Goal: Task Accomplishment & Management: Complete application form

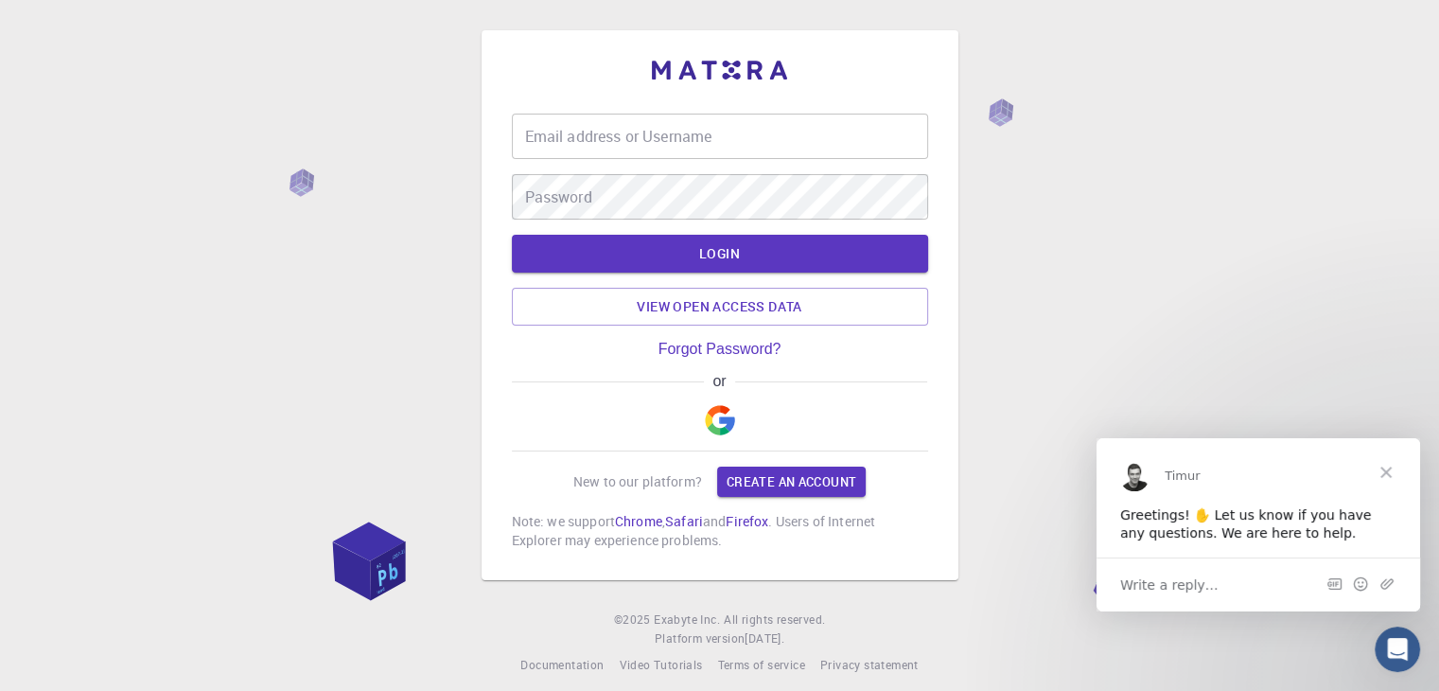
click at [711, 425] on img "button" at bounding box center [720, 420] width 30 height 30
click at [715, 403] on button "button" at bounding box center [719, 420] width 45 height 61
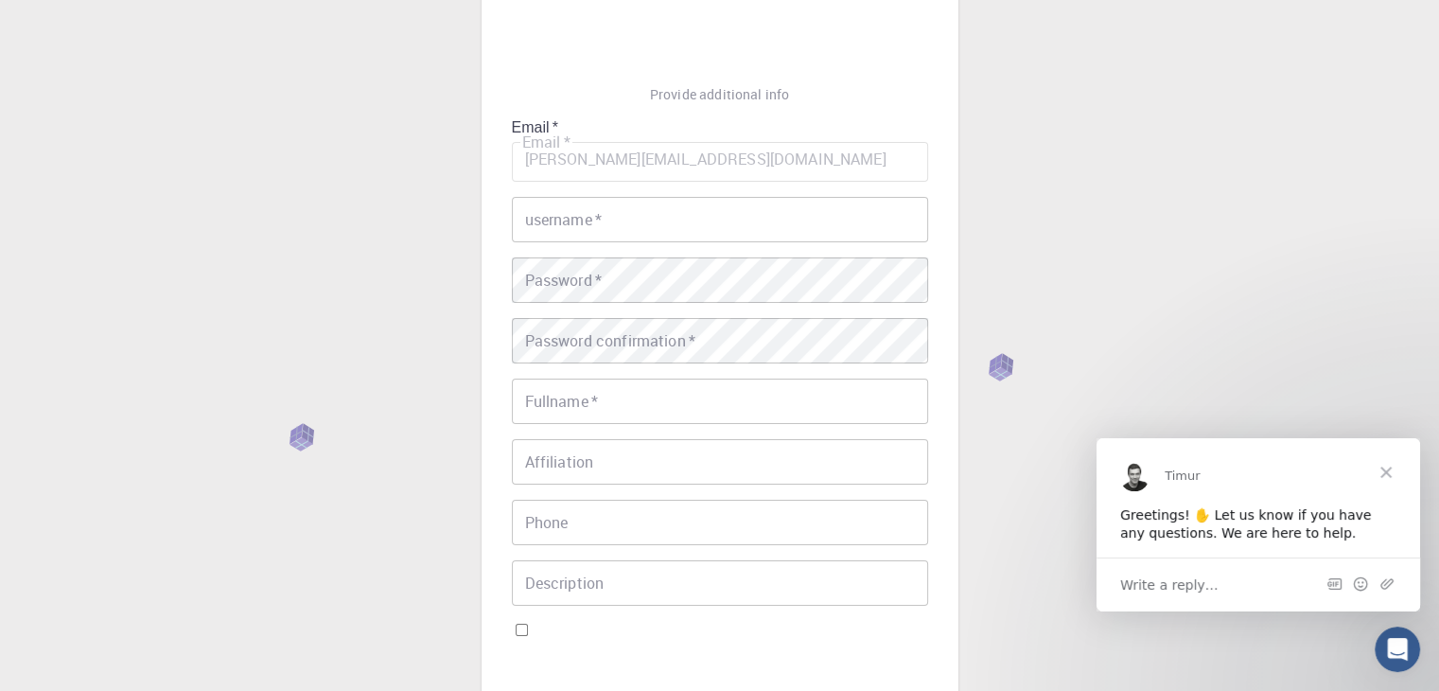
scroll to position [189, 0]
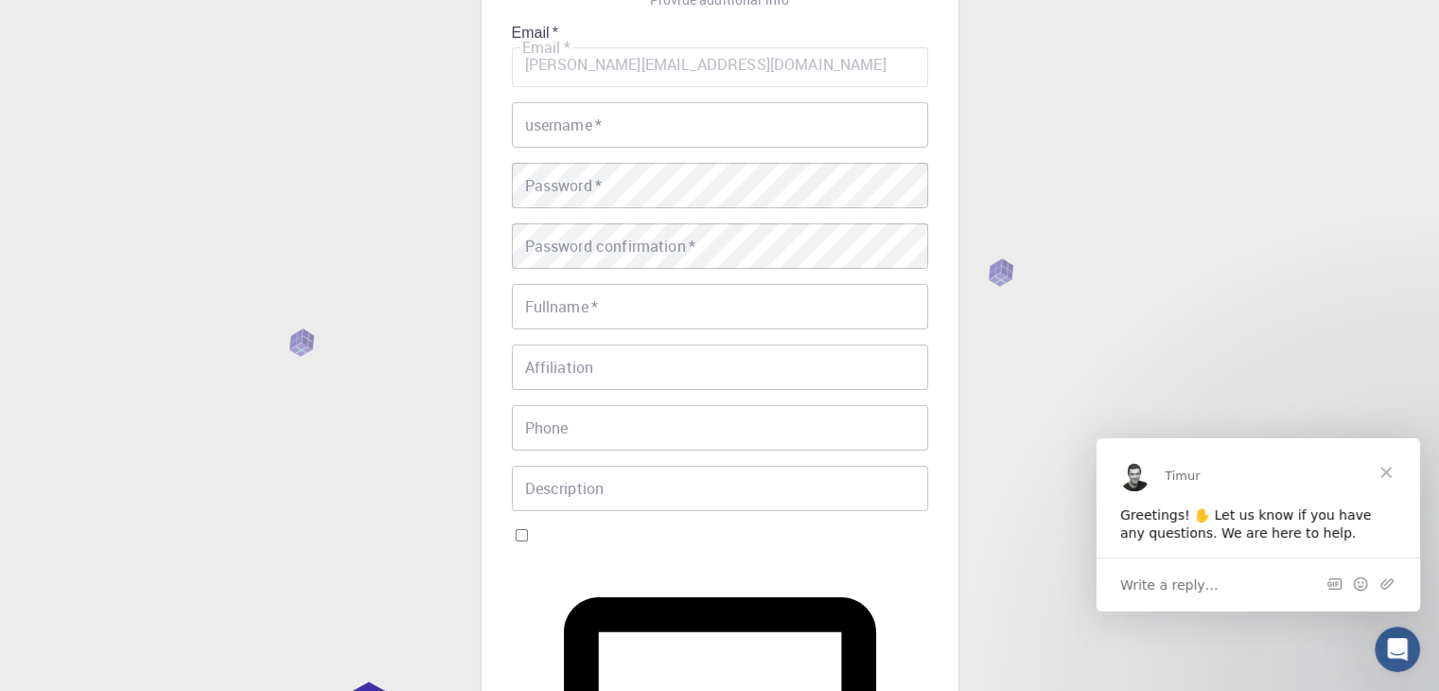
click at [528, 529] on input "I accept the Terms of Service / Privacy Policy *" at bounding box center [522, 535] width 12 height 12
checkbox input "true"
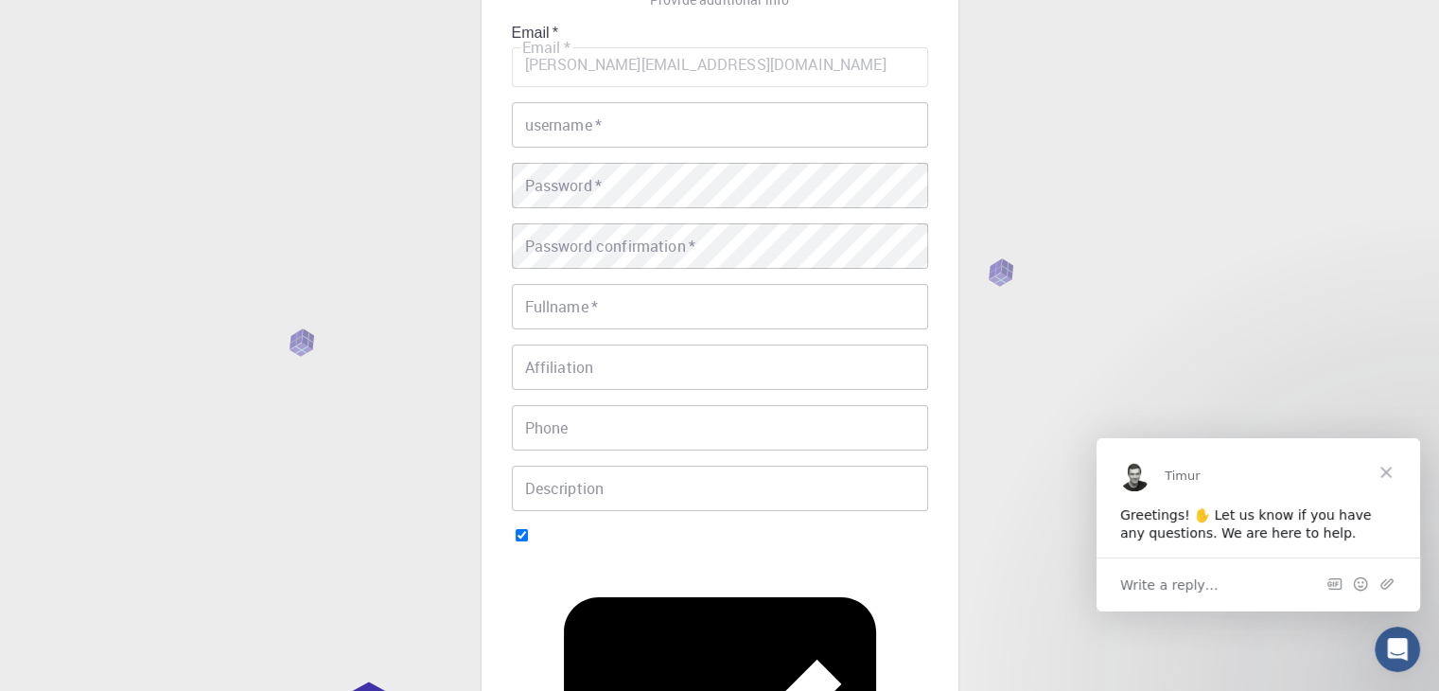
scroll to position [0, 0]
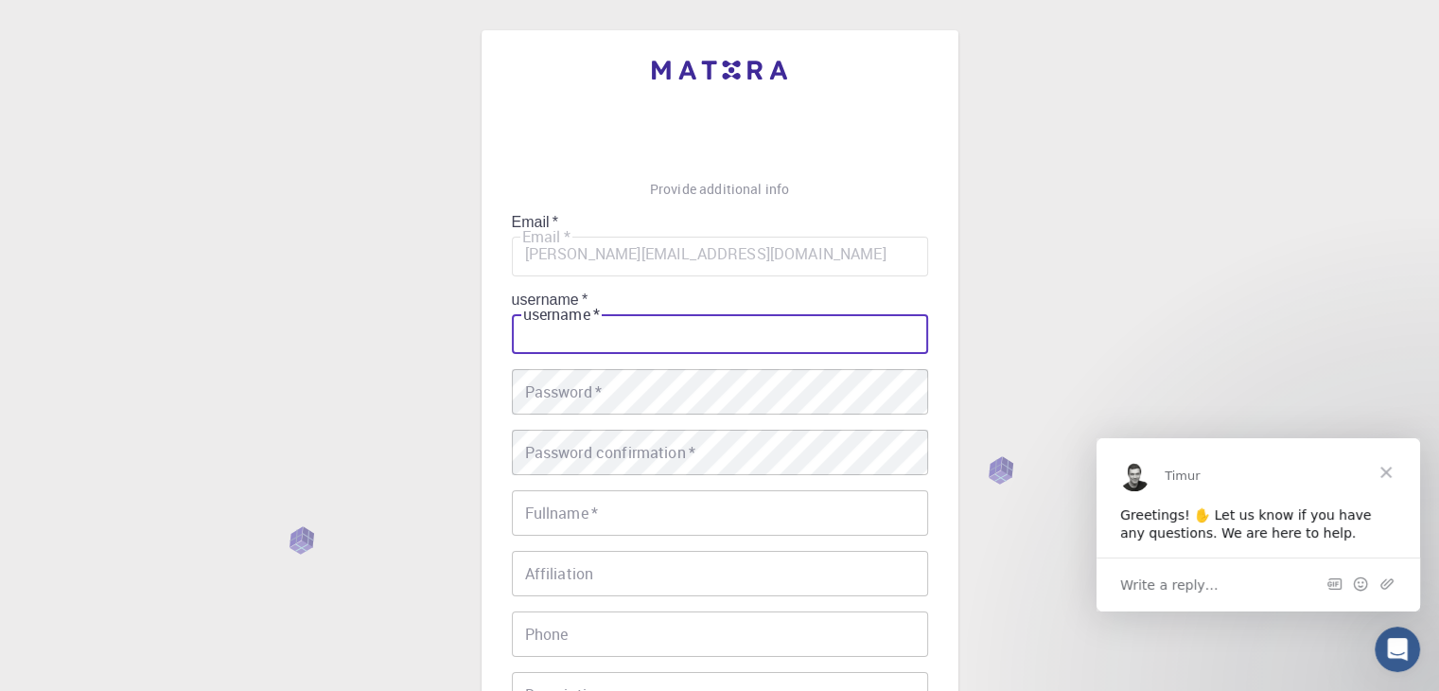
click at [723, 308] on input "username   *" at bounding box center [720, 330] width 416 height 45
type input "[PERSON_NAME] [PERSON_NAME]"
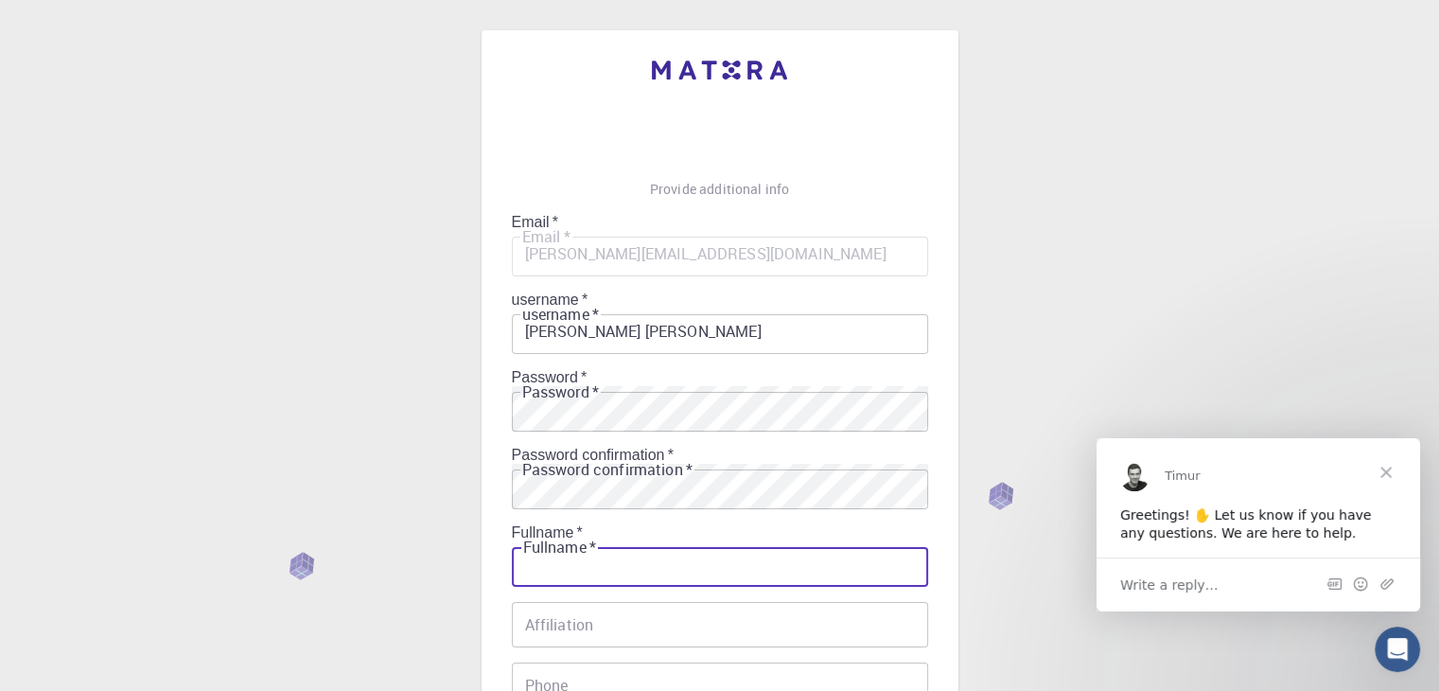
click at [617, 541] on input "Fullname   *" at bounding box center [720, 563] width 416 height 45
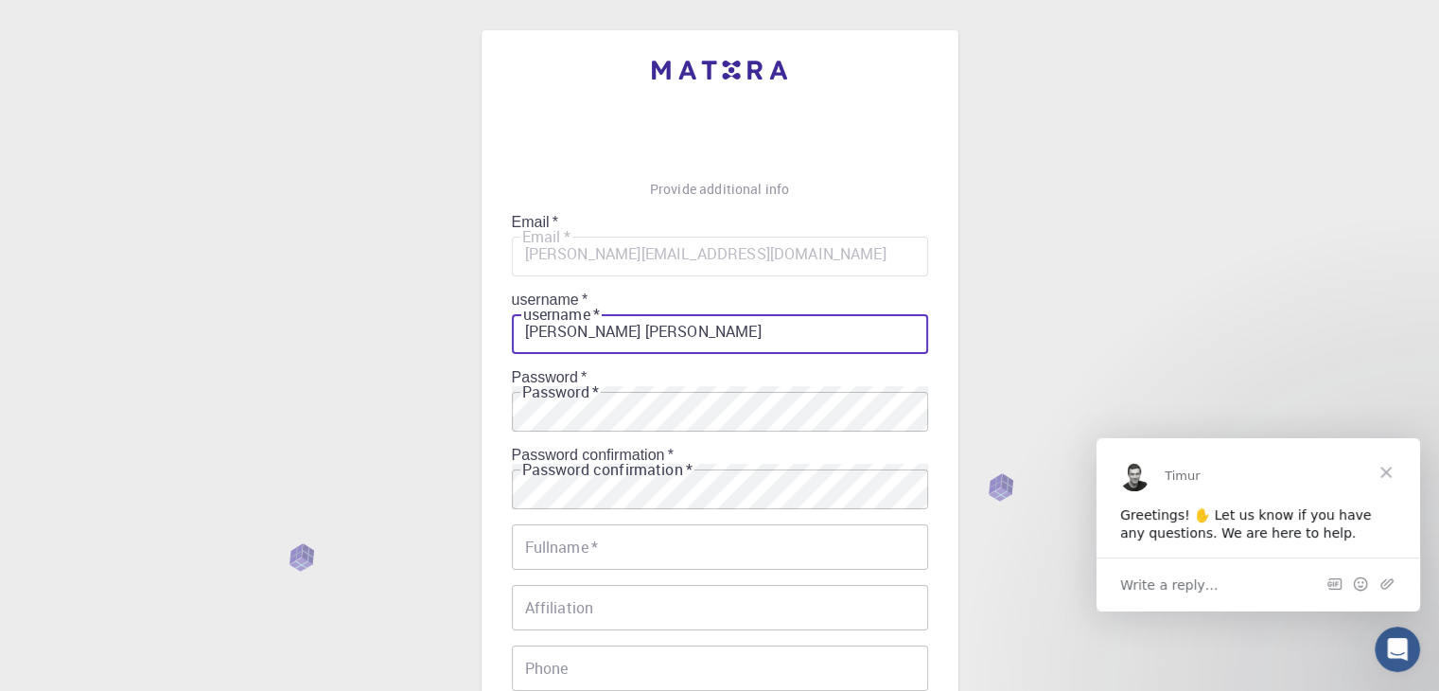
drag, startPoint x: 646, startPoint y: 249, endPoint x: 342, endPoint y: 247, distance: 304.7
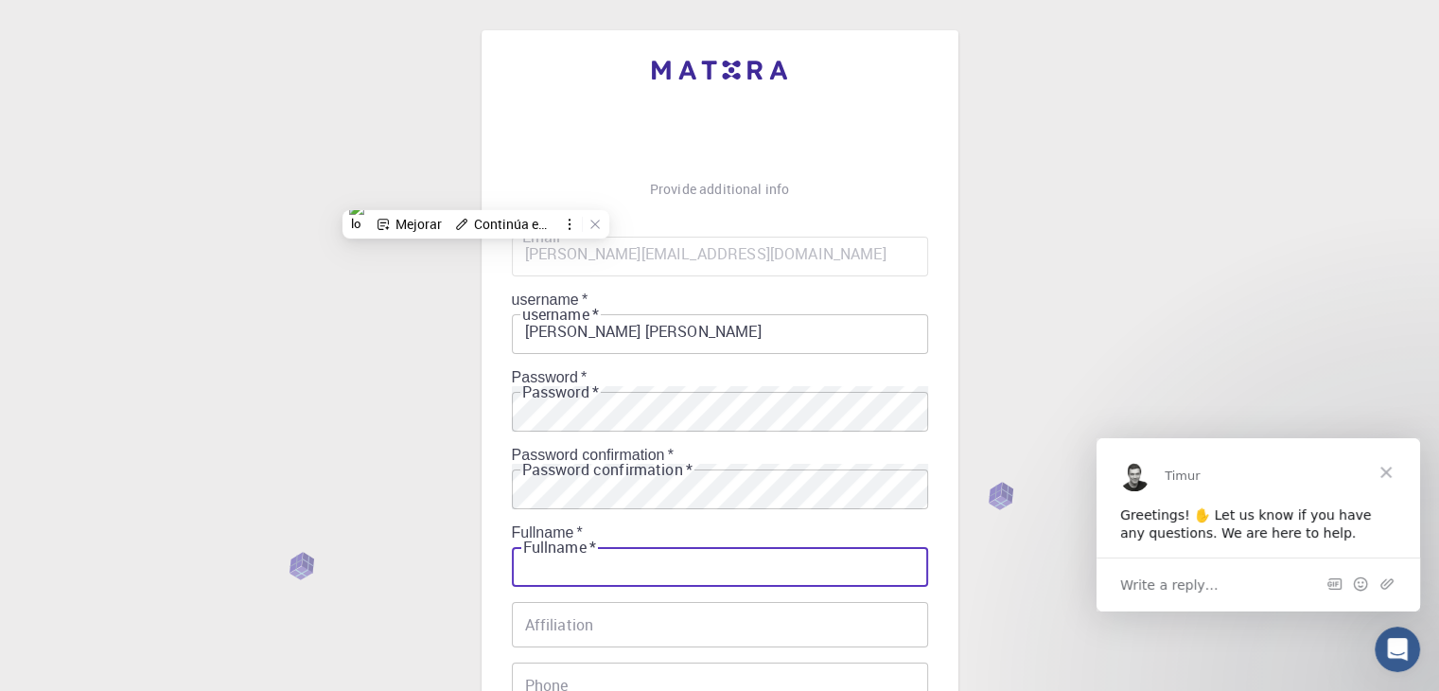
click at [602, 541] on input "Fullname   *" at bounding box center [720, 563] width 416 height 45
paste input "[PERSON_NAME] [PERSON_NAME]"
type input "[PERSON_NAME] [PERSON_NAME]"
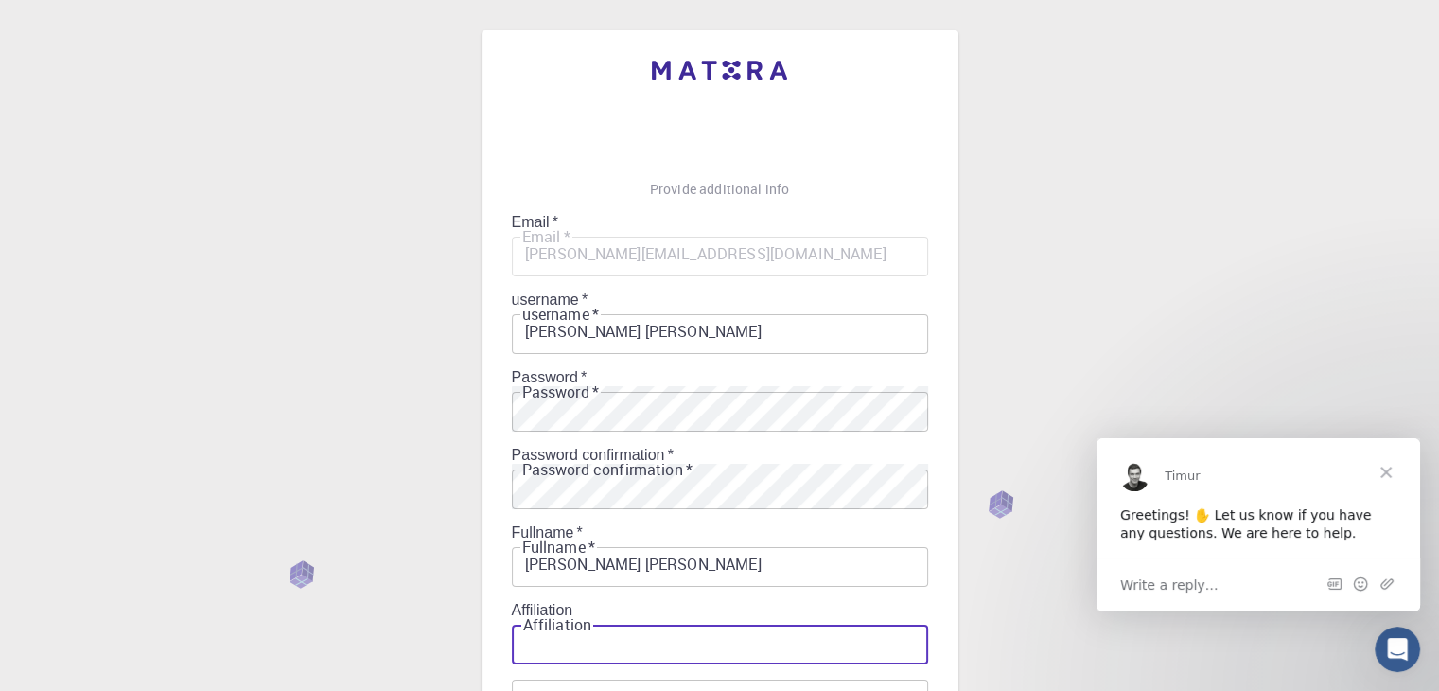
click at [590, 619] on input "Affiliation" at bounding box center [720, 641] width 416 height 45
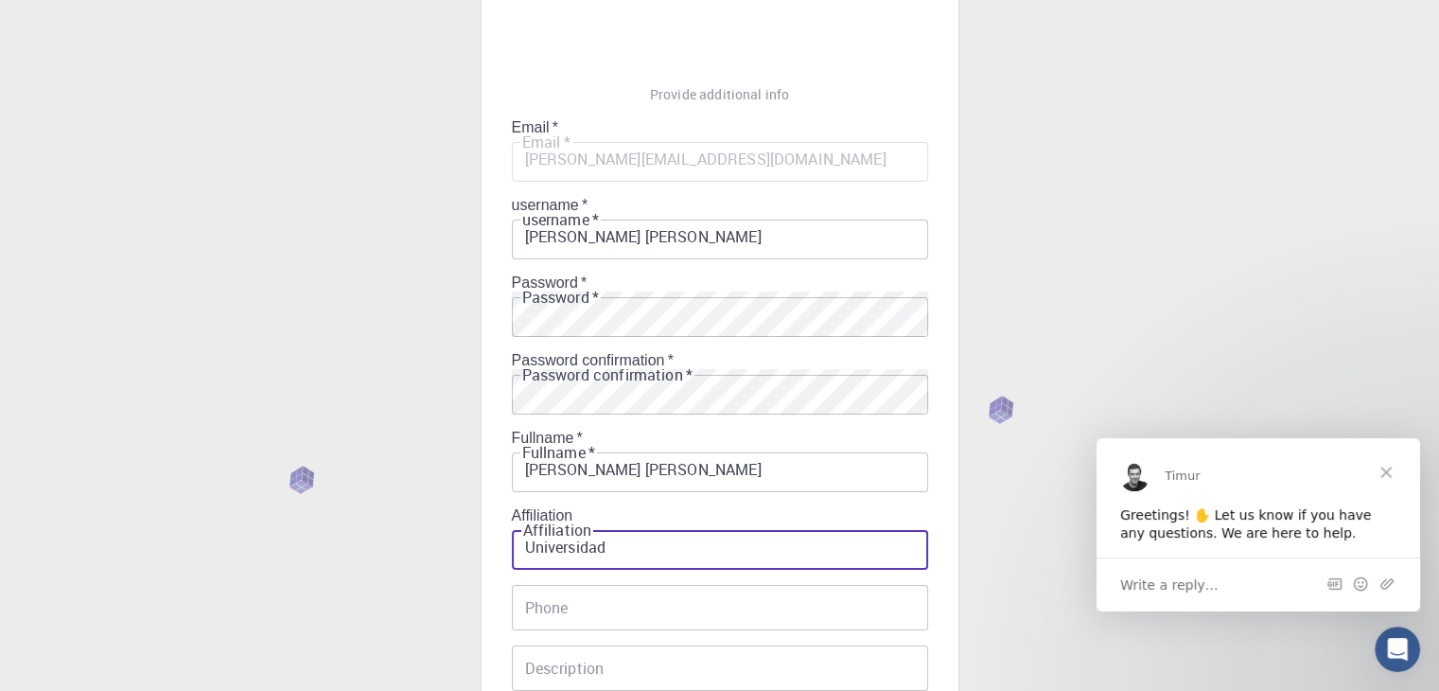
type input "Universidad"
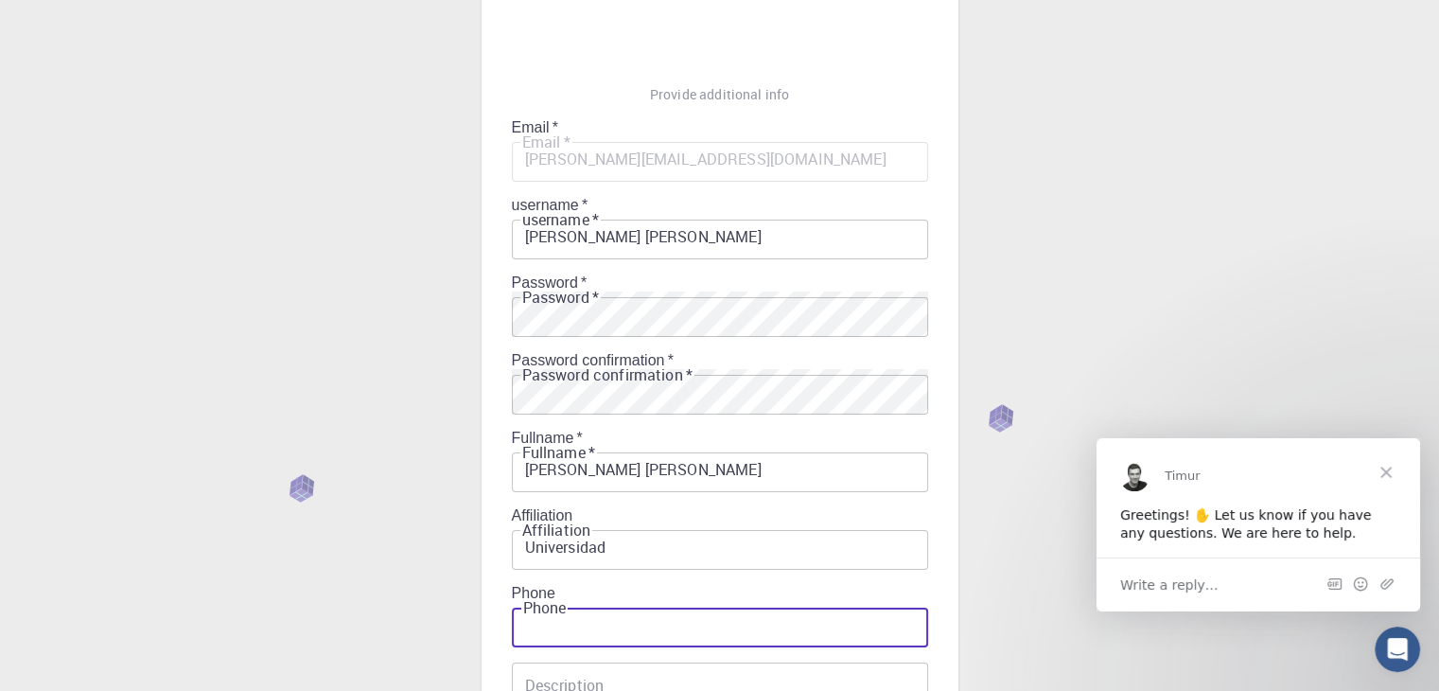
click at [608, 602] on input "Phone" at bounding box center [720, 624] width 416 height 45
type input "3207486311"
click at [594, 662] on input "Description" at bounding box center [720, 684] width 416 height 45
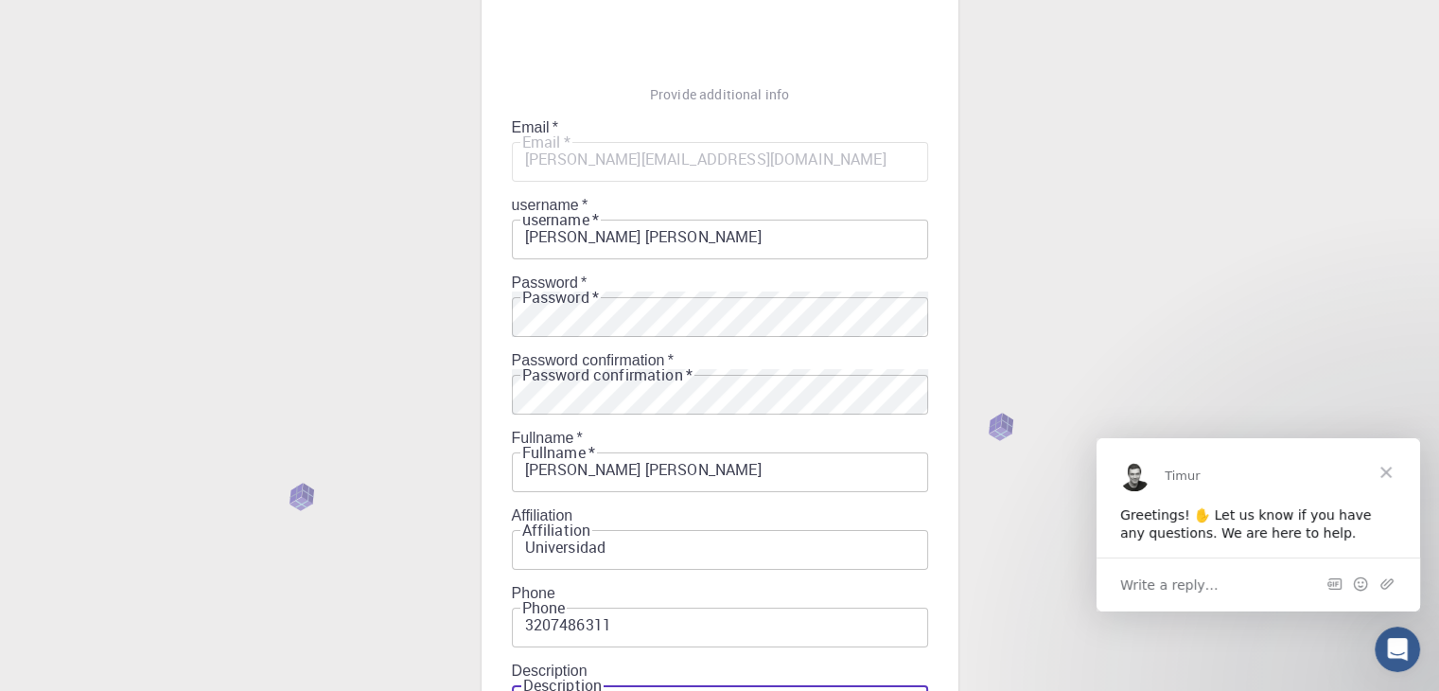
scroll to position [272, 0]
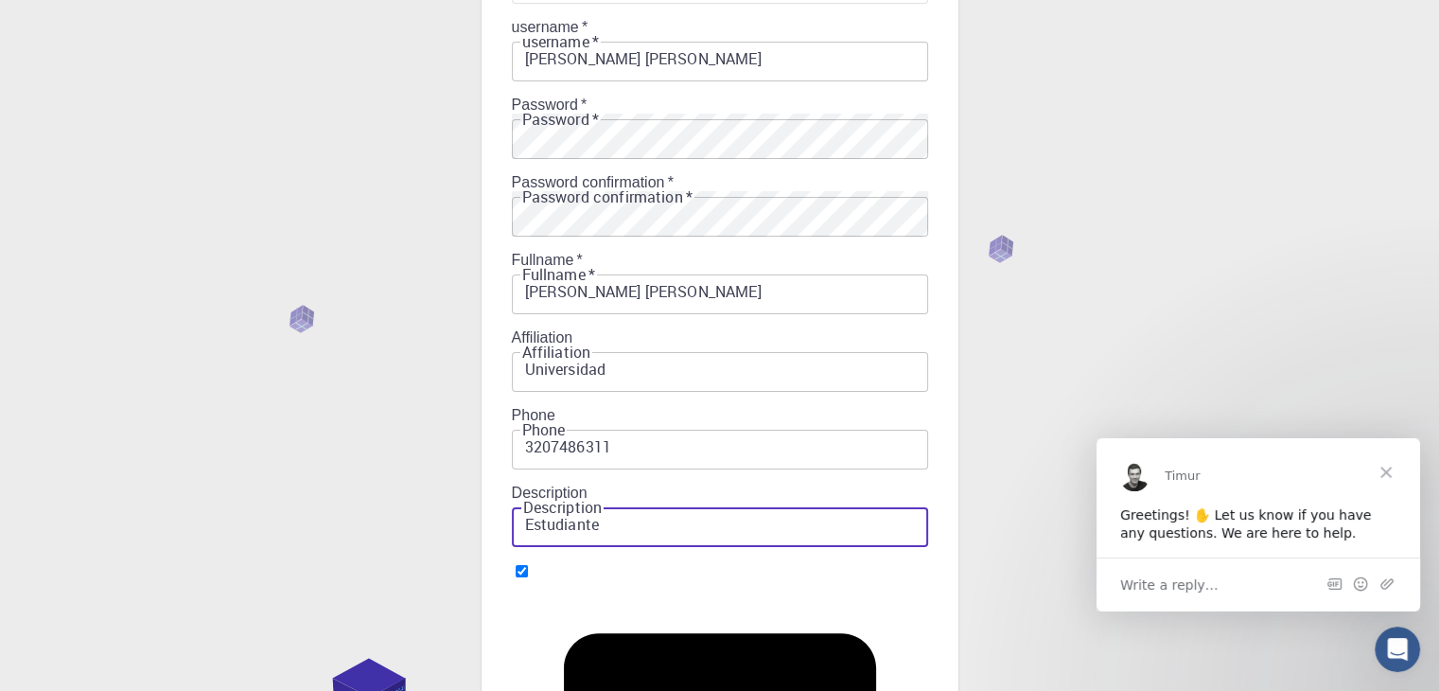
type input "Estudiante"
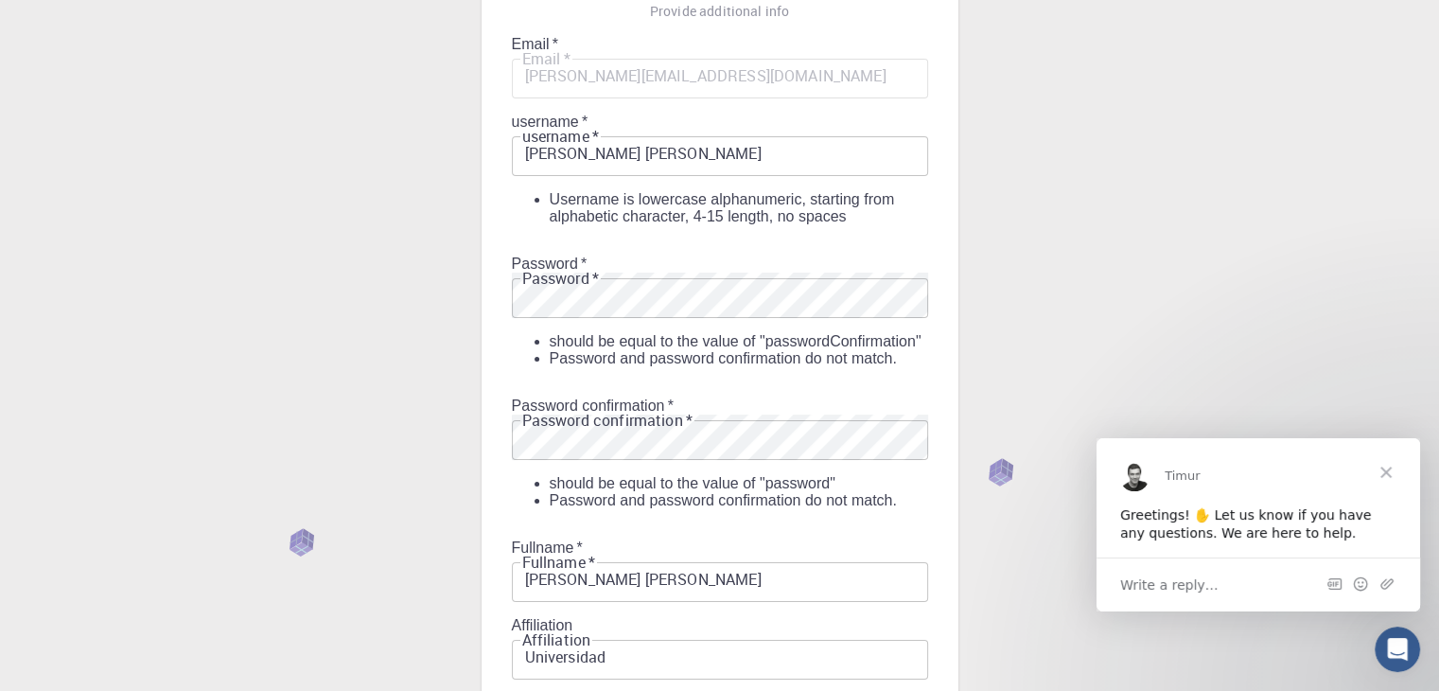
scroll to position [83, 0]
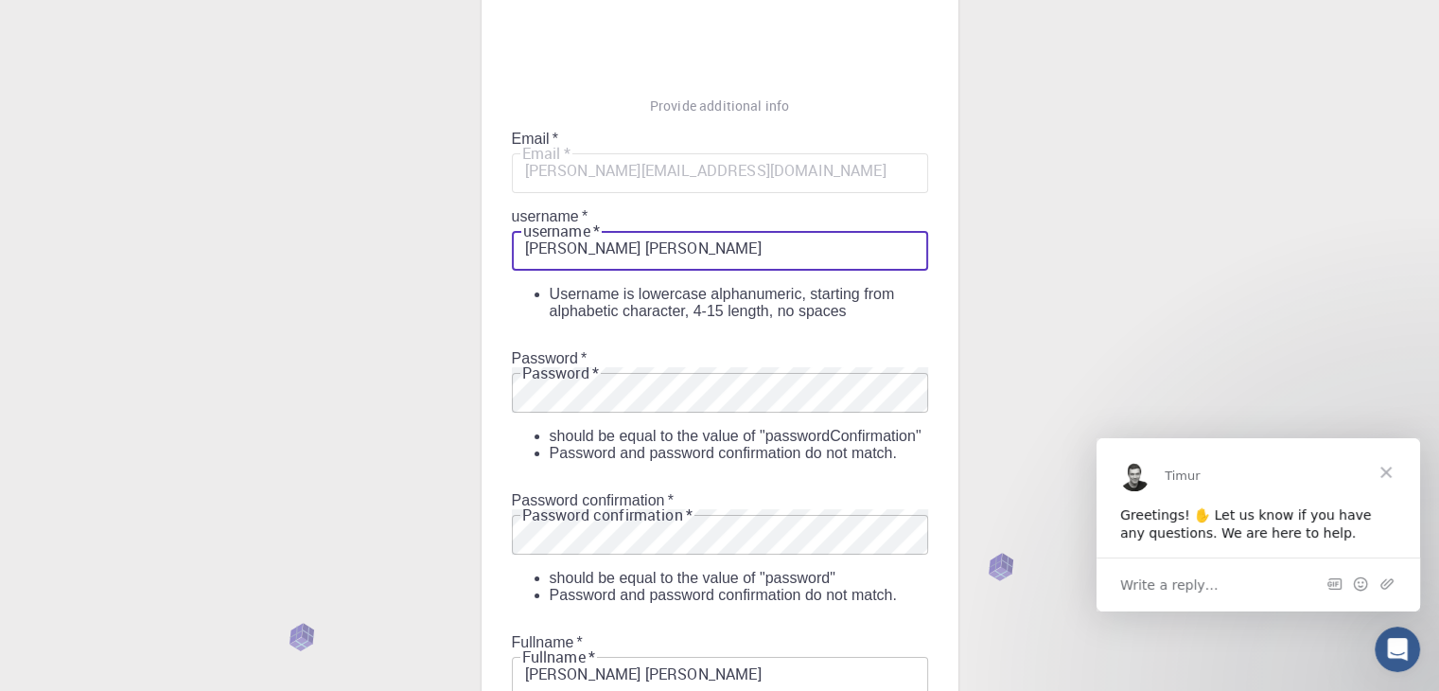
drag, startPoint x: 727, startPoint y: 196, endPoint x: 431, endPoint y: 217, distance: 295.9
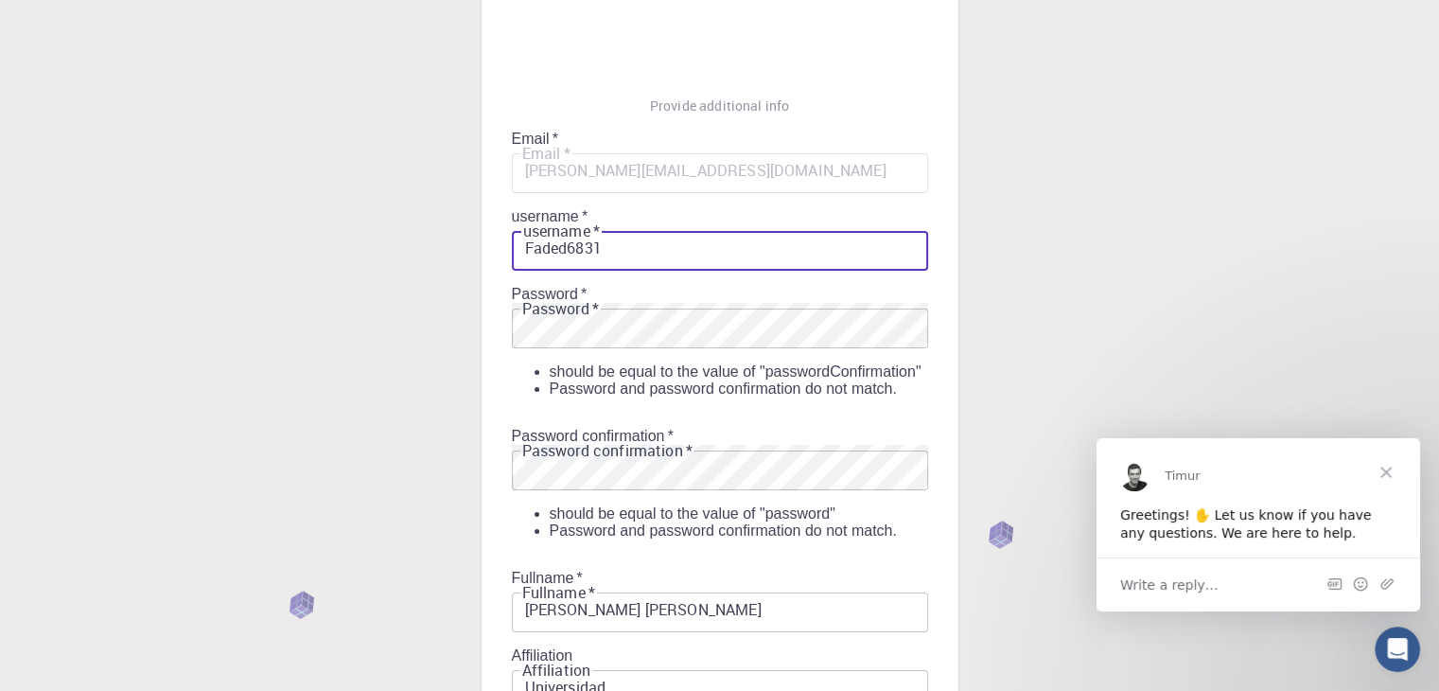
scroll to position [178, 0]
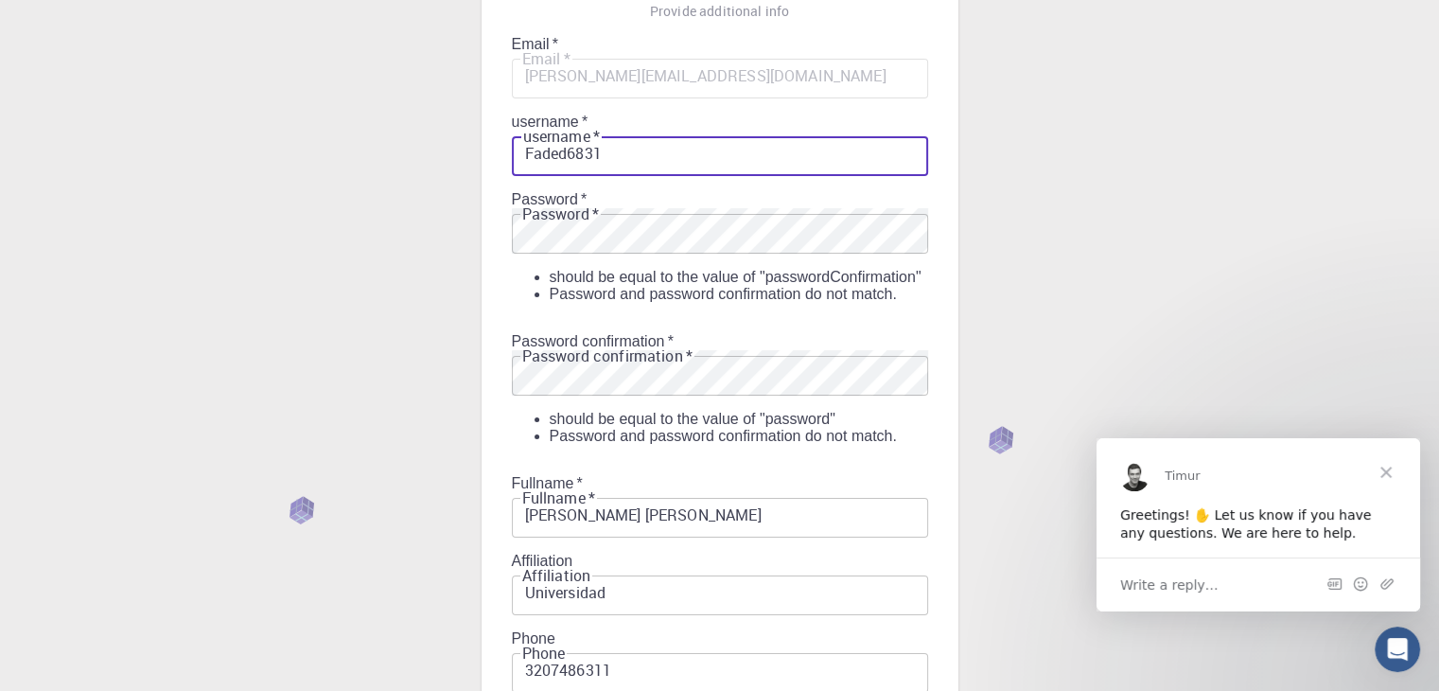
type input "Faded6831"
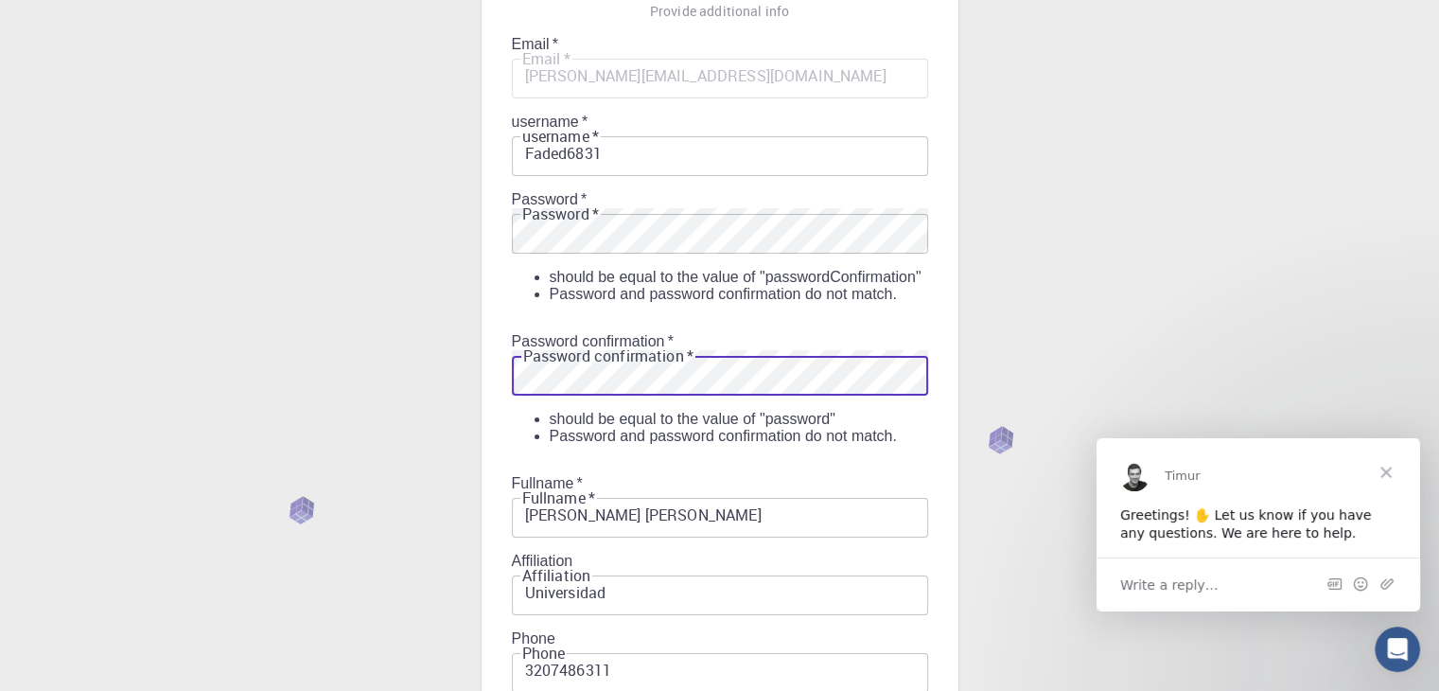
click at [320, 111] on div "3 Provide additional info Email   * [PERSON_NAME][EMAIL_ADDRESS][DOMAIN_NAME] E…" at bounding box center [719, 679] width 1439 height 1714
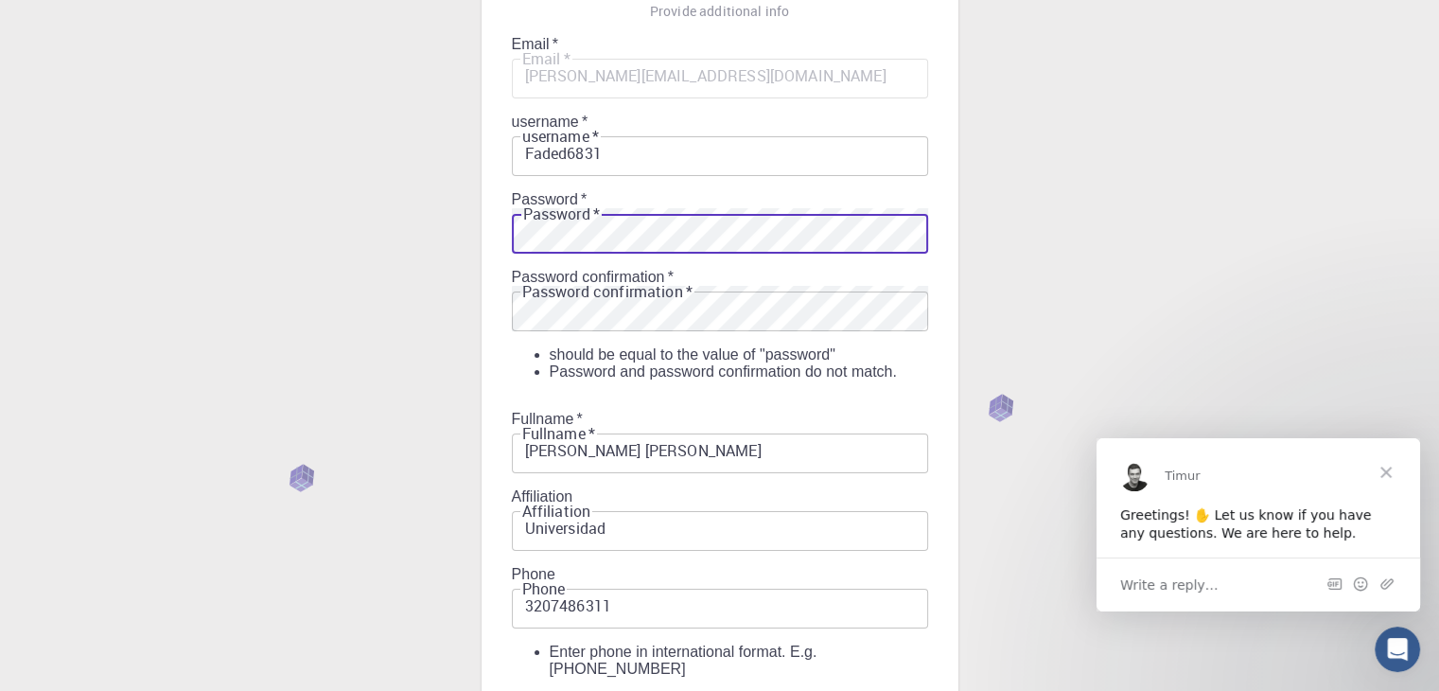
click at [310, 142] on div "3 Provide additional info Email   * [PERSON_NAME][EMAIL_ADDRESS][DOMAIN_NAME] E…" at bounding box center [719, 647] width 1439 height 1650
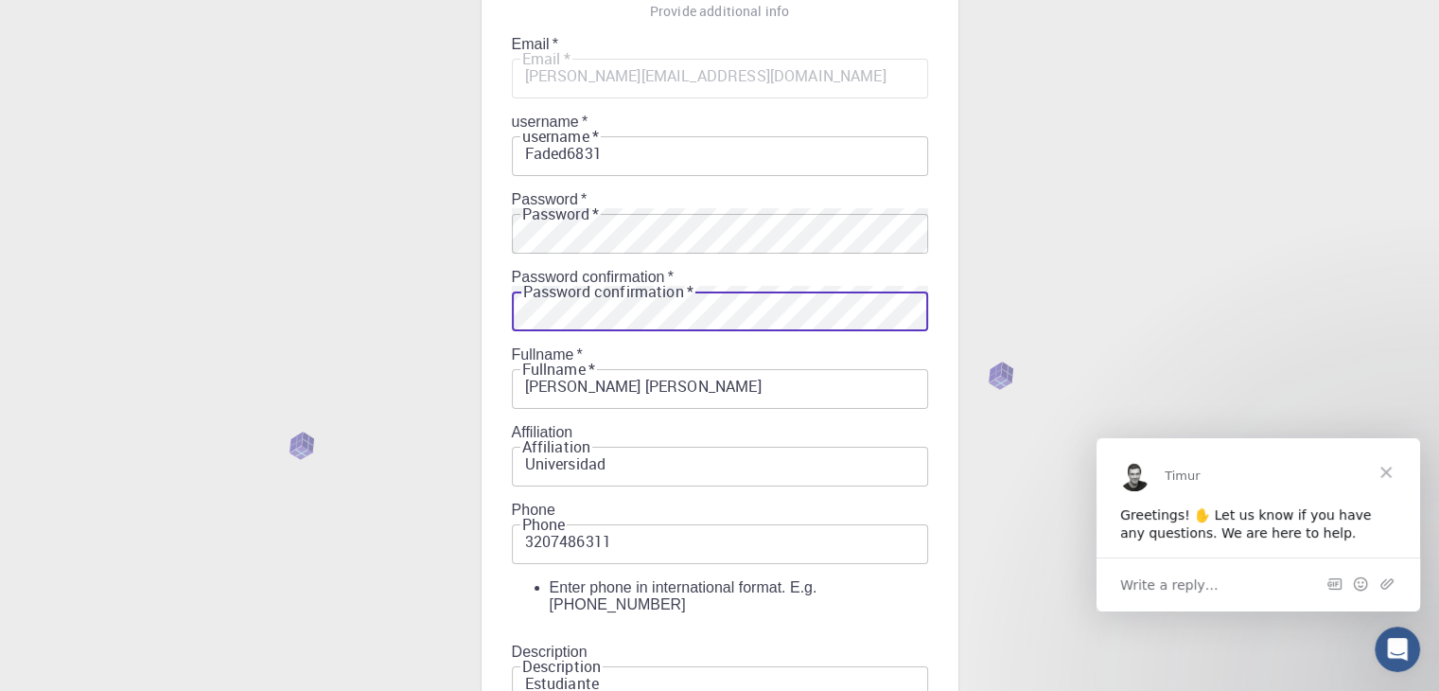
click at [525, 518] on input "3207486311" at bounding box center [720, 540] width 416 height 45
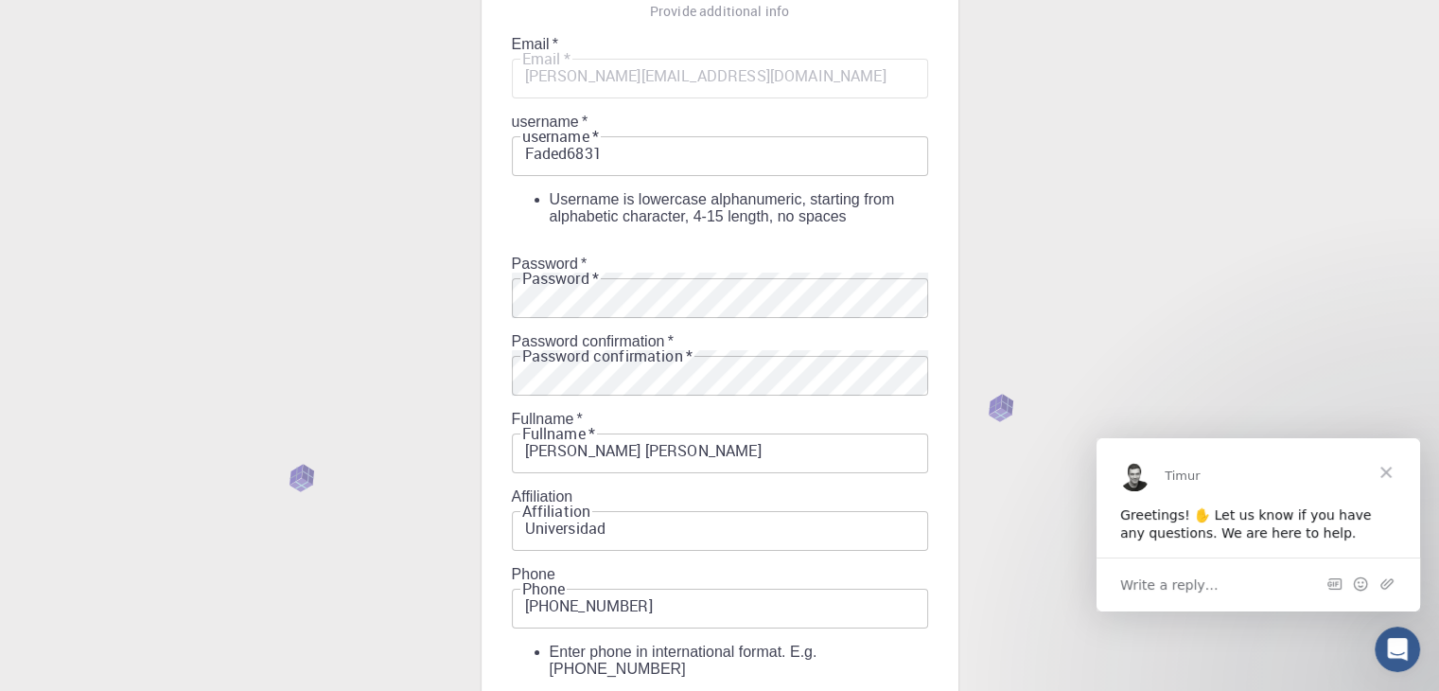
click at [559, 583] on input "[PHONE_NUMBER]" at bounding box center [720, 605] width 416 height 45
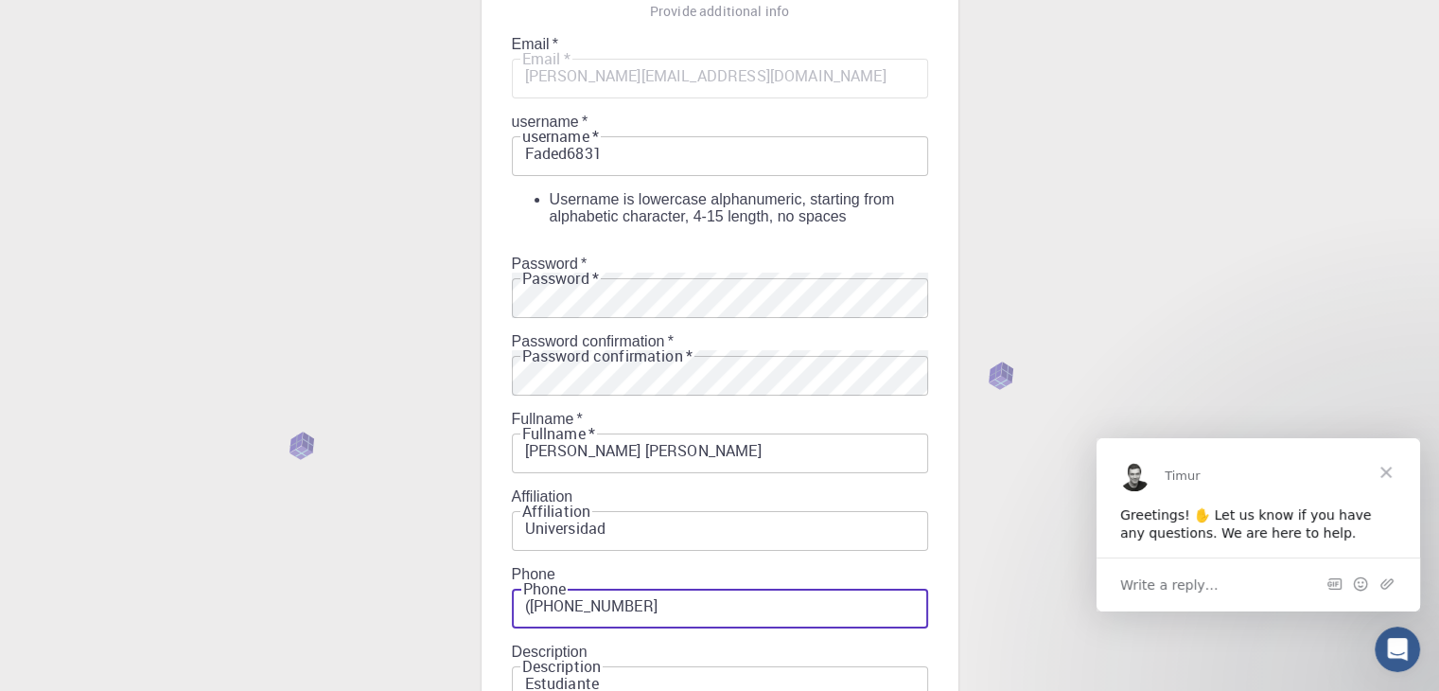
click at [532, 583] on input "([PHONE_NUMBER]" at bounding box center [720, 605] width 416 height 45
click at [559, 583] on input "[PHONE_NUMBER]" at bounding box center [720, 605] width 416 height 45
click at [552, 583] on input "[PHONE_NUMBER]" at bounding box center [720, 605] width 416 height 45
type input "[PHONE_NUMBER]"
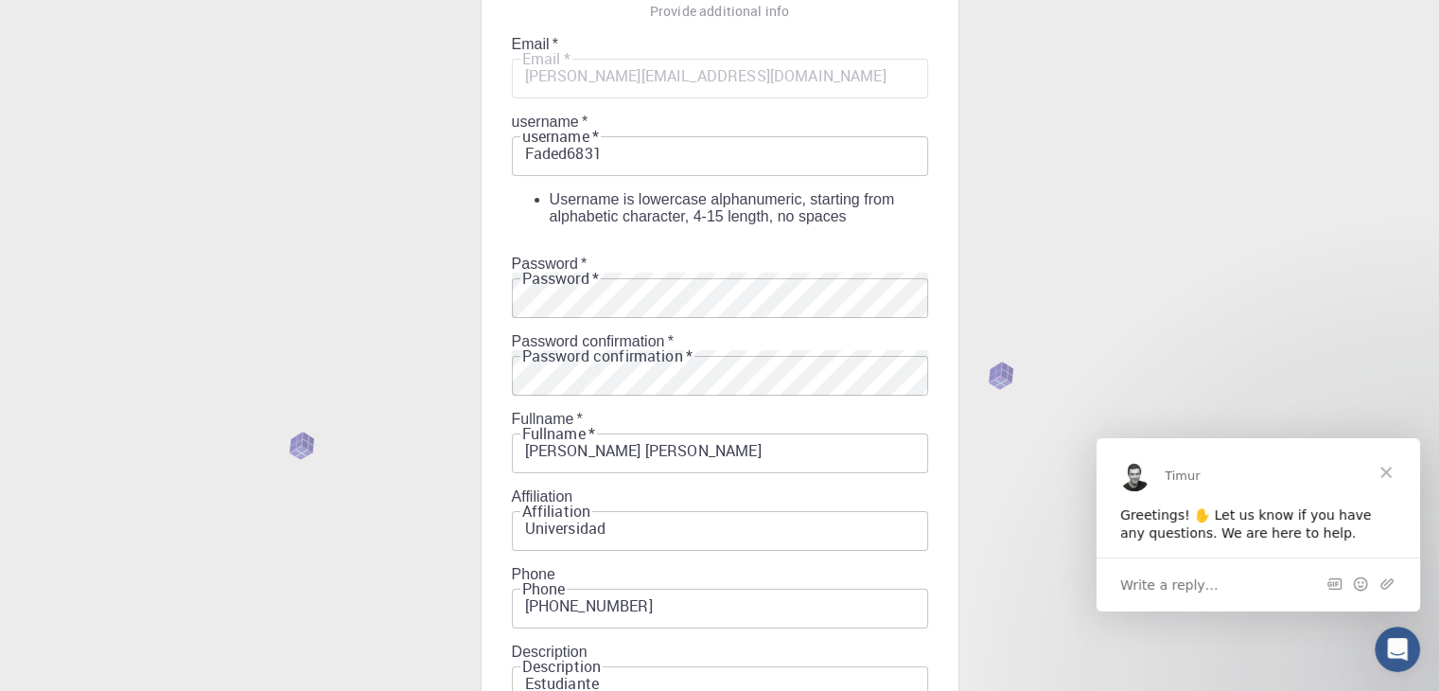
scroll to position [0, 0]
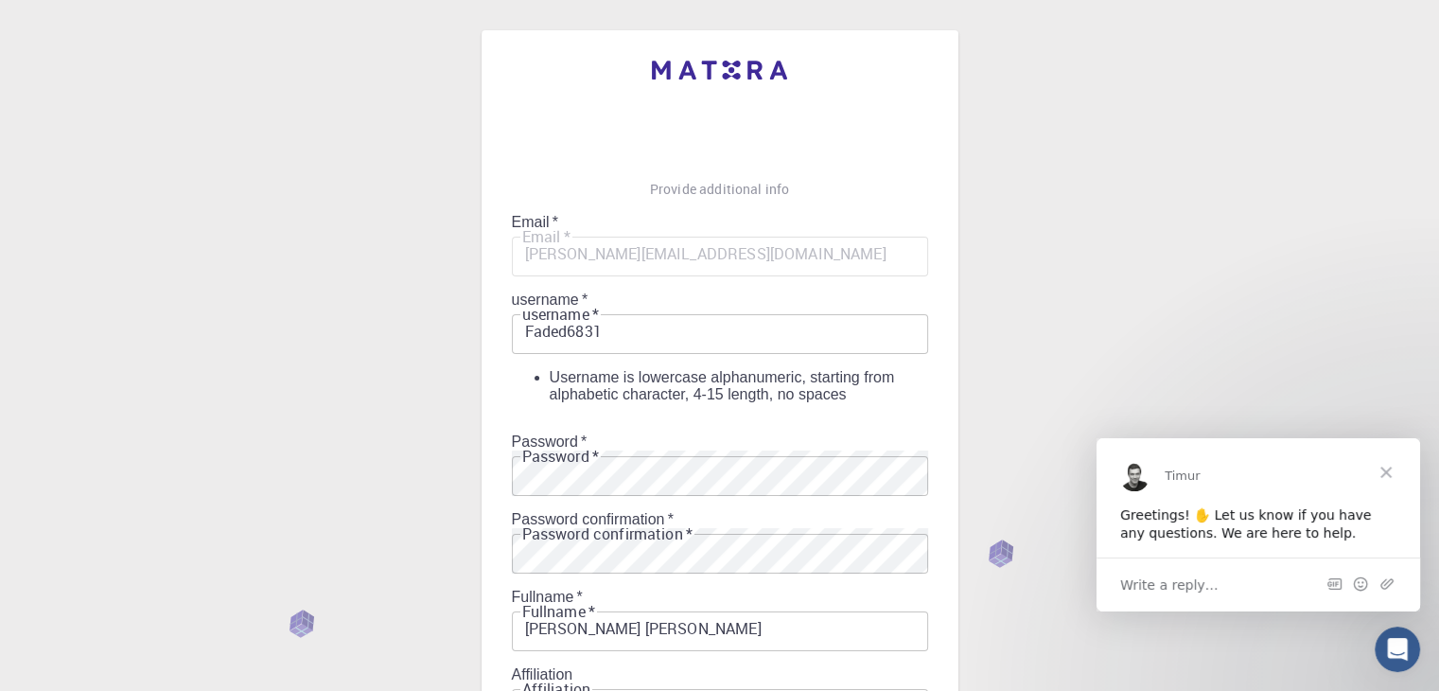
click at [647, 308] on input "Faded6831" at bounding box center [720, 330] width 416 height 45
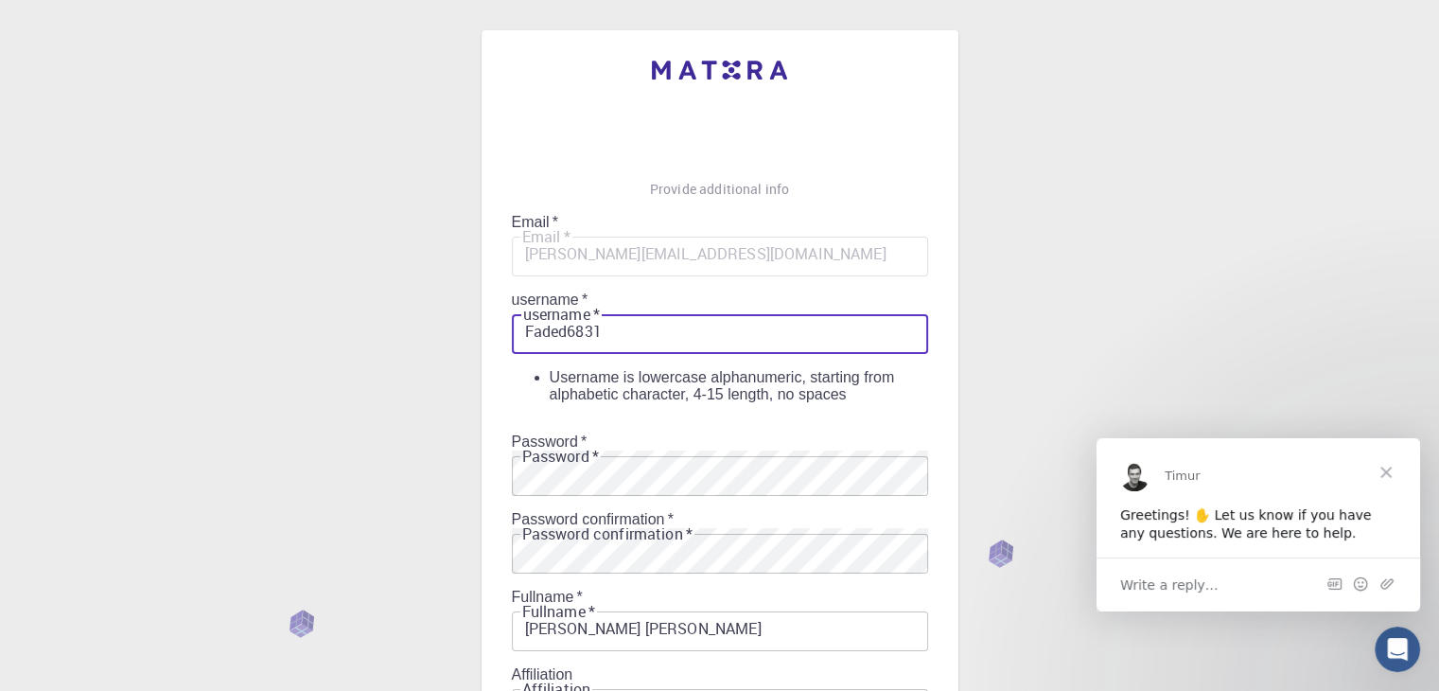
drag, startPoint x: 647, startPoint y: 268, endPoint x: 330, endPoint y: 218, distance: 320.9
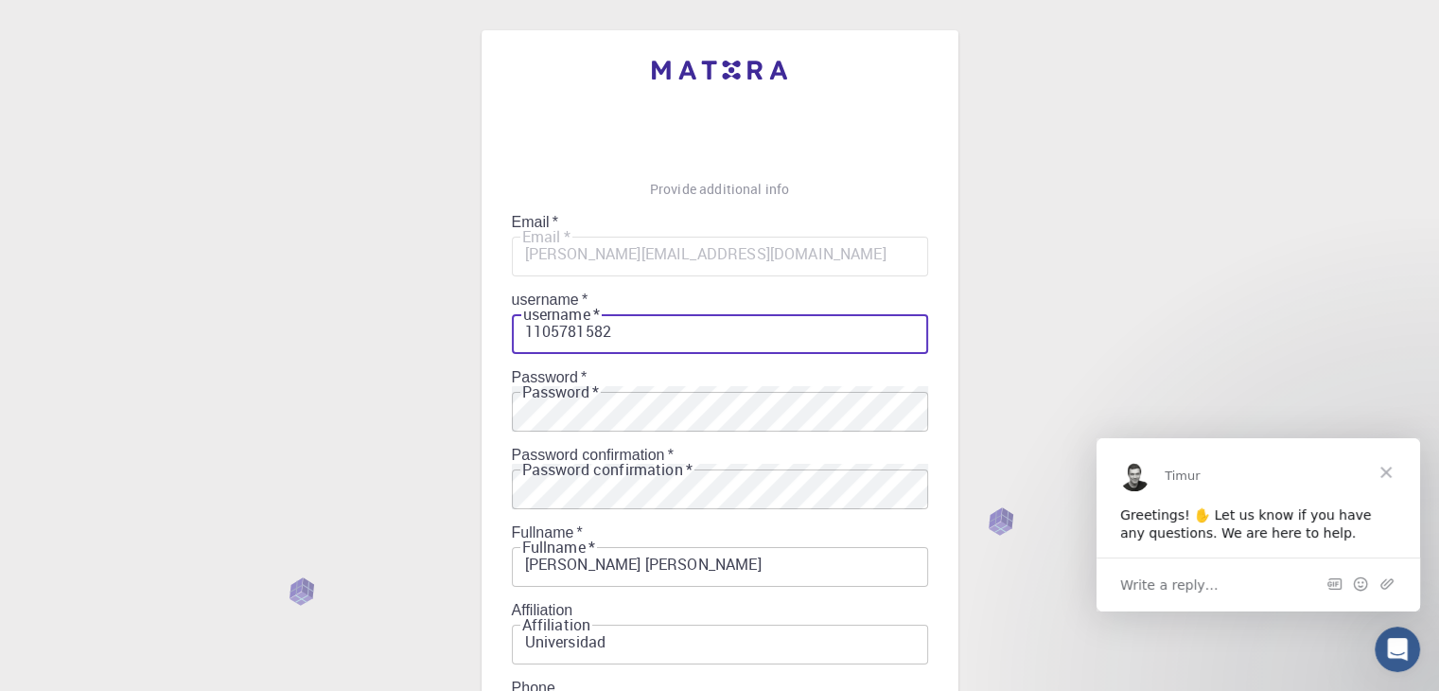
scroll to position [272, 0]
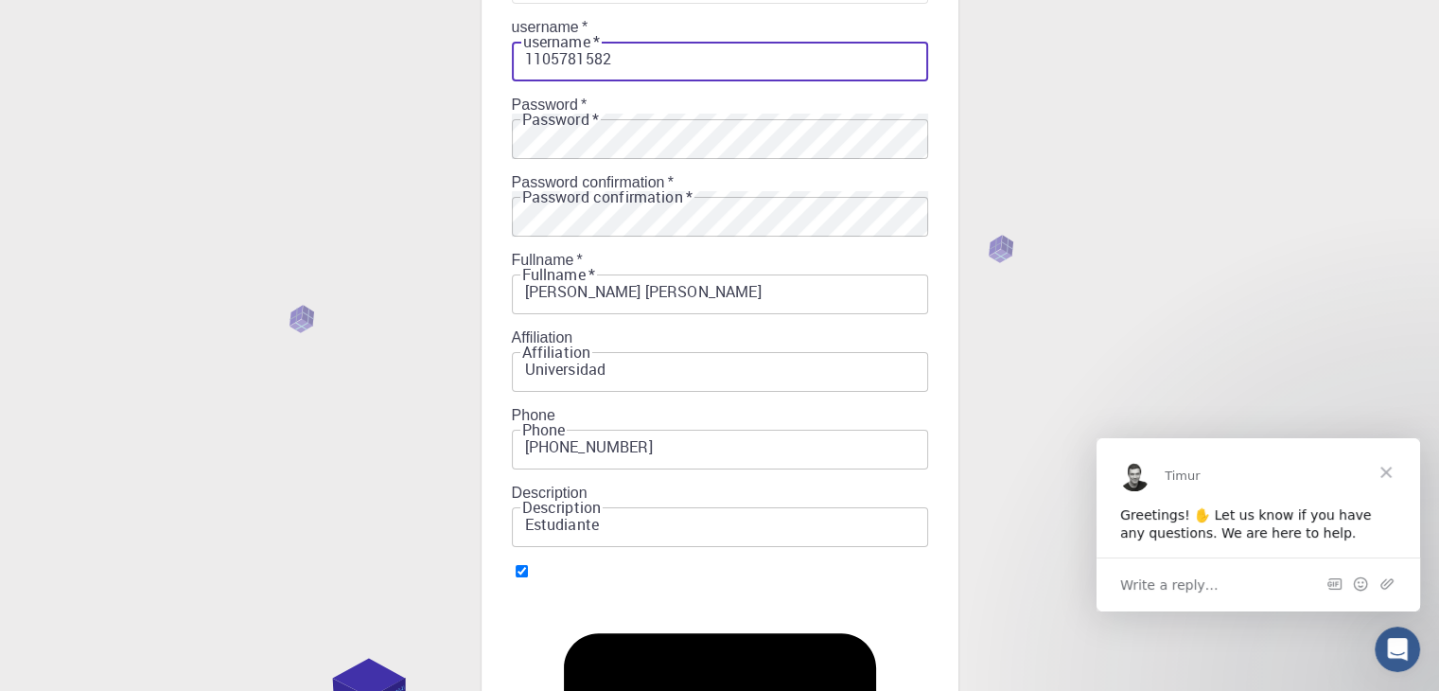
type input "1105781582"
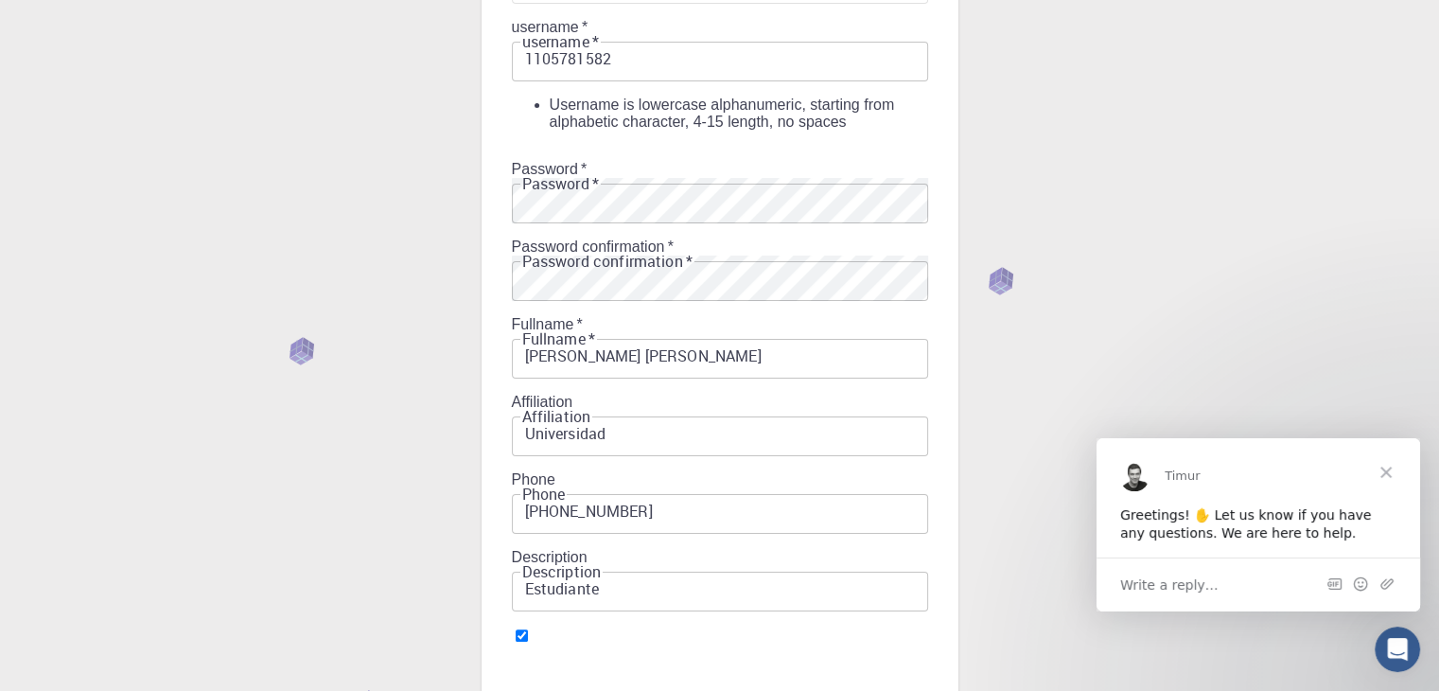
scroll to position [0, 0]
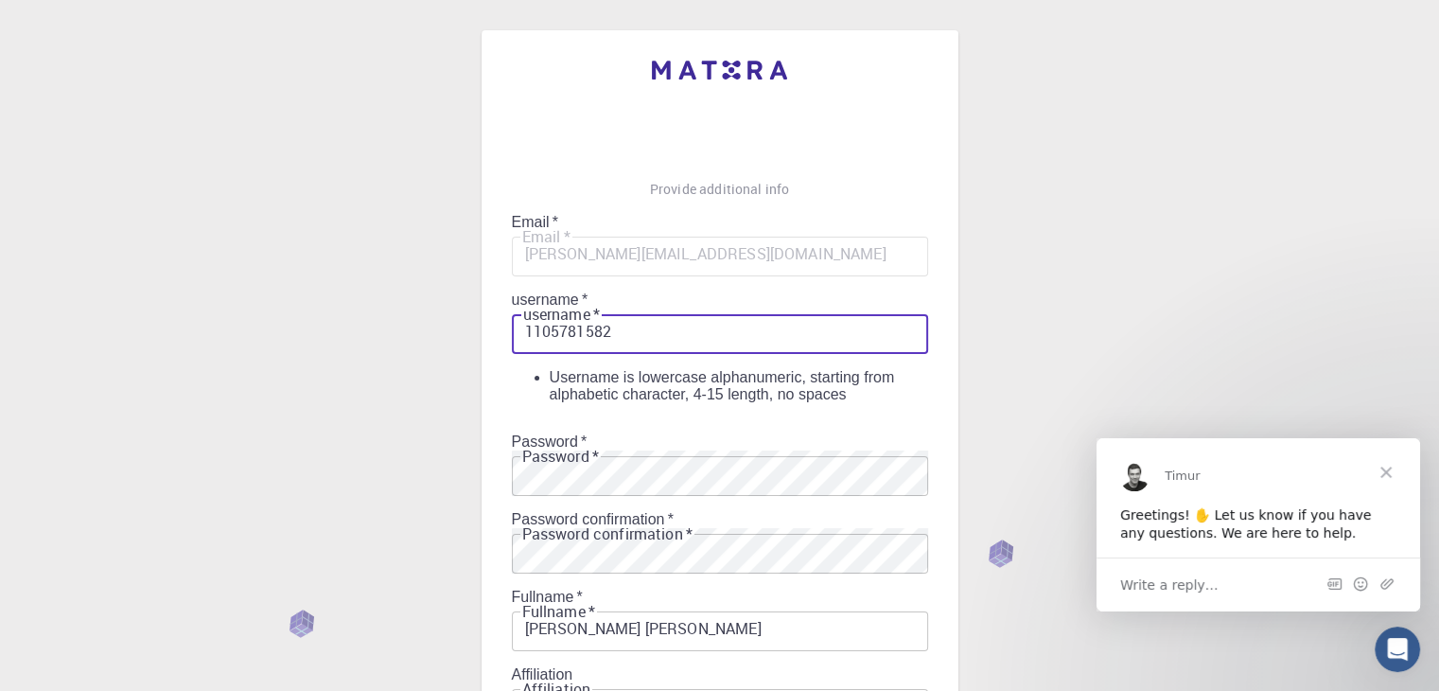
drag, startPoint x: 688, startPoint y: 280, endPoint x: 258, endPoint y: 219, distance: 433.9
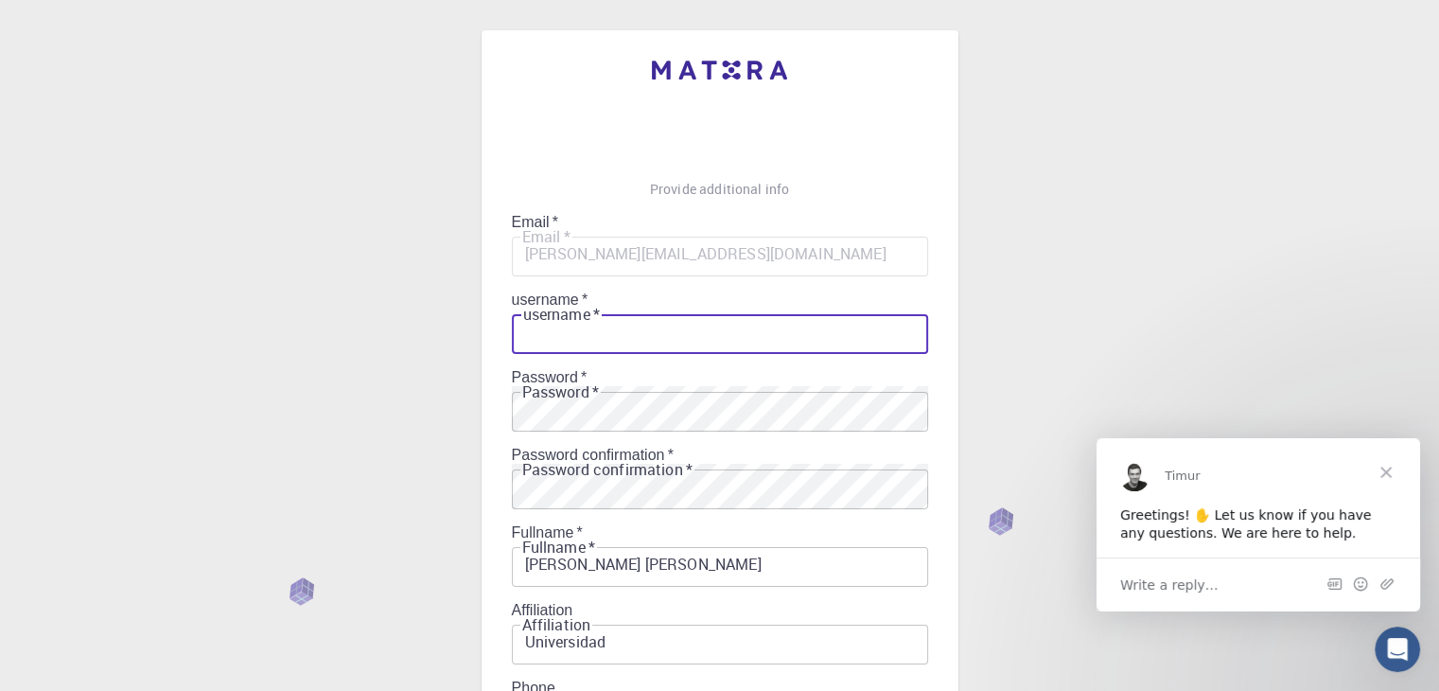
type input "W"
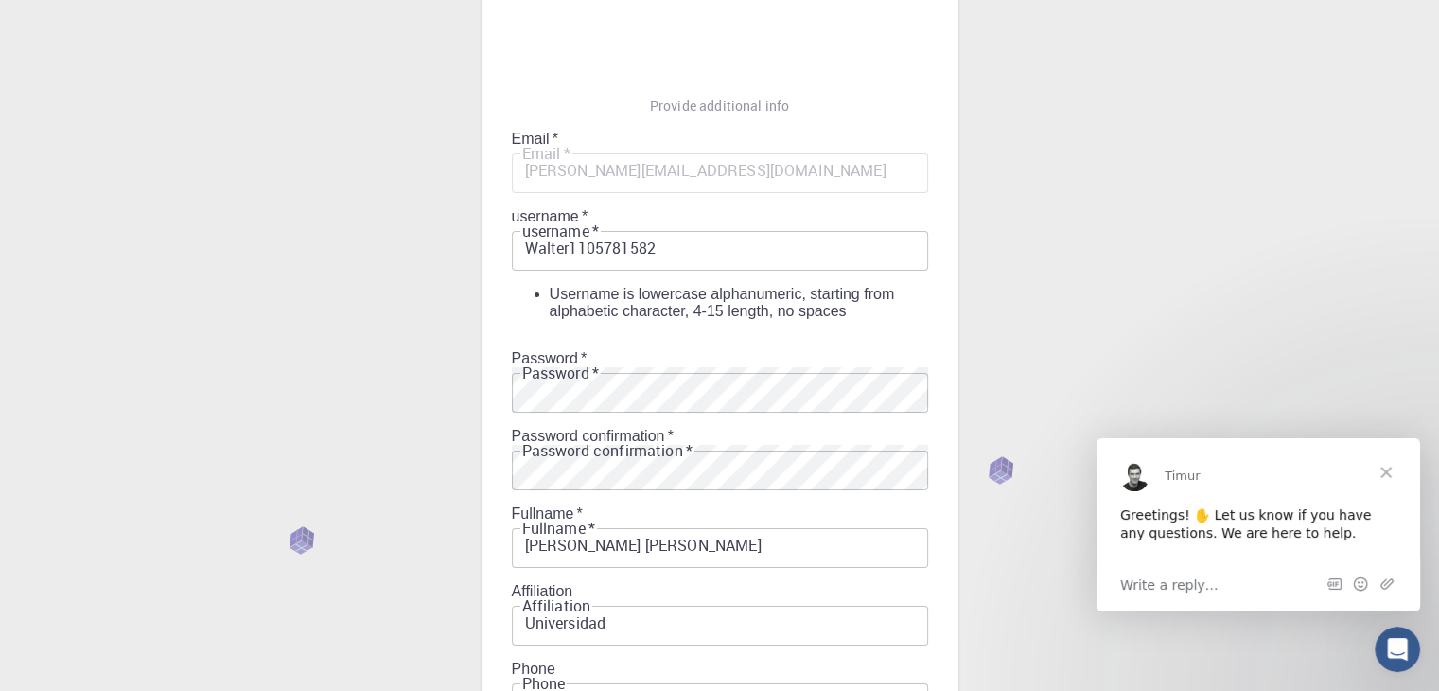
scroll to position [0, 0]
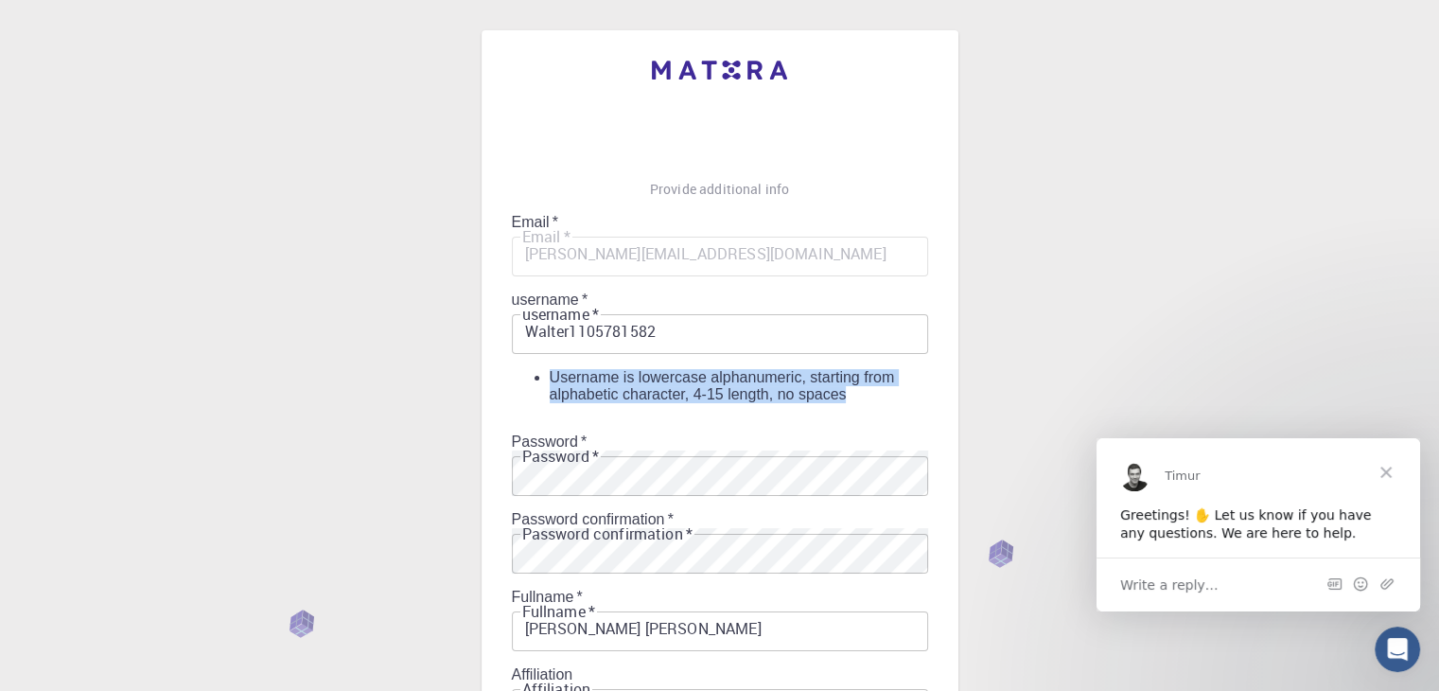
drag, startPoint x: 730, startPoint y: 336, endPoint x: 516, endPoint y: 307, distance: 216.8
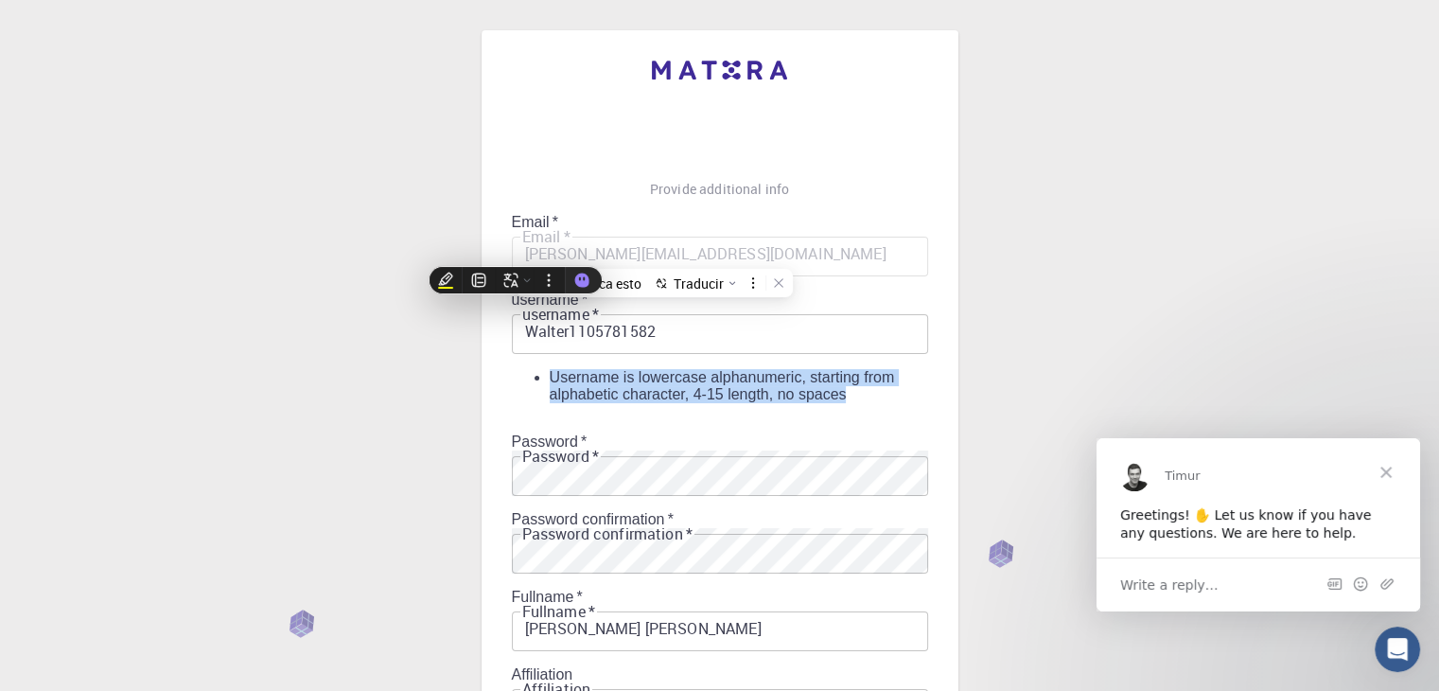
copy div "Username is lowercase alphanumeric, starting from alphabetic character, 4-15 le…"
click at [637, 369] on div "Username is lowercase alphanumeric, starting from alphabetic character, 4-15 le…" at bounding box center [739, 386] width 378 height 34
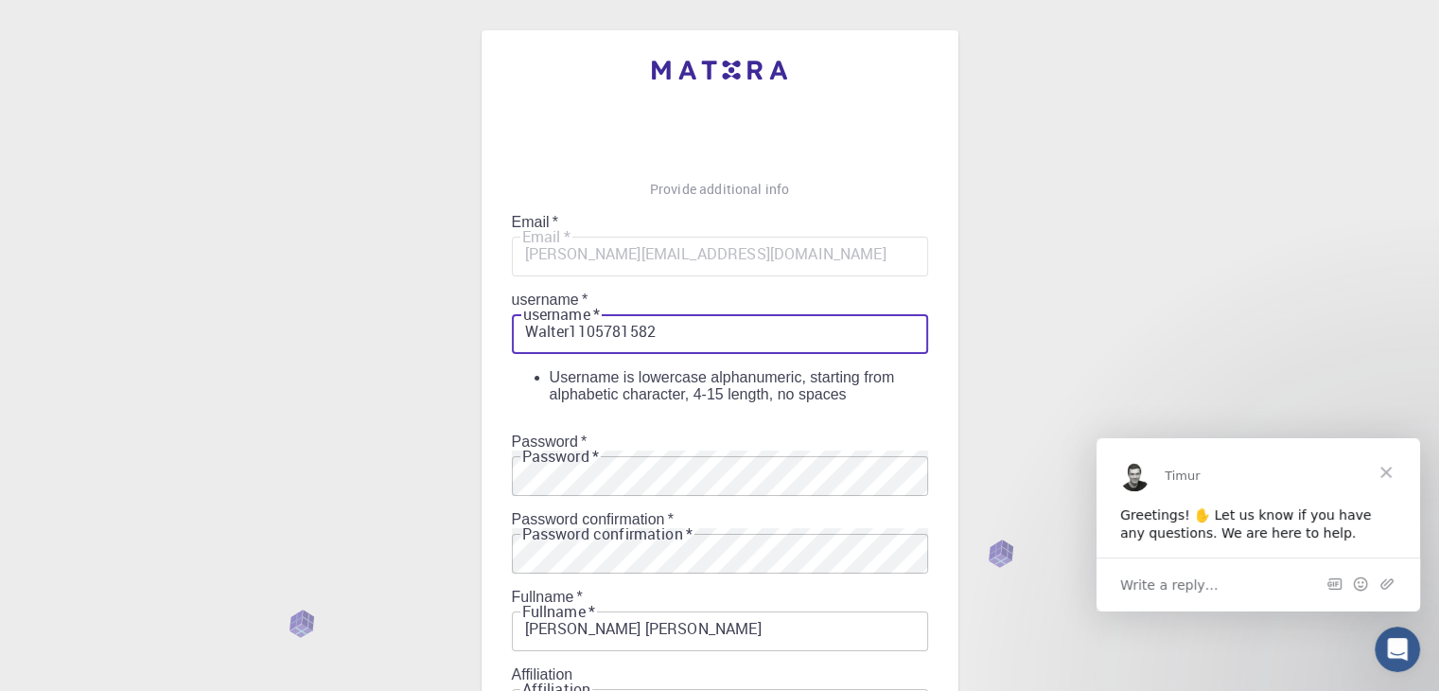
drag, startPoint x: 673, startPoint y: 267, endPoint x: 332, endPoint y: 243, distance: 341.4
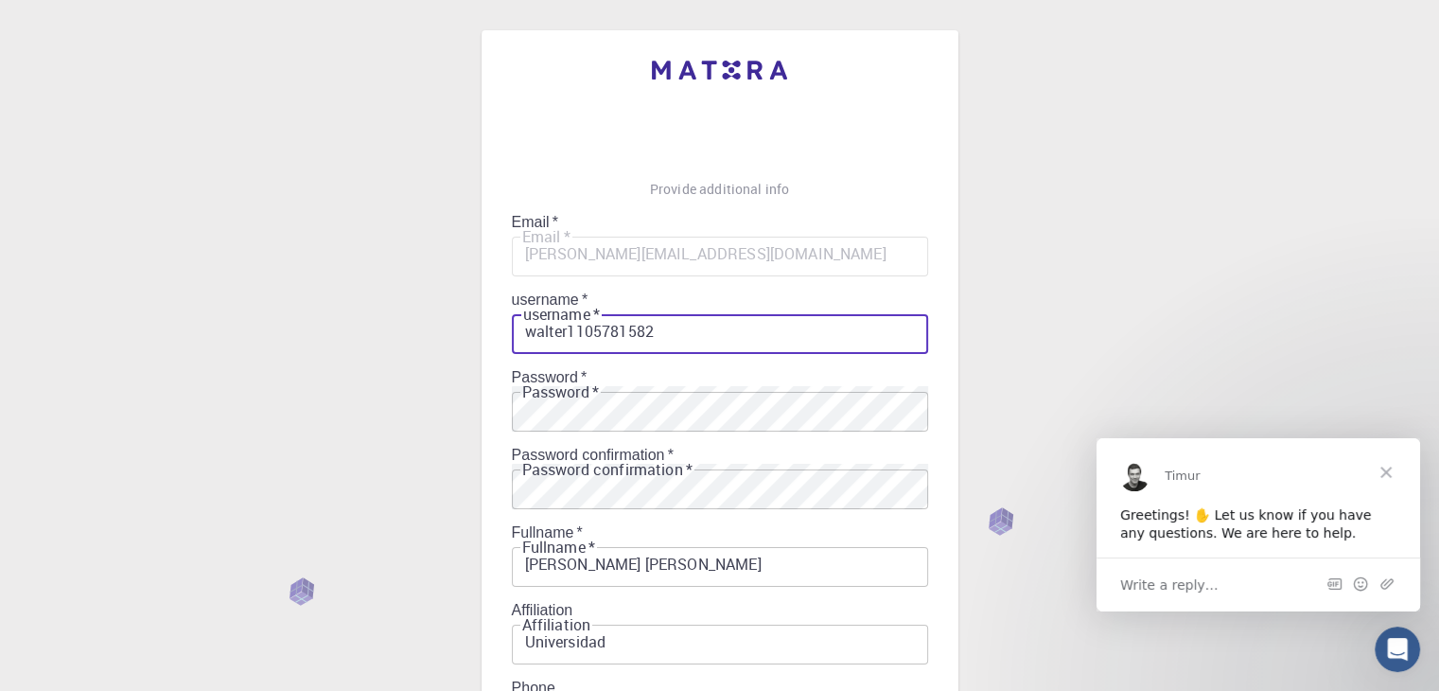
scroll to position [272, 0]
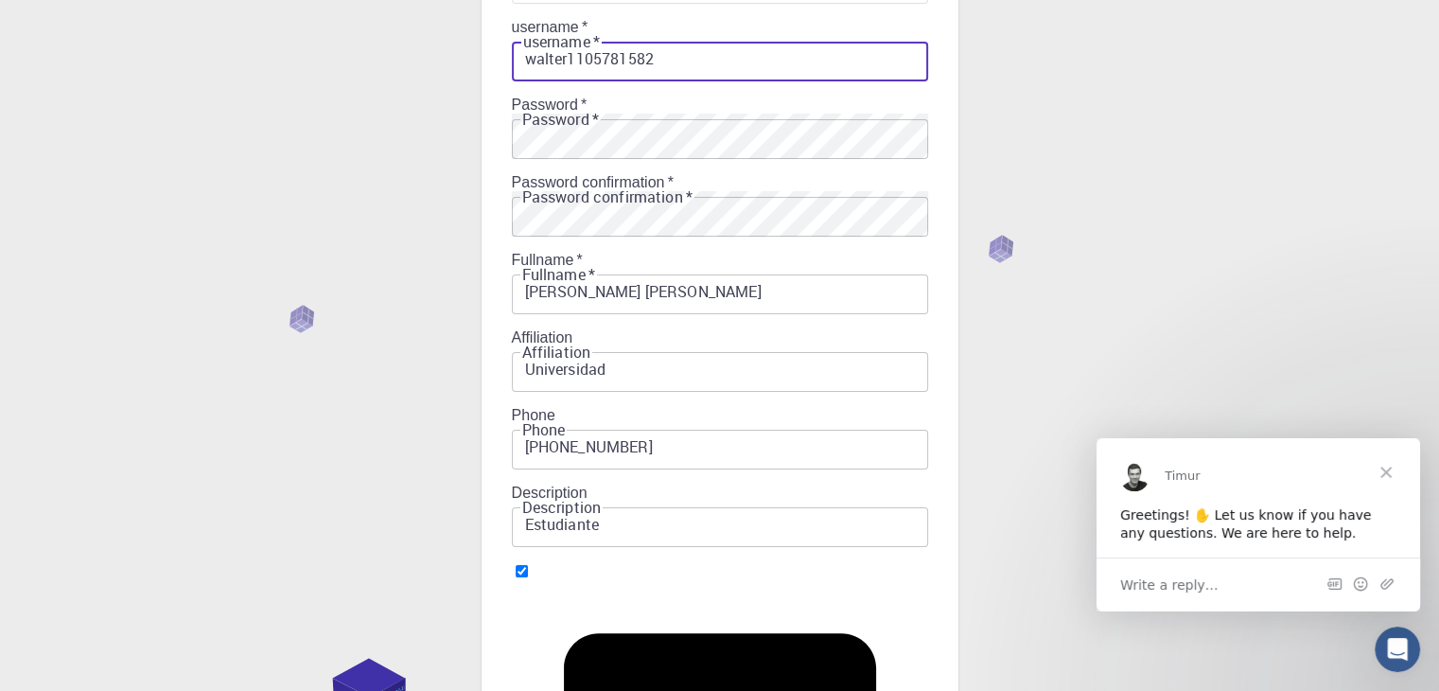
type input "walter1105781582"
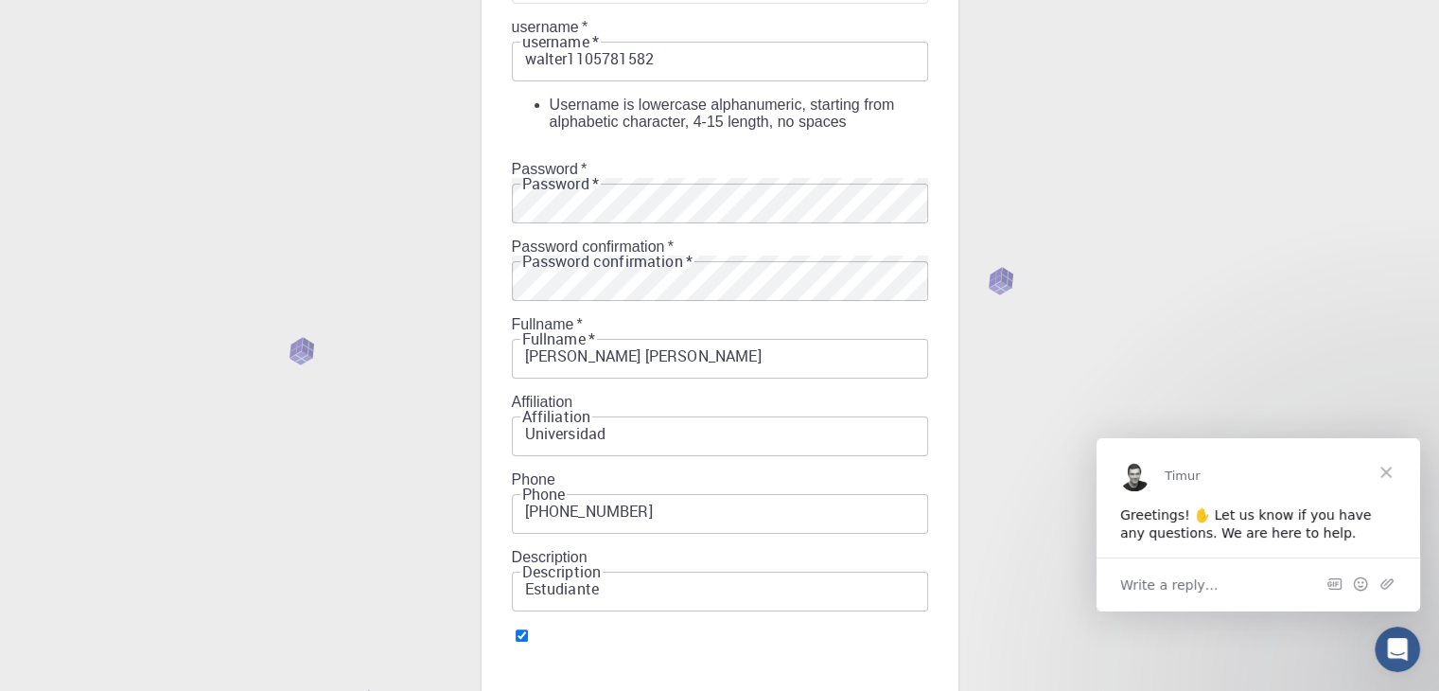
scroll to position [0, 0]
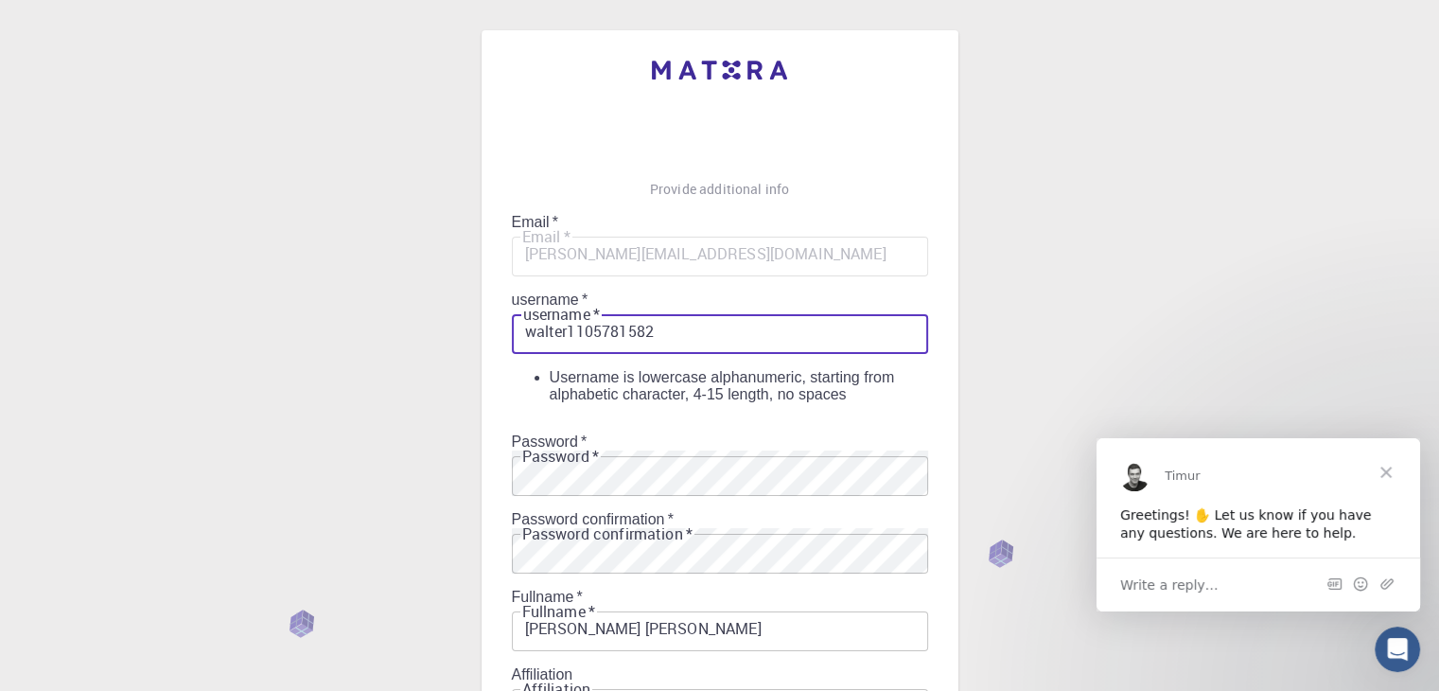
drag, startPoint x: 693, startPoint y: 275, endPoint x: 360, endPoint y: 235, distance: 335.5
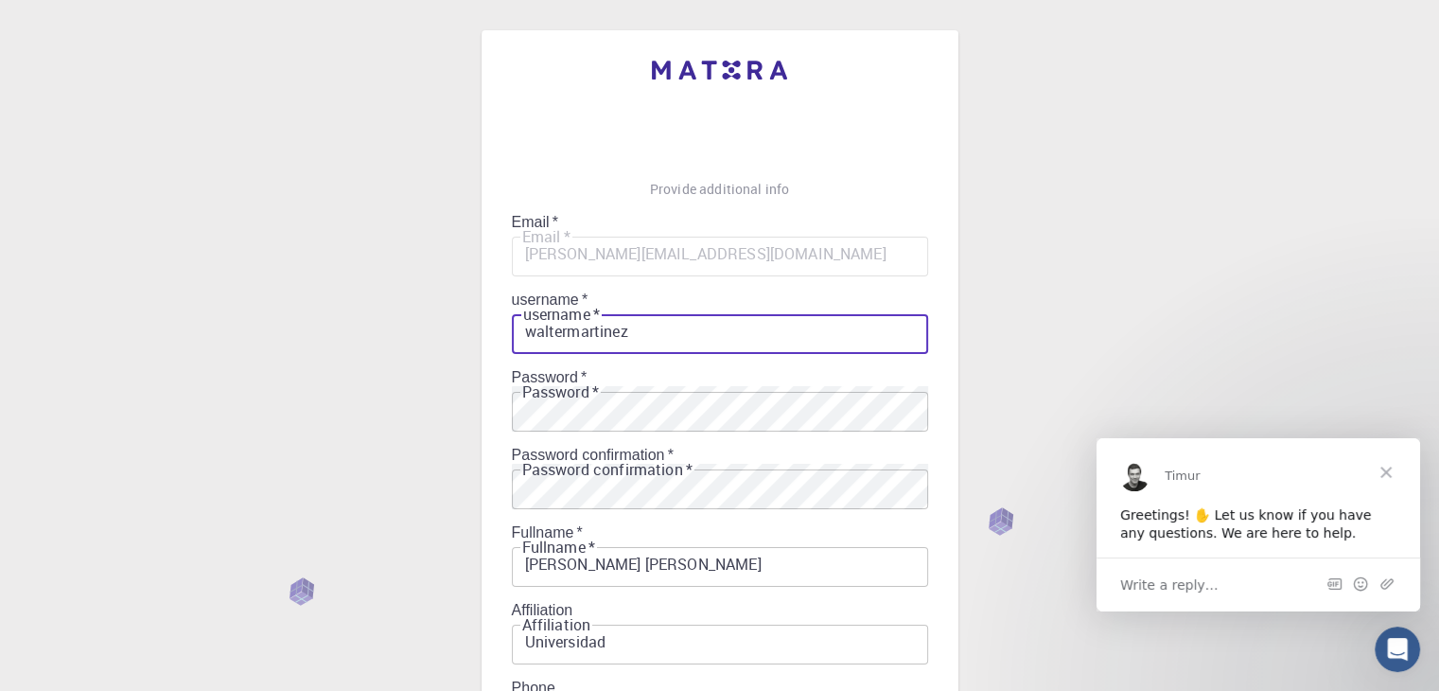
scroll to position [272, 0]
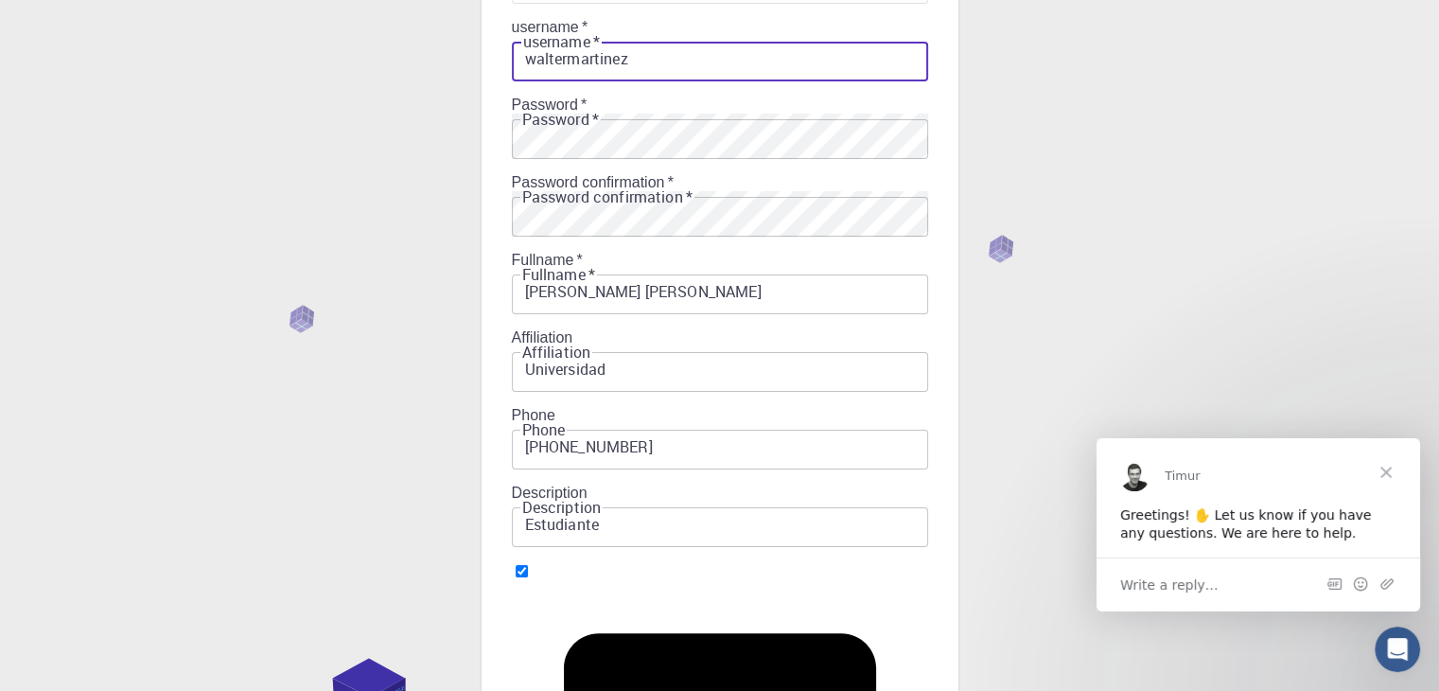
type input "waltermartinez"
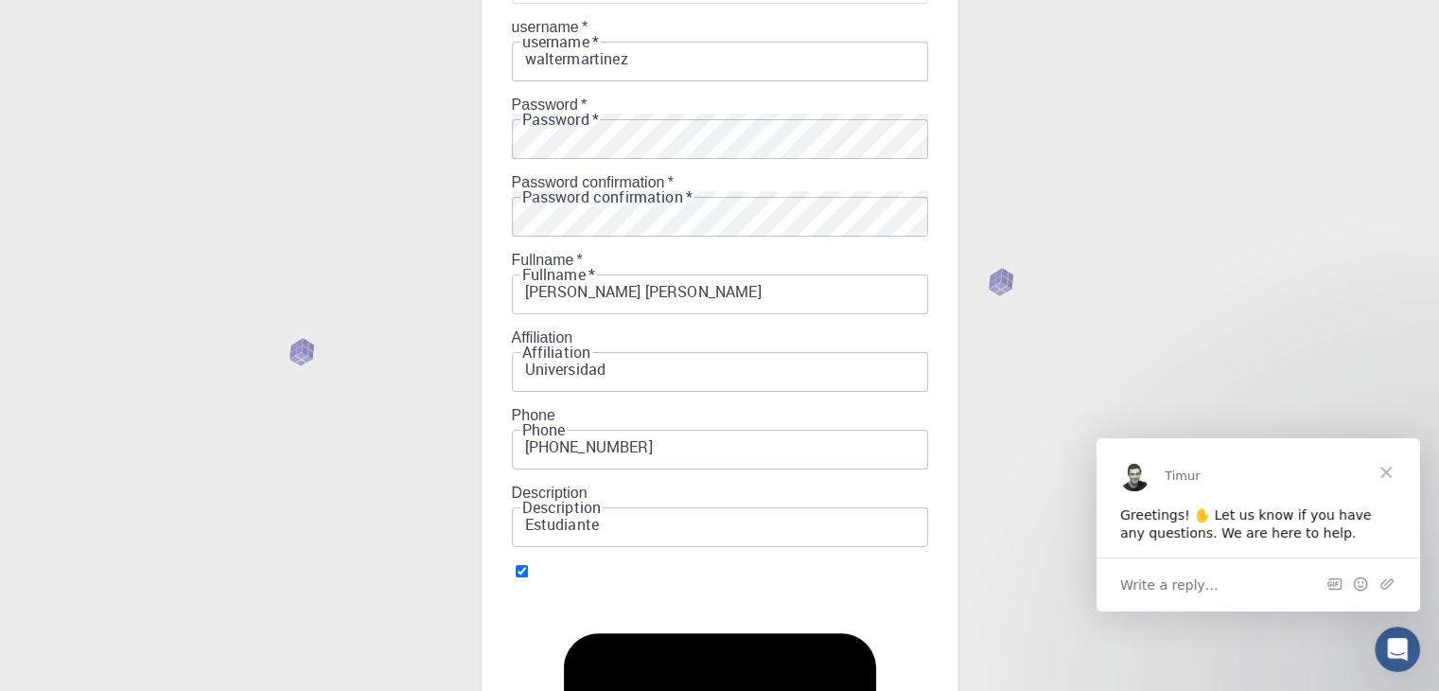
click at [651, 474] on form "Email   * [PERSON_NAME][EMAIL_ADDRESS][DOMAIN_NAME] Email   * username   * walt…" at bounding box center [720, 533] width 416 height 1185
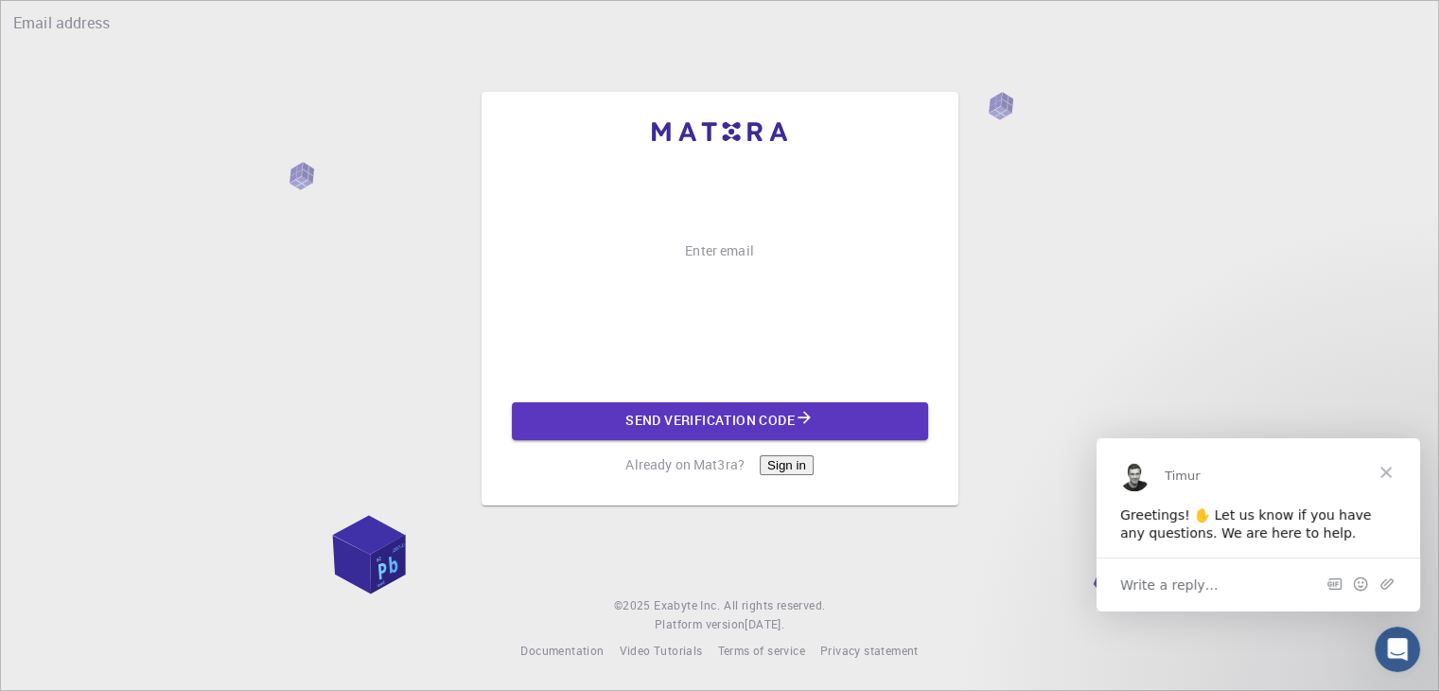
scroll to position [0, 0]
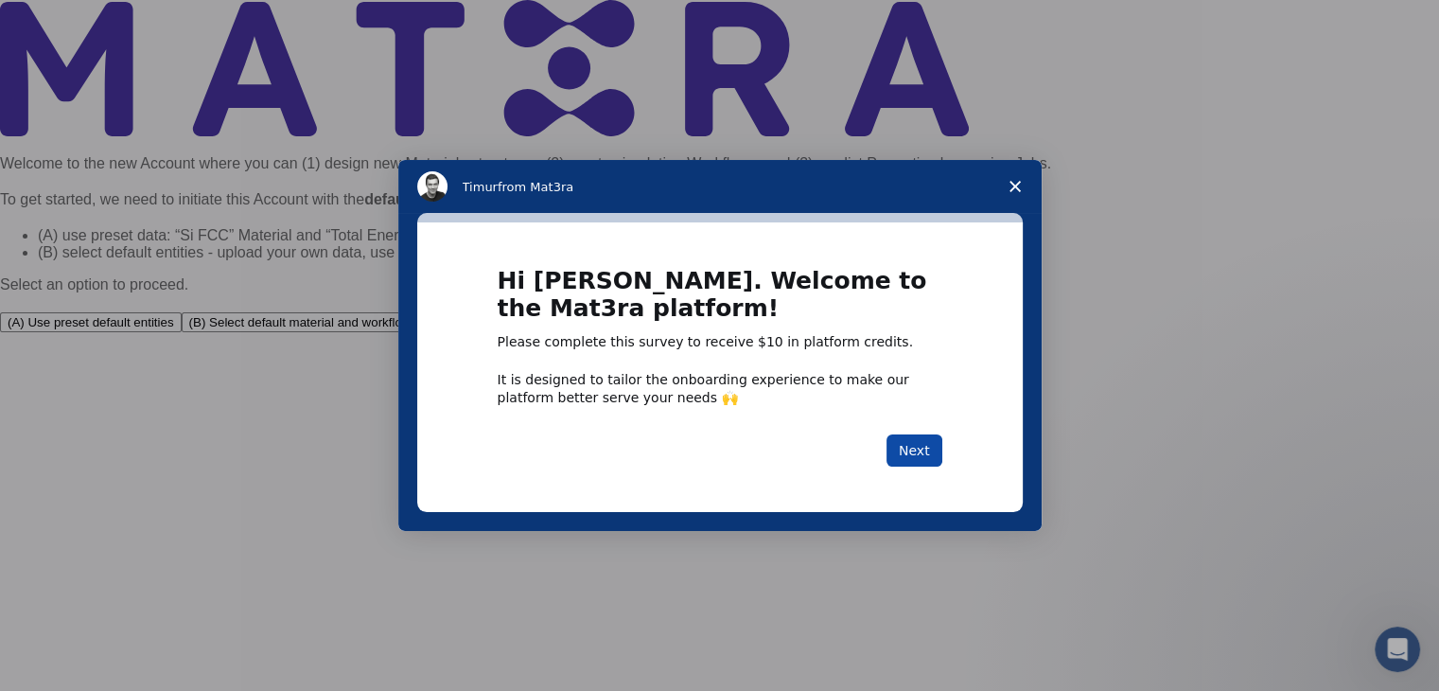
click at [926, 449] on button "Next" at bounding box center [915, 450] width 56 height 32
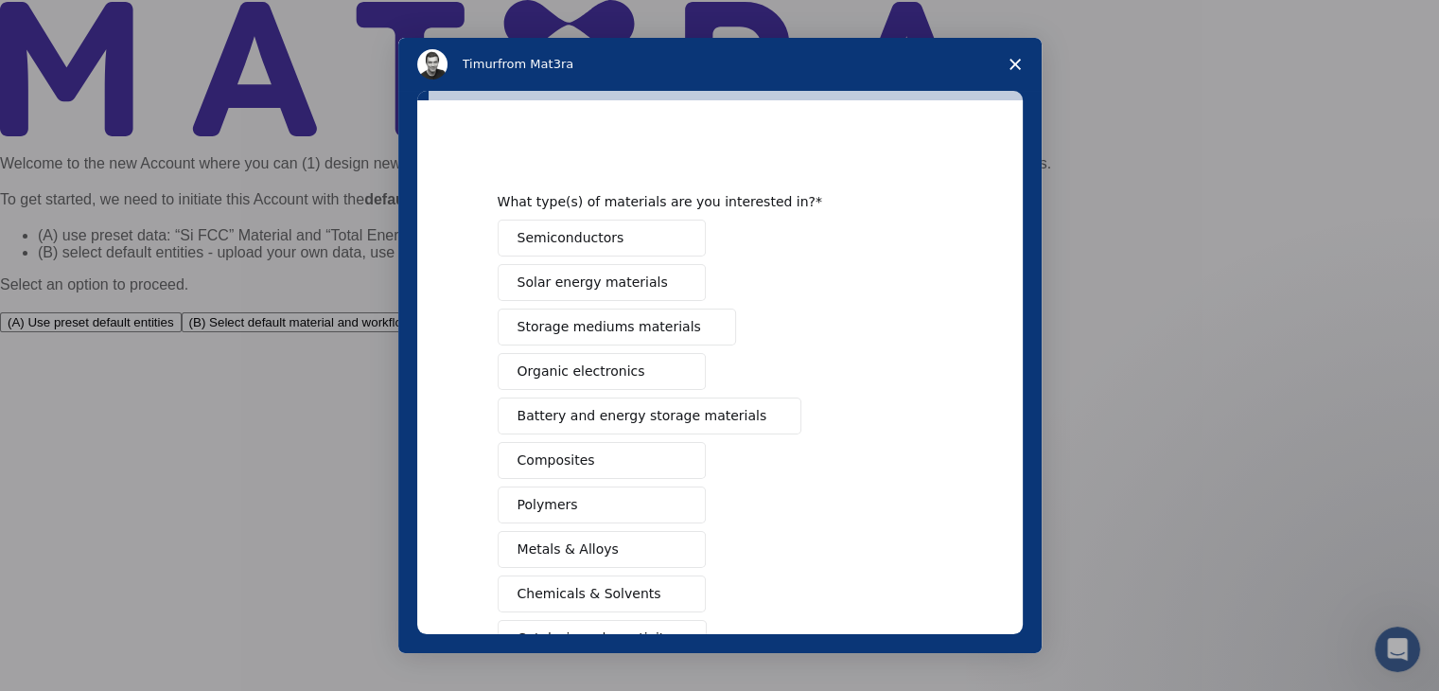
scroll to position [218, 0]
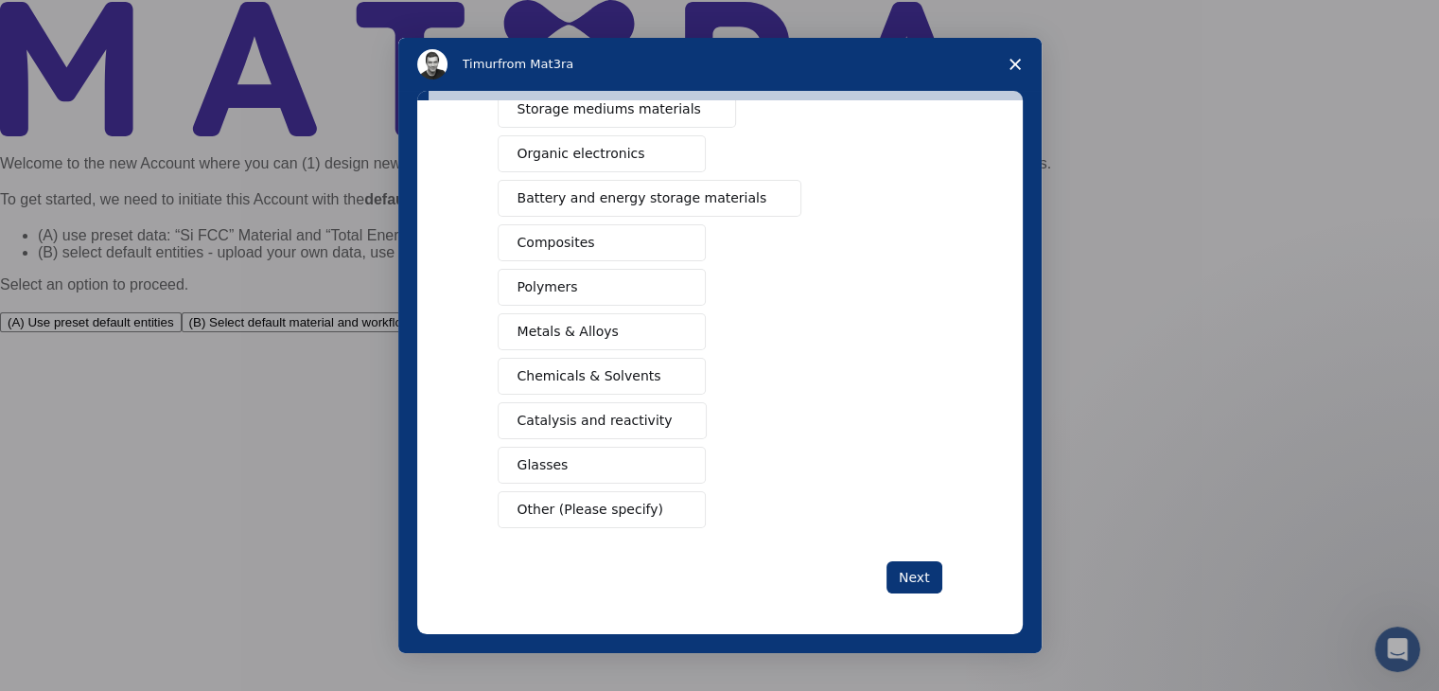
drag, startPoint x: 853, startPoint y: 549, endPoint x: 879, endPoint y: 557, distance: 26.9
click at [854, 549] on div "What type(s) of materials are you interested in? Semiconductors Solar energy ma…" at bounding box center [720, 260] width 445 height 665
click at [904, 567] on button "Next" at bounding box center [915, 577] width 56 height 32
click at [925, 569] on button "Next" at bounding box center [915, 578] width 56 height 32
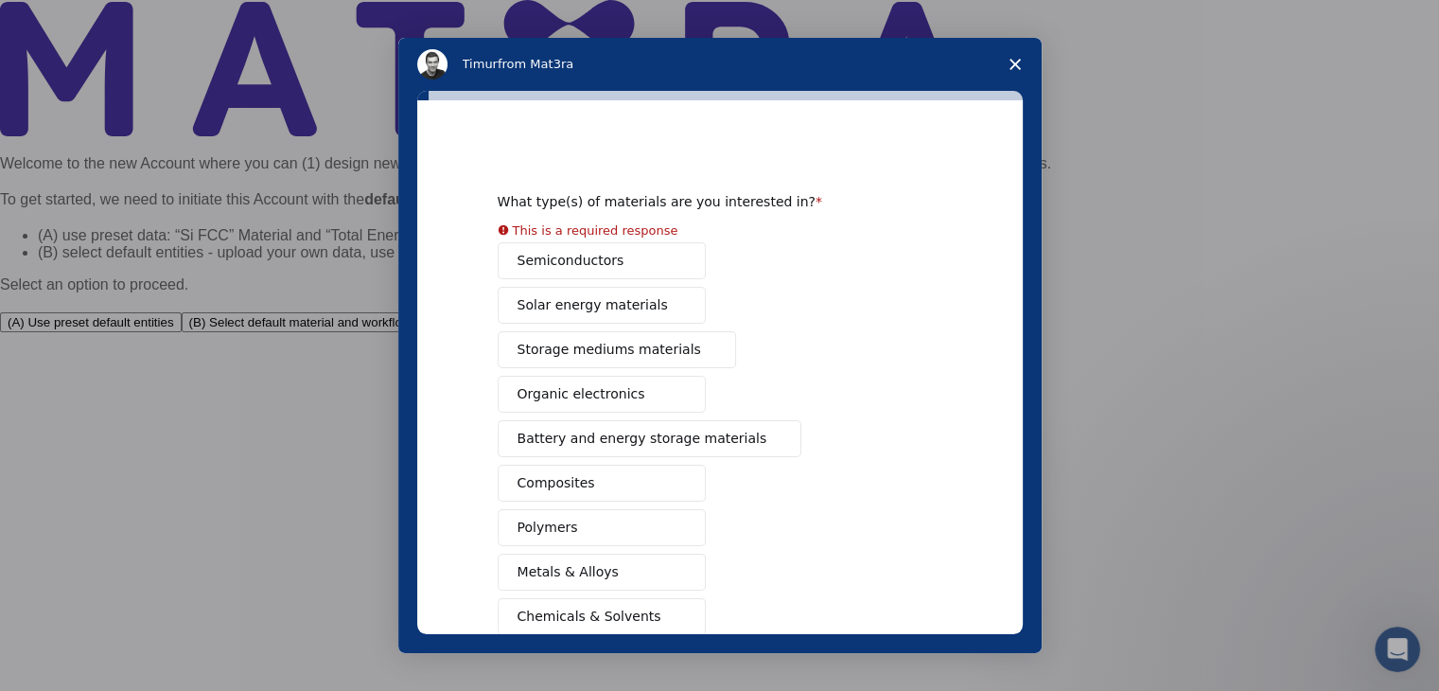
click at [564, 307] on div "Semiconductors Solar energy materials Storage mediums materials Organic electro…" at bounding box center [720, 505] width 445 height 526
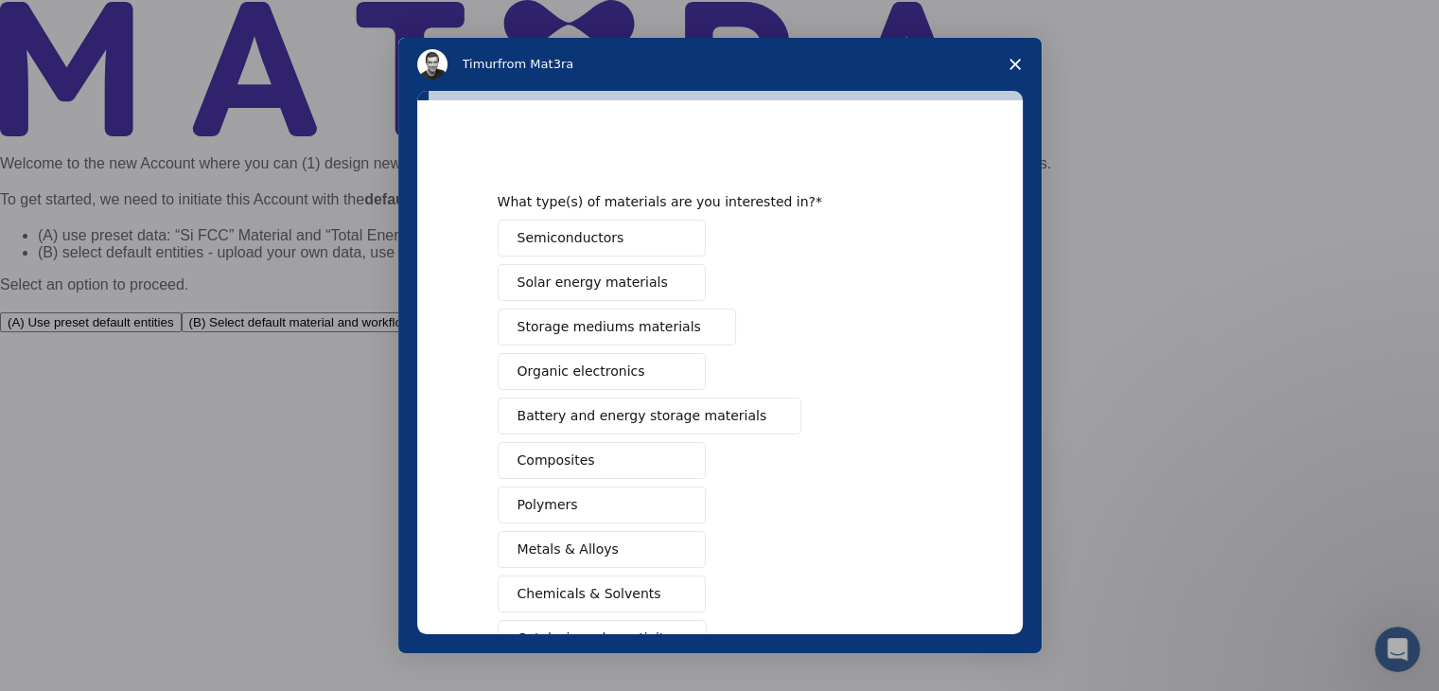
click at [611, 240] on button "Semiconductors" at bounding box center [602, 237] width 208 height 37
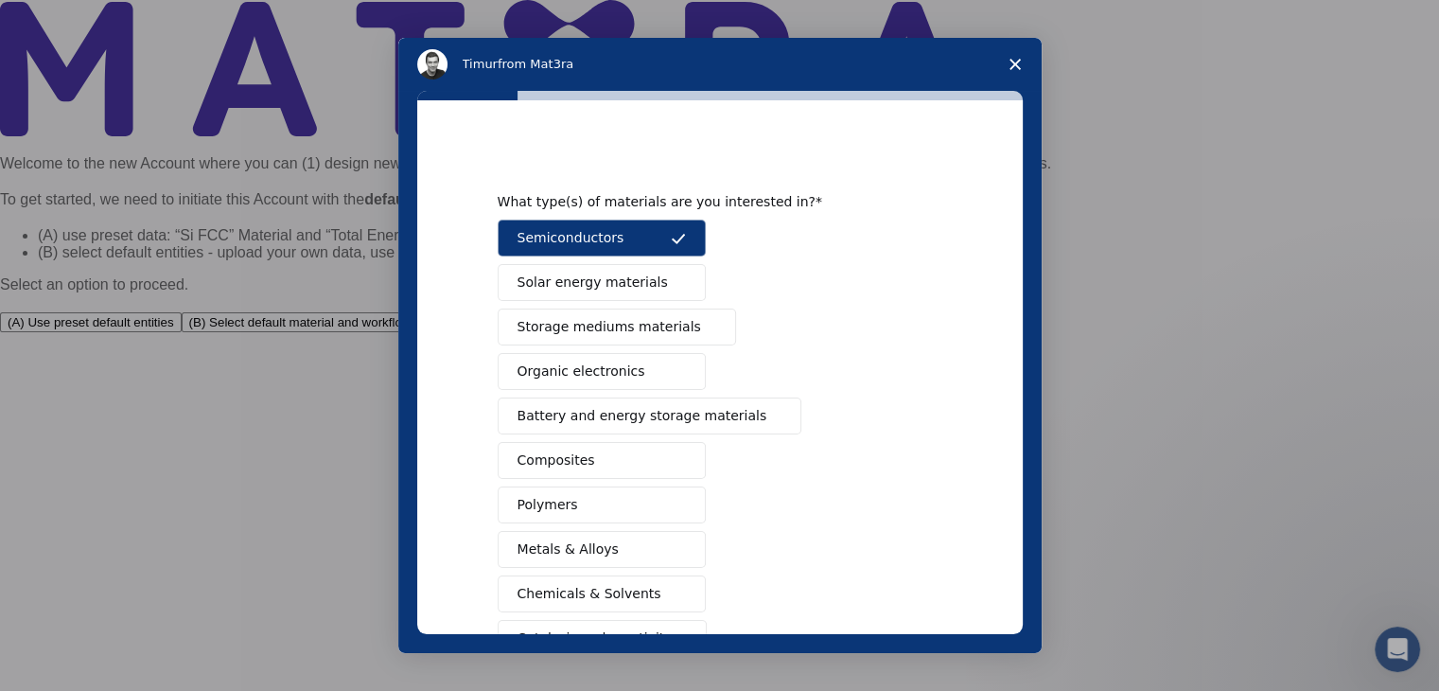
click at [588, 273] on span "Solar energy materials" at bounding box center [593, 282] width 150 height 20
click at [587, 327] on span "Storage mediums materials" at bounding box center [610, 327] width 184 height 20
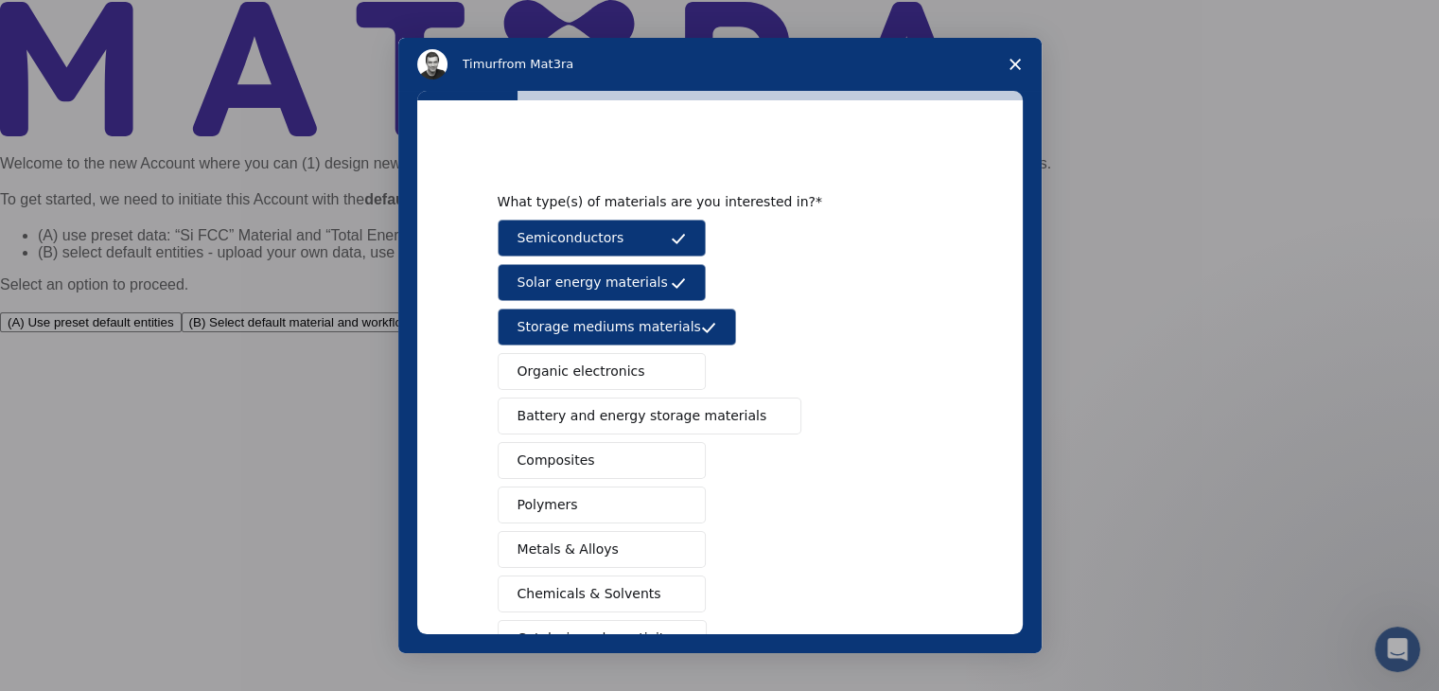
click at [586, 373] on span "Organic electronics" at bounding box center [582, 371] width 128 height 20
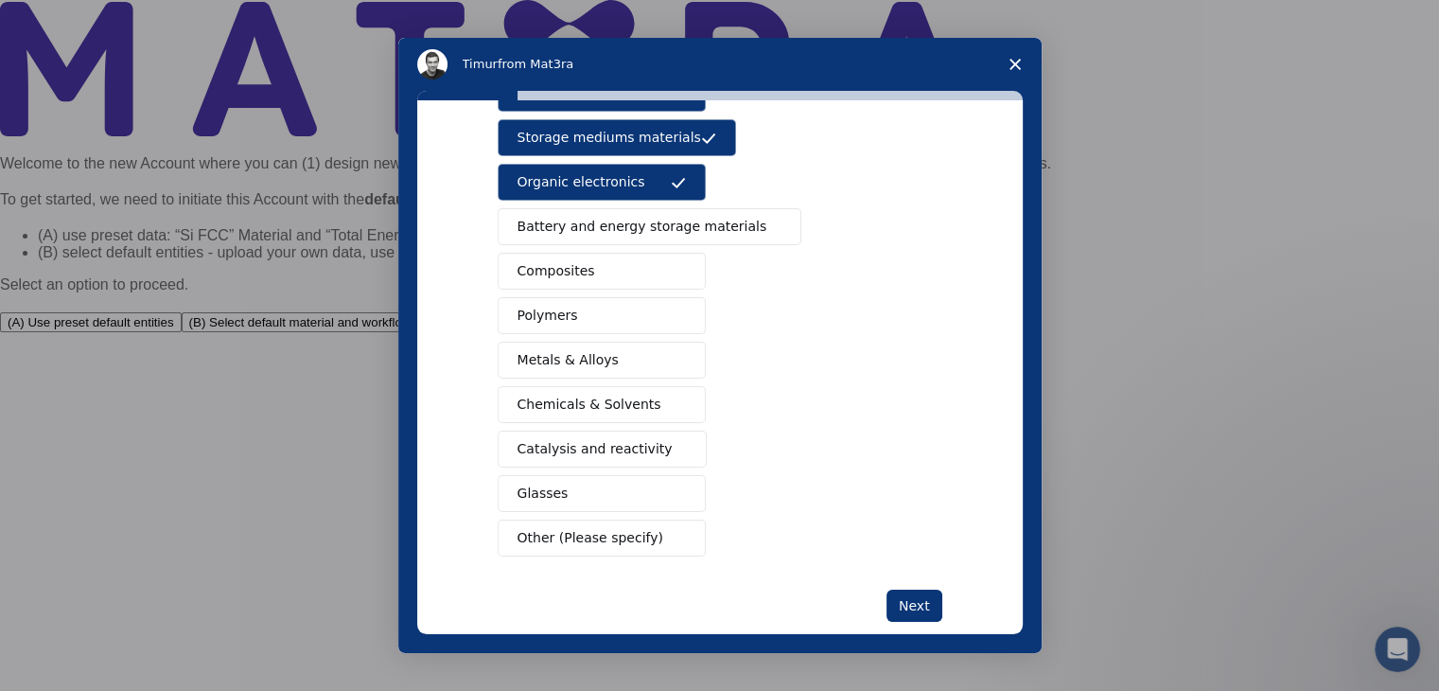
click at [547, 353] on span "Metals & Alloys" at bounding box center [568, 360] width 101 height 20
click at [545, 308] on span "Polymers" at bounding box center [548, 316] width 61 height 20
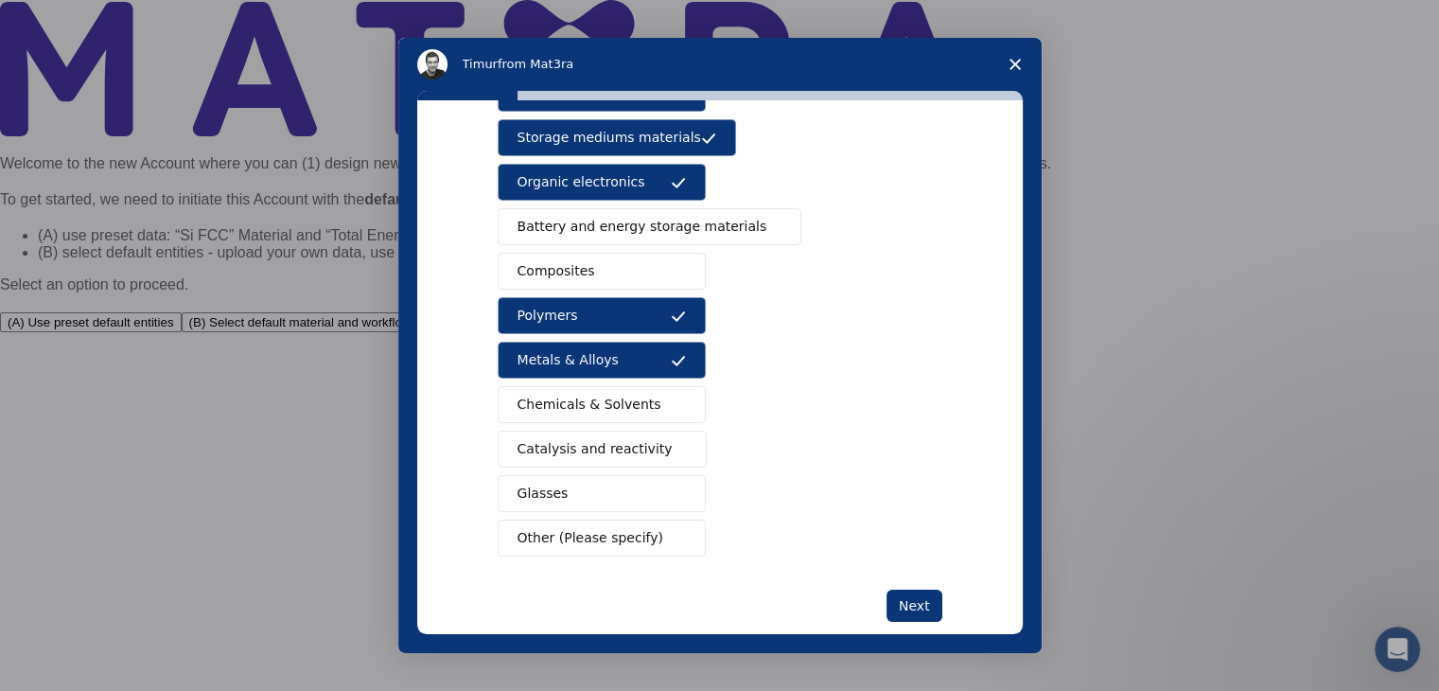
drag, startPoint x: 550, startPoint y: 268, endPoint x: 546, endPoint y: 240, distance: 27.7
click at [549, 261] on span "Composites" at bounding box center [557, 271] width 78 height 20
click at [546, 229] on span "Battery and energy storage materials" at bounding box center [643, 227] width 250 height 20
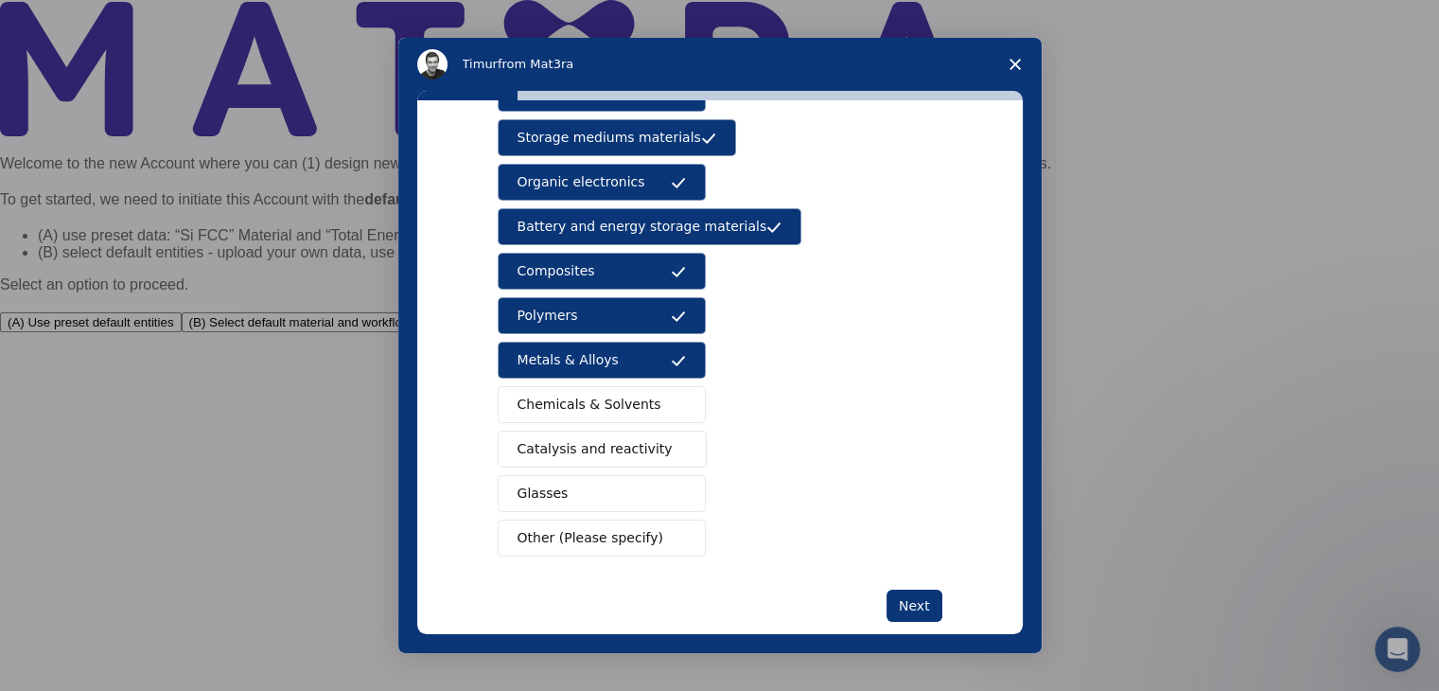
click at [569, 432] on button "Catalysis and reactivity" at bounding box center [603, 448] width 210 height 37
click at [574, 488] on button "Glasses" at bounding box center [602, 493] width 208 height 37
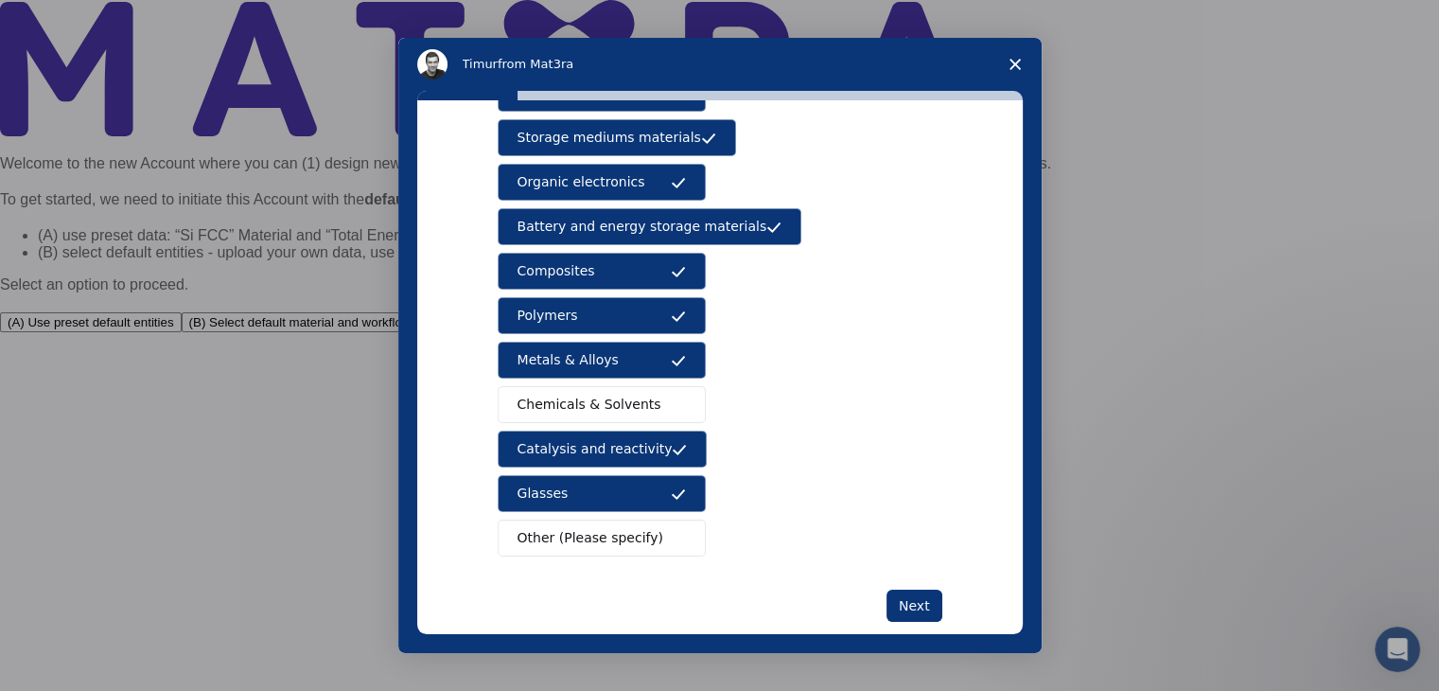
click at [571, 547] on button "Other (Please specify)" at bounding box center [602, 537] width 208 height 37
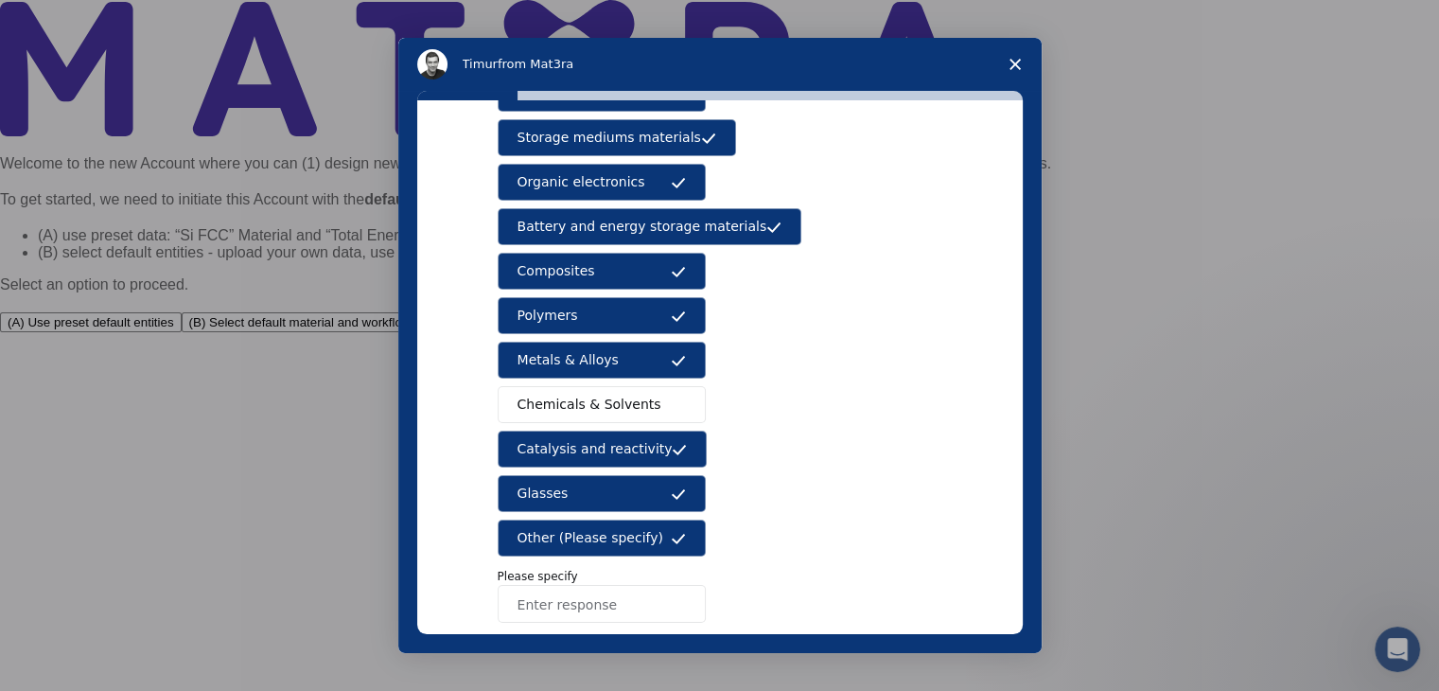
click at [571, 531] on span "Other (Please specify)" at bounding box center [591, 538] width 146 height 20
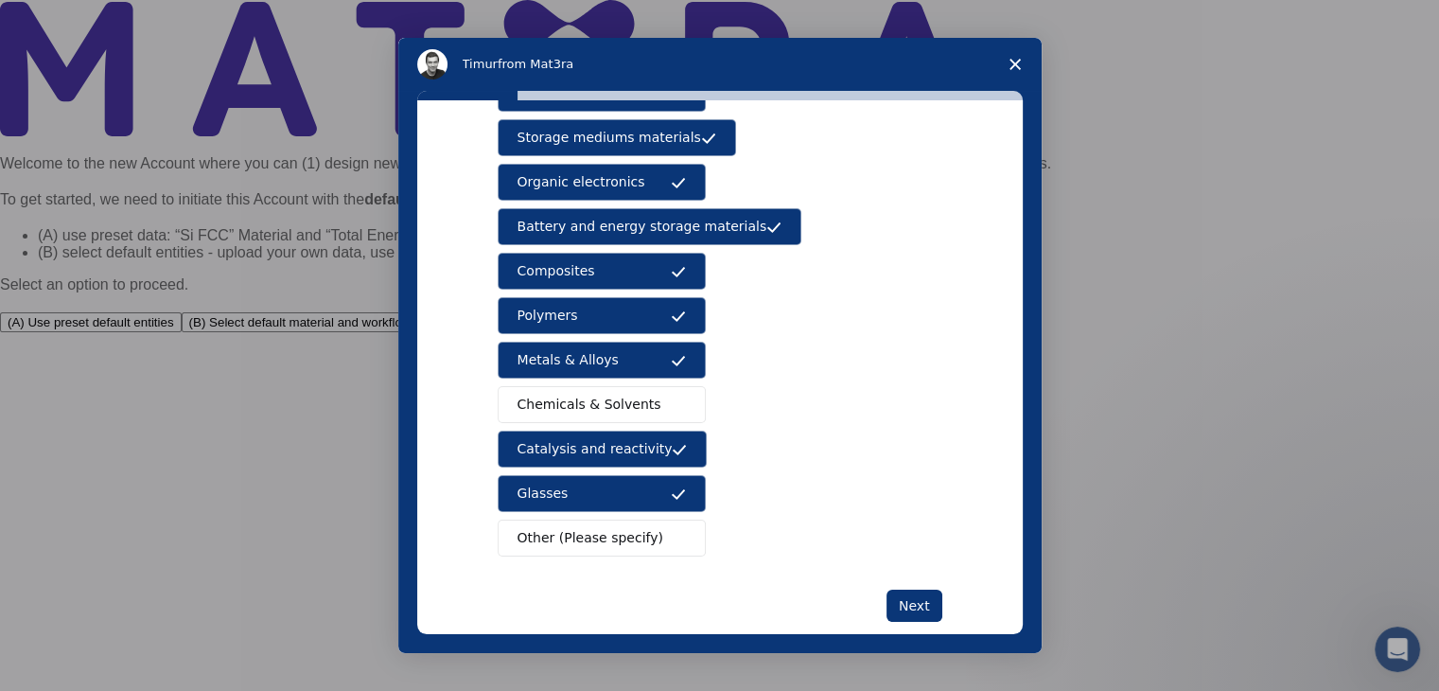
click at [572, 395] on span "Chemicals & Solvents" at bounding box center [590, 405] width 144 height 20
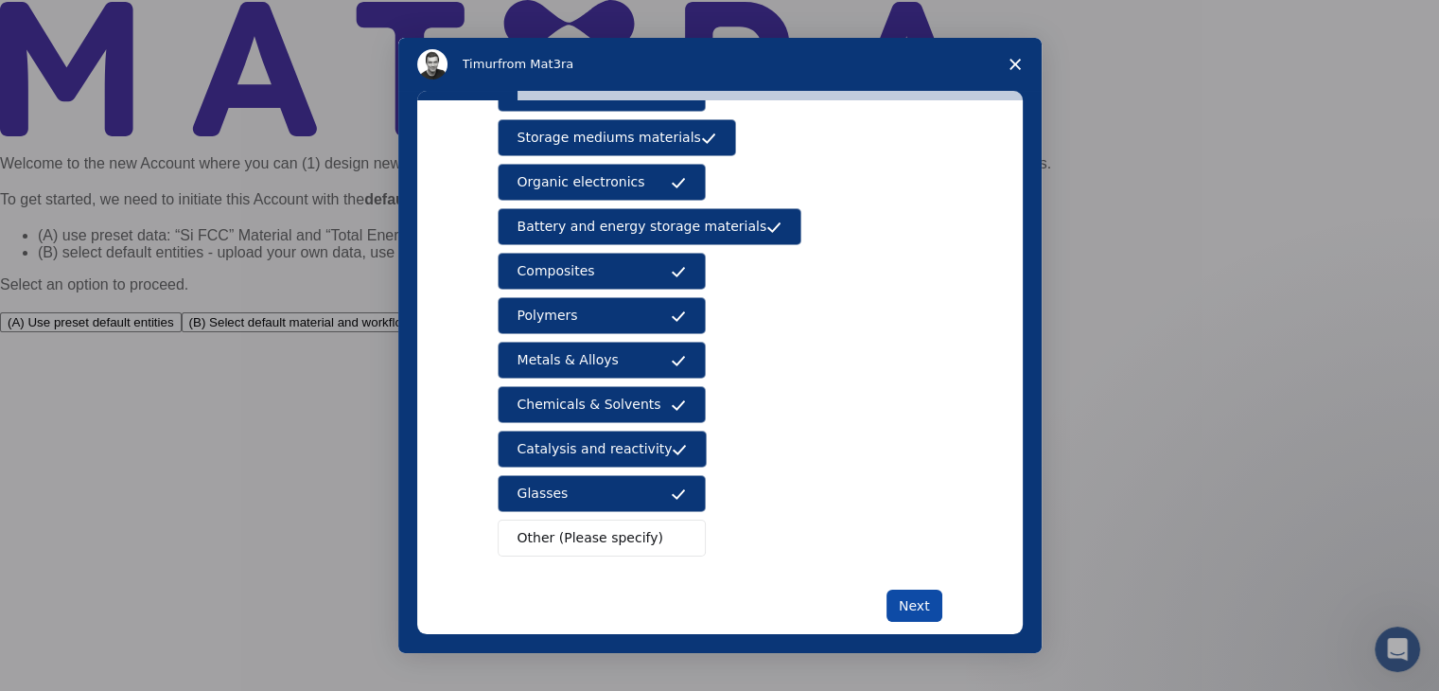
click at [895, 595] on button "Next" at bounding box center [915, 605] width 56 height 32
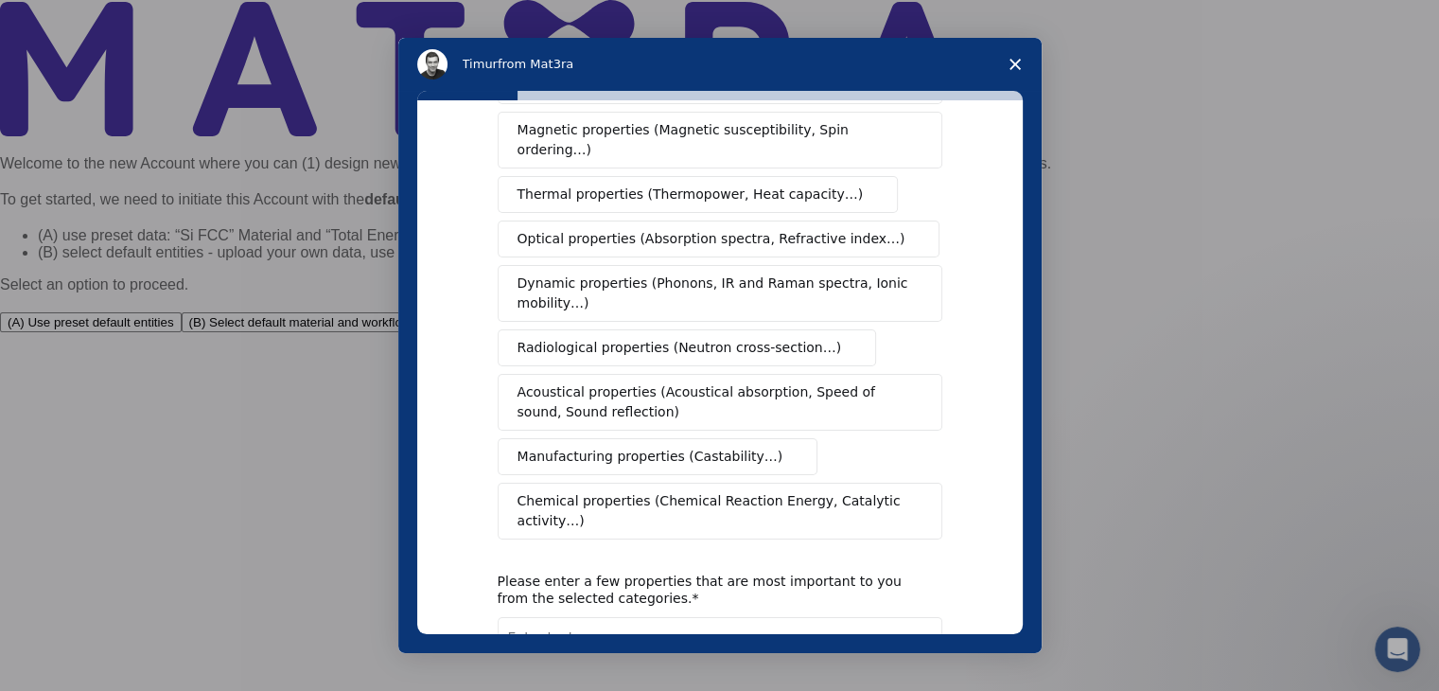
scroll to position [0, 0]
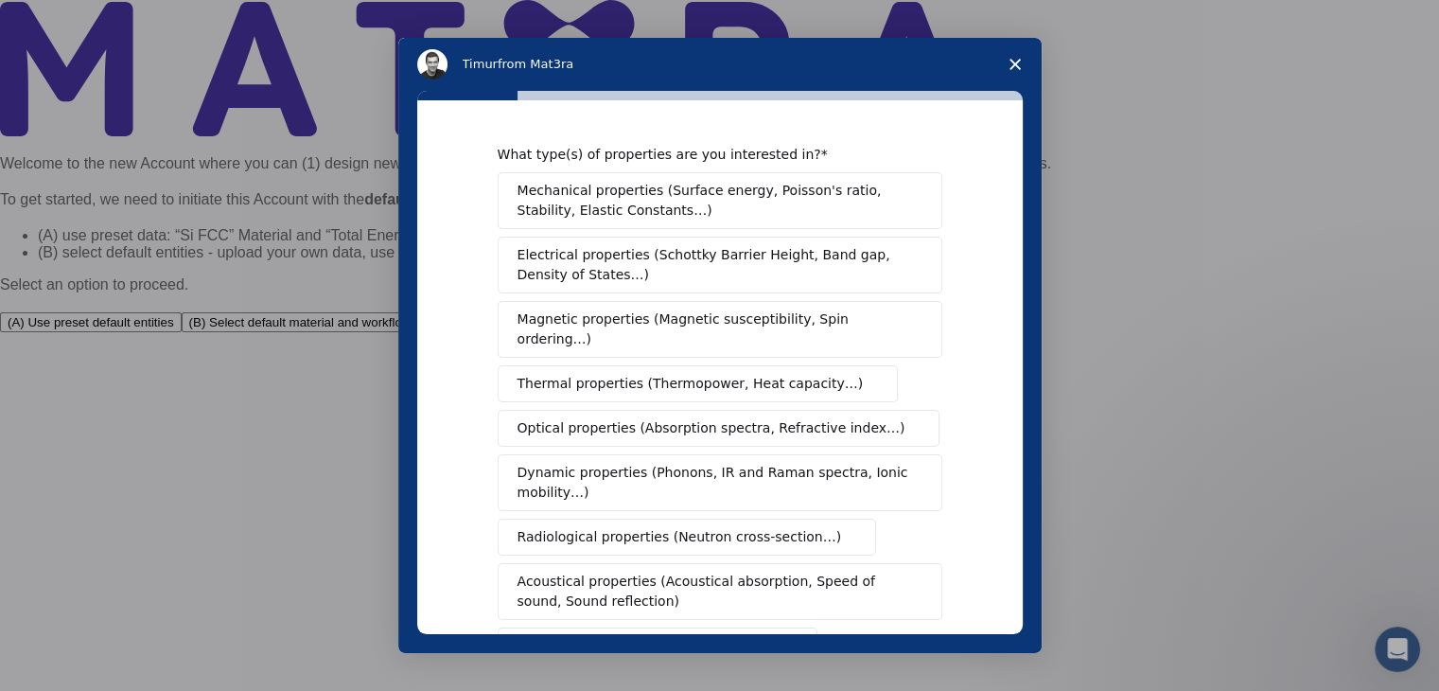
click at [557, 205] on span "Mechanical properties (Surface energy, Poisson's ratio, Stability, Elastic Cons…" at bounding box center [715, 201] width 395 height 40
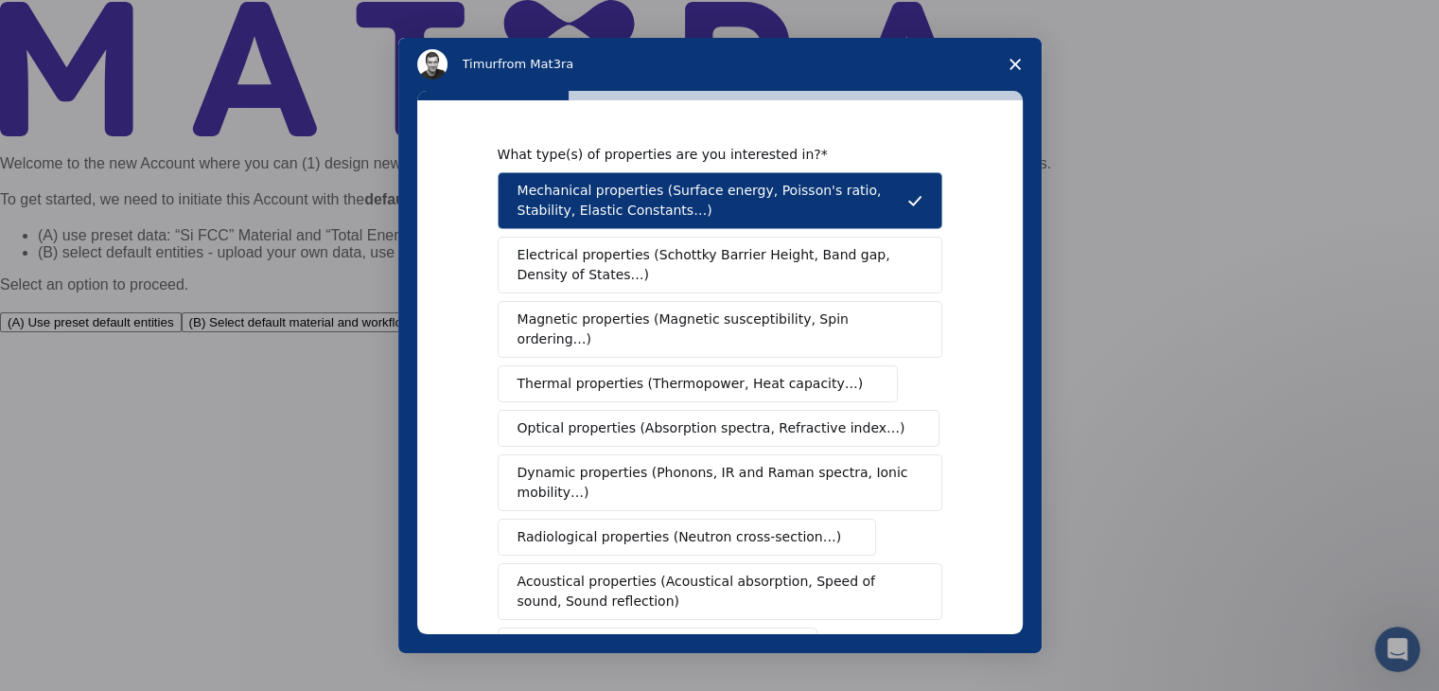
click at [567, 260] on span "Electrical properties (Schottky Barrier Height, Band gap, Density of States…)" at bounding box center [715, 265] width 394 height 40
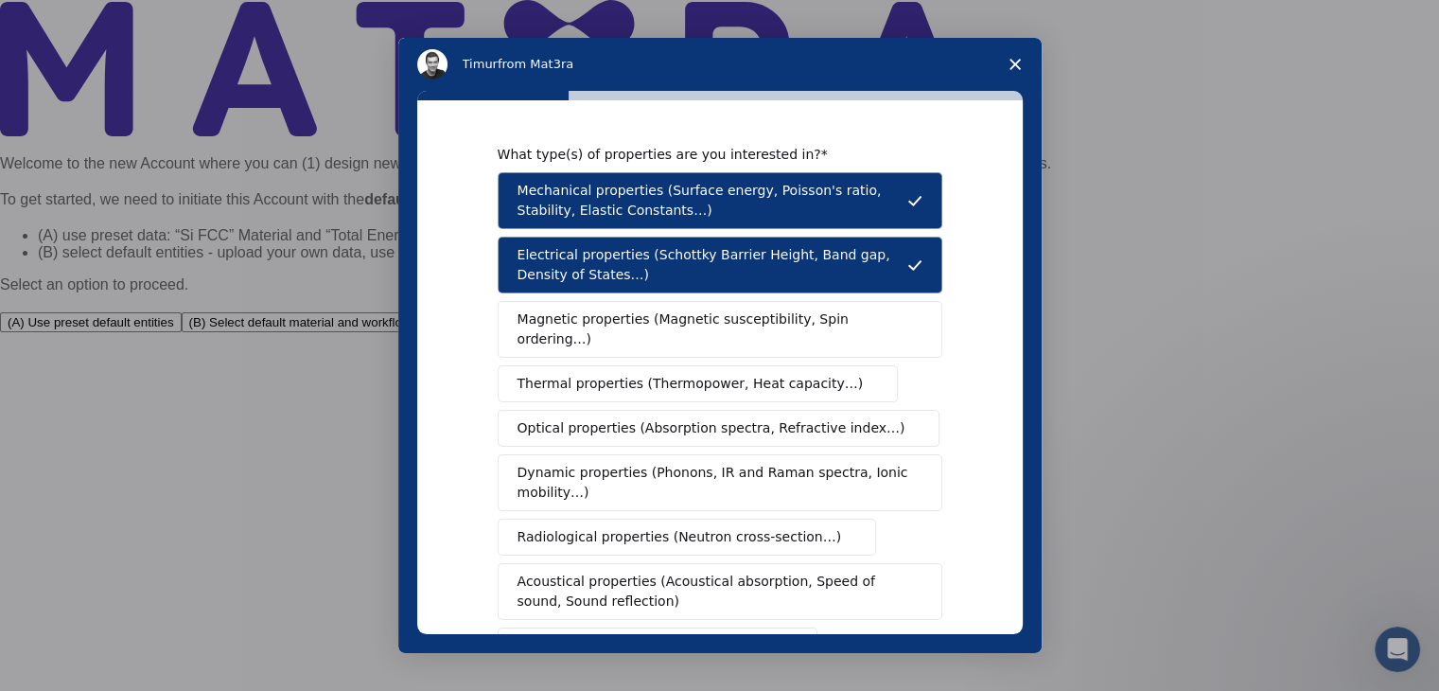
click at [587, 338] on div "Mechanical properties (Surface energy, Poisson's ratio, Stability, Elastic Cons…" at bounding box center [720, 450] width 445 height 556
click at [575, 337] on div "Mechanical properties (Surface energy, Poisson's ratio, Stability, Elastic Cons…" at bounding box center [720, 450] width 445 height 556
click at [576, 327] on span "Magnetic properties (Magnetic susceptibility, Spin ordering…)" at bounding box center [713, 329] width 391 height 40
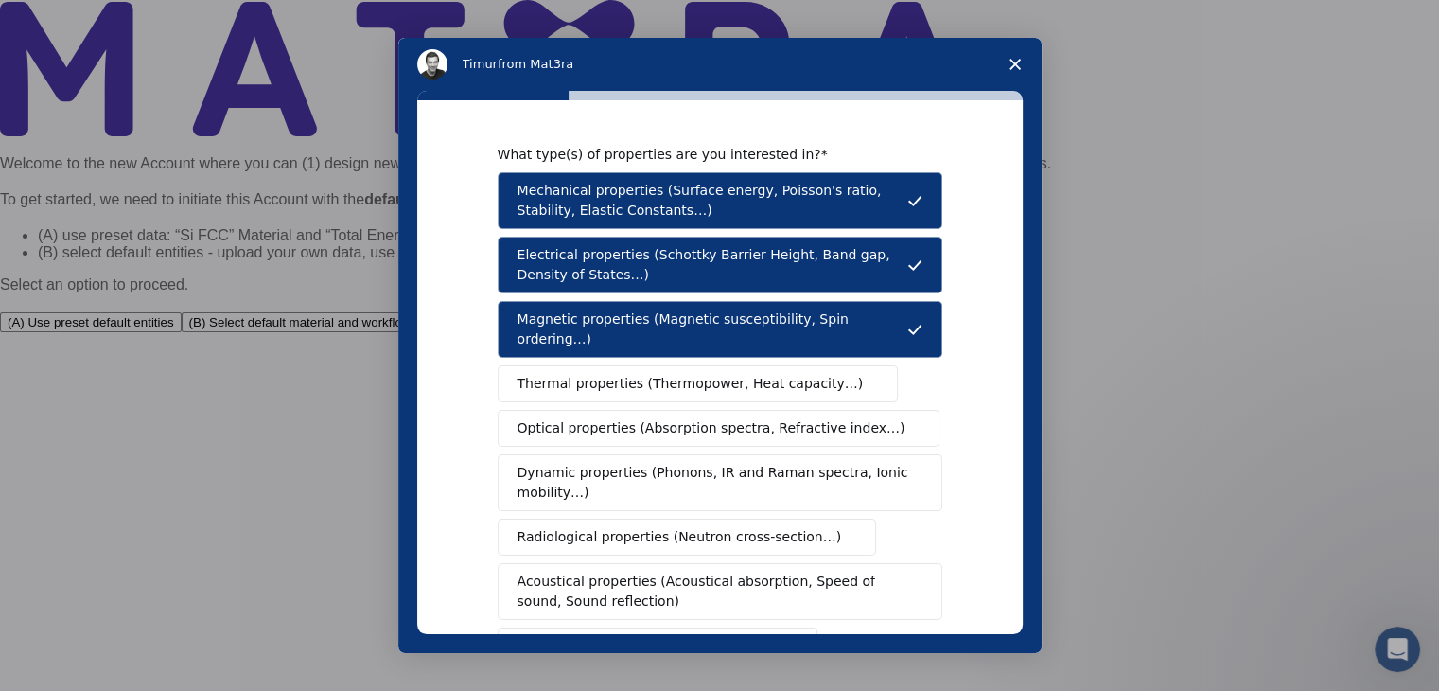
click at [571, 374] on span "Thermal properties (Thermopower, Heat capacity…)" at bounding box center [691, 384] width 346 height 20
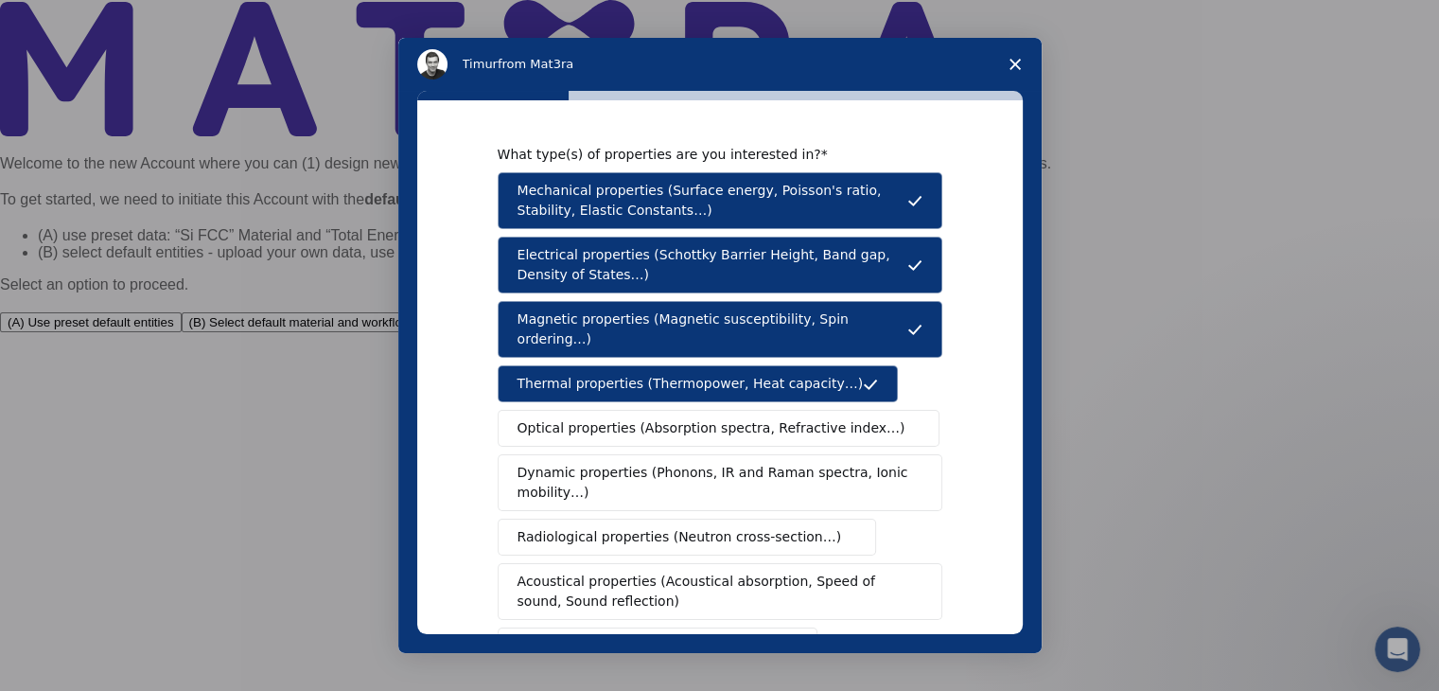
click at [577, 418] on span "Optical properties (Absorption spectra, Refractive index…)" at bounding box center [712, 428] width 388 height 20
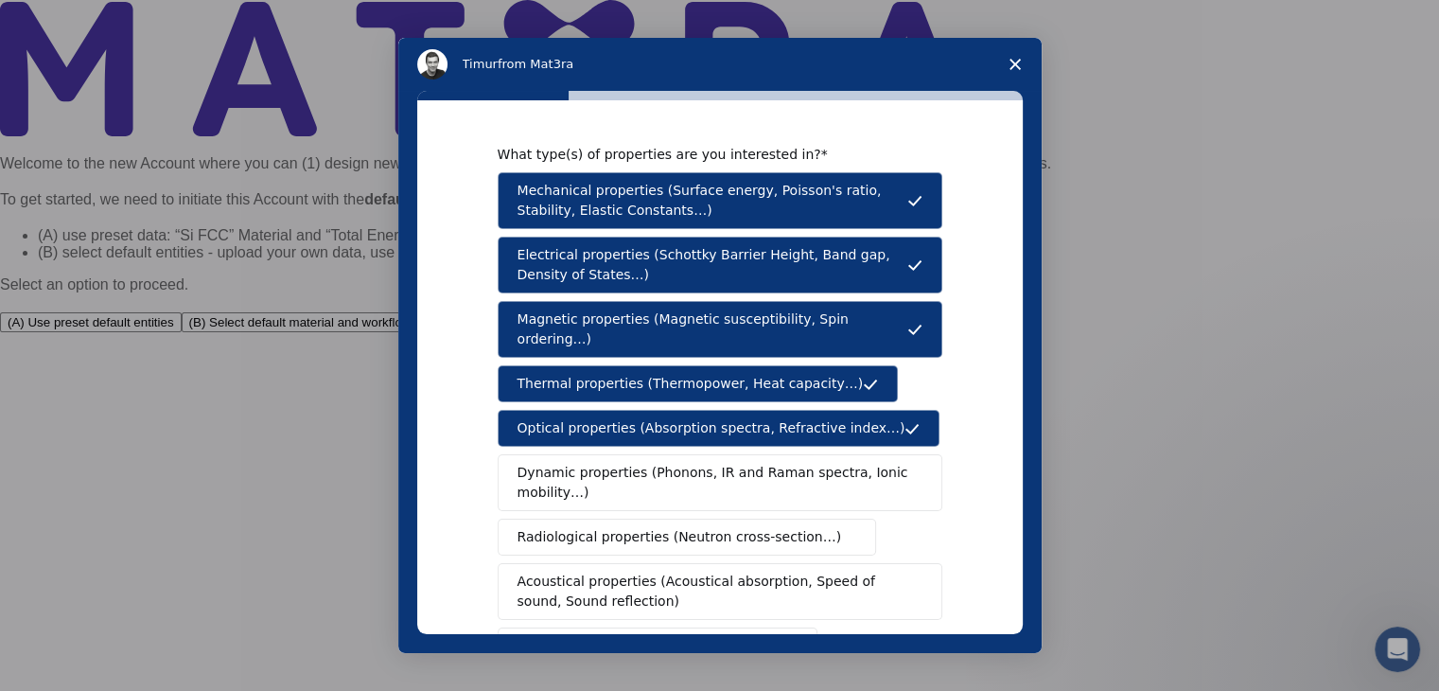
click at [579, 463] on span "Dynamic properties (Phonons, IR and Raman spectra, Ionic mobility…)" at bounding box center [714, 483] width 393 height 40
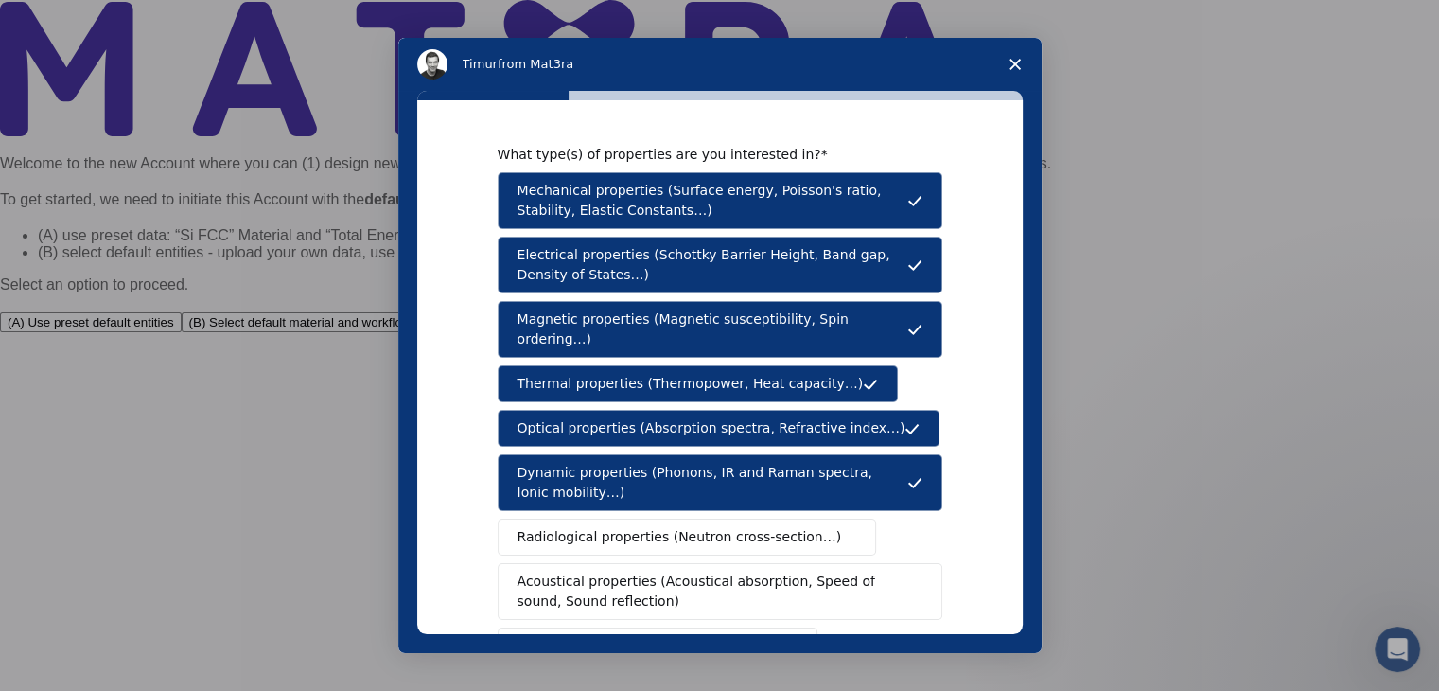
scroll to position [284, 0]
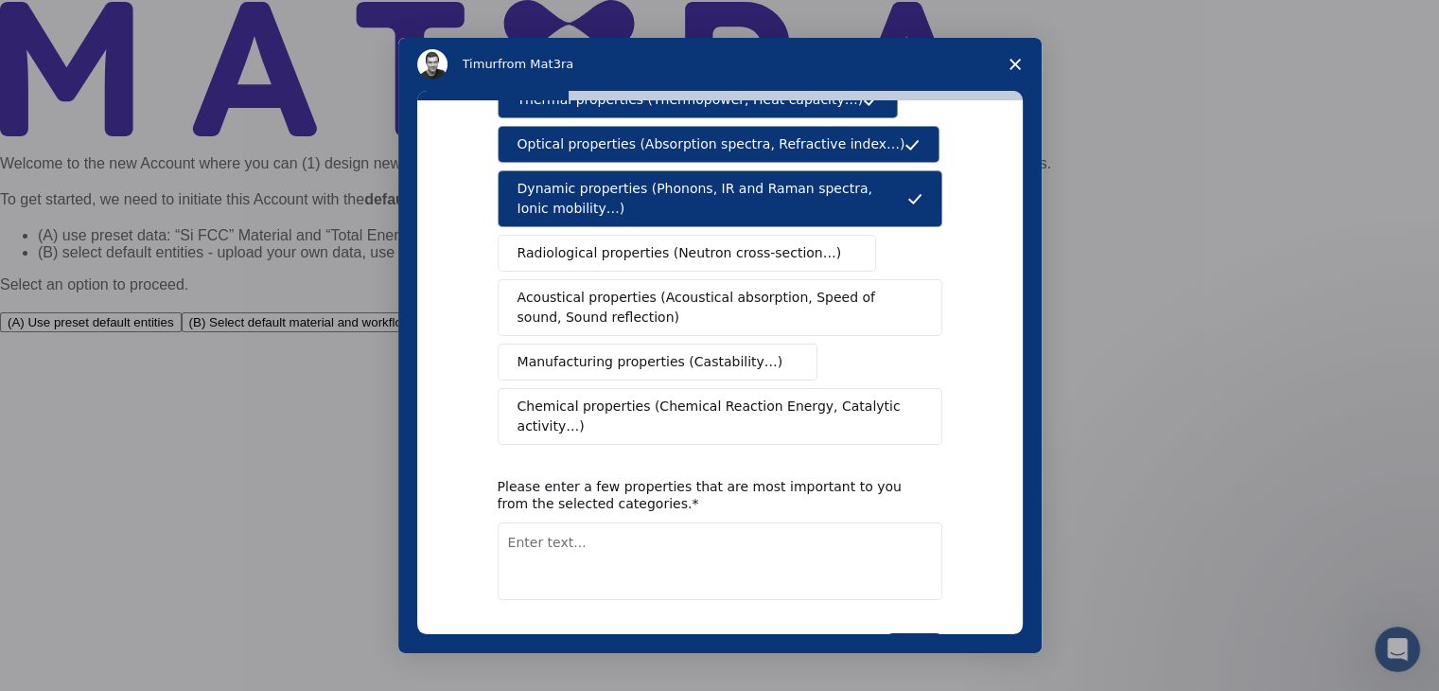
click at [577, 396] on span "Chemical properties (Chemical Reaction Energy, Catalytic activity…)" at bounding box center [714, 416] width 392 height 40
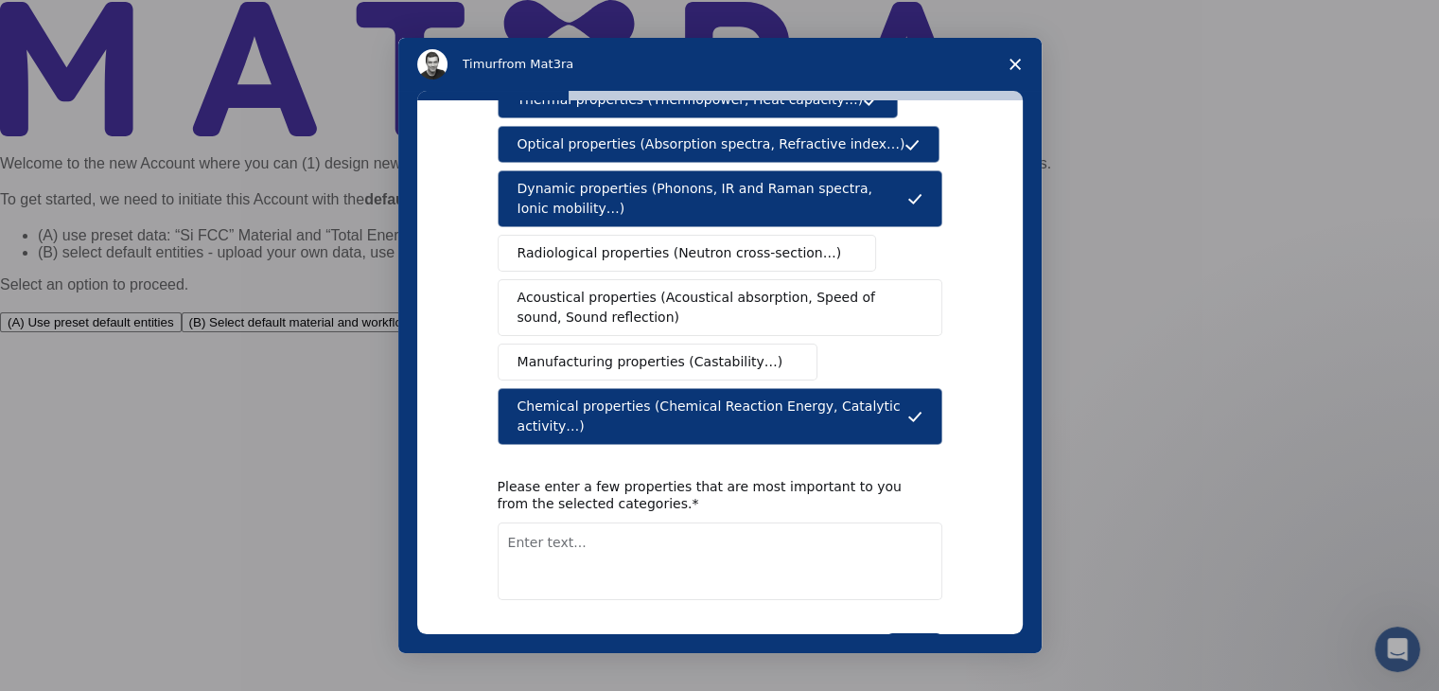
click at [583, 352] on span "Manufacturing properties (Castability…)" at bounding box center [651, 362] width 266 height 20
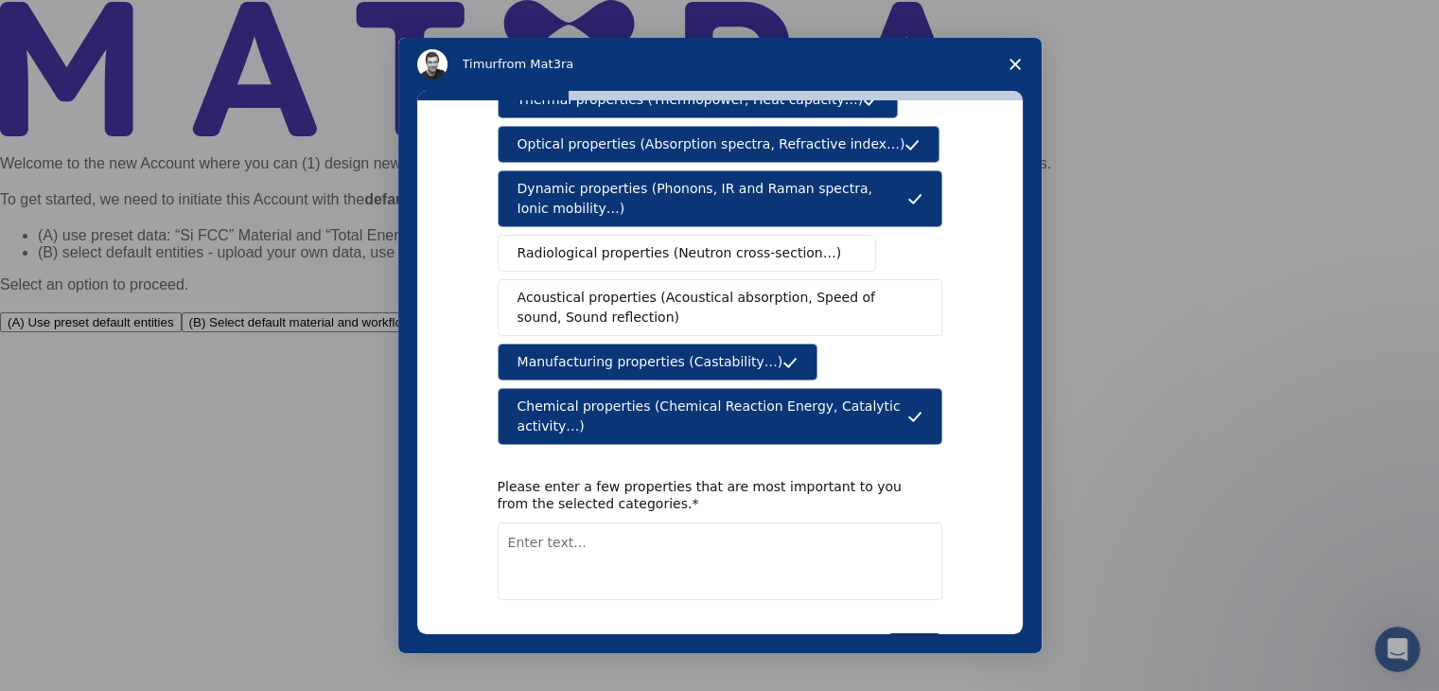
click at [567, 288] on span "Acoustical properties (Acoustical absorption, Speed of sound, Sound reflection)" at bounding box center [715, 308] width 394 height 40
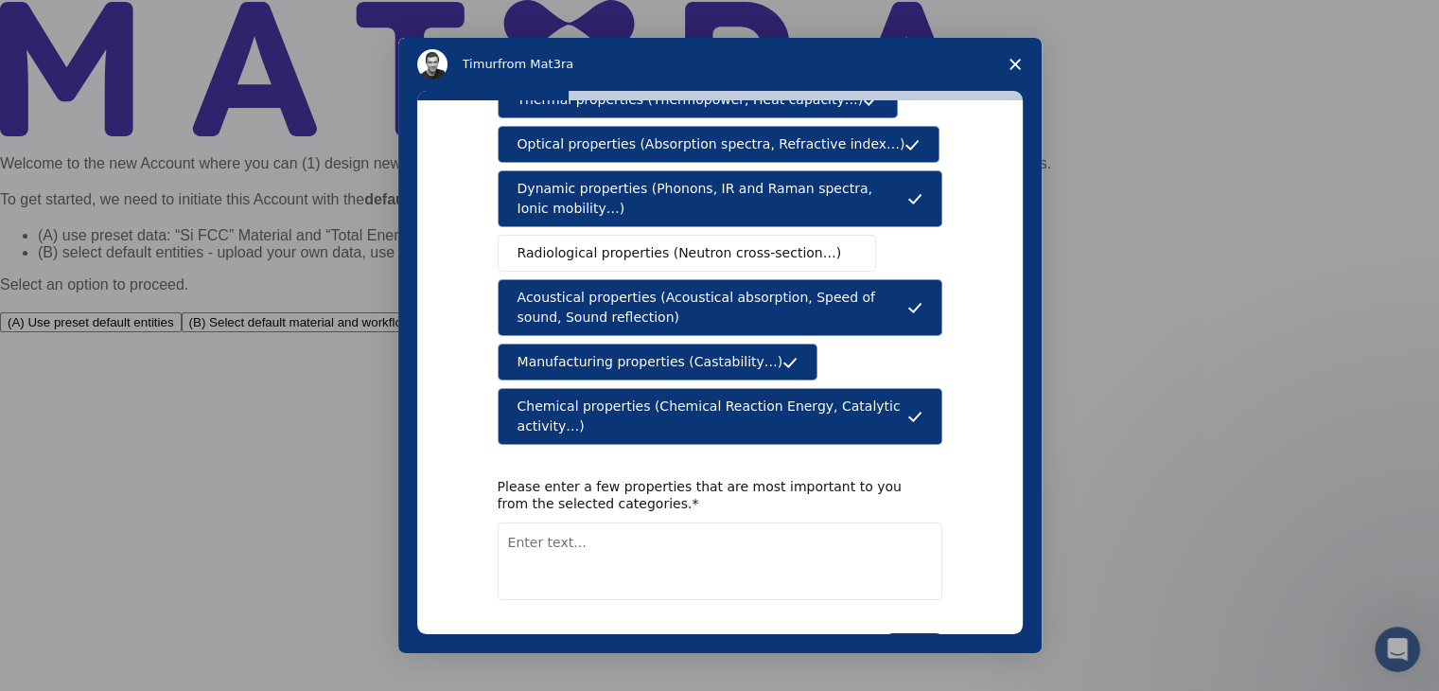
click at [563, 243] on span "Radiological properties (Neutron cross-section…)" at bounding box center [680, 253] width 325 height 20
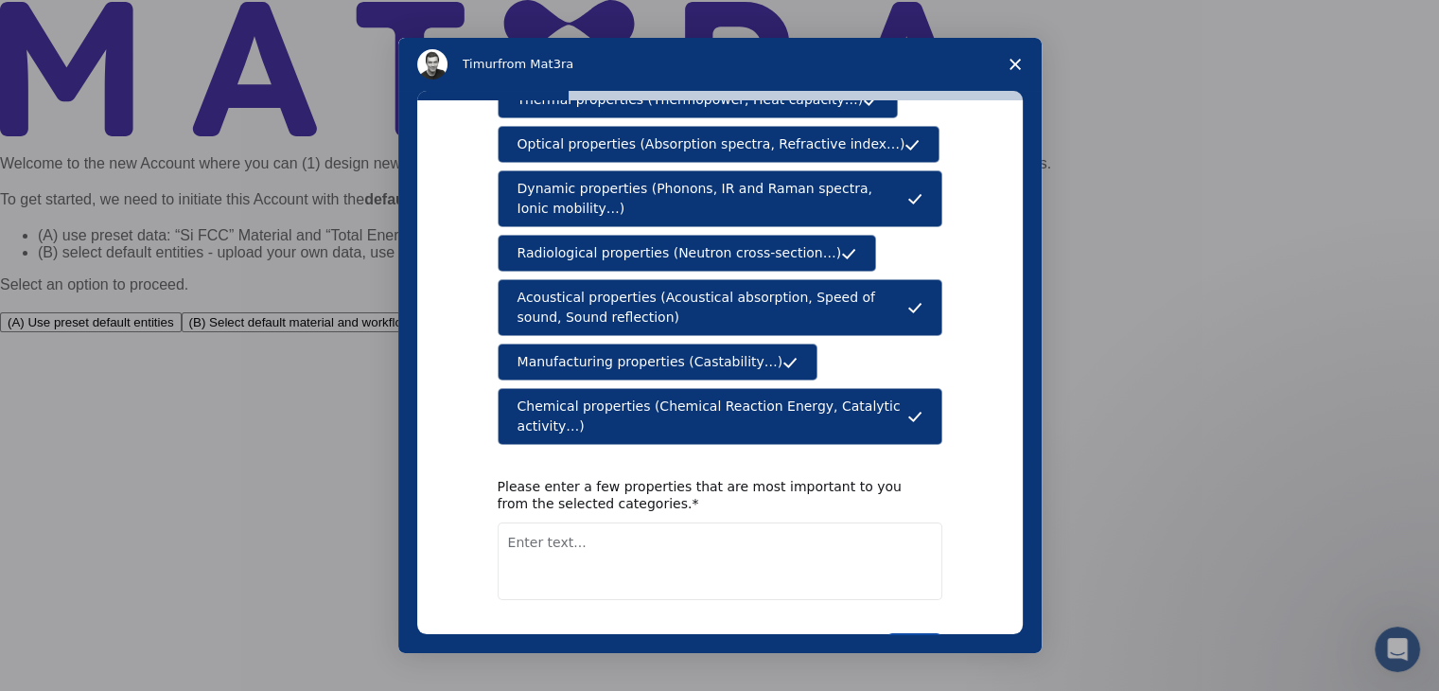
click at [916, 633] on button "Next" at bounding box center [915, 649] width 56 height 32
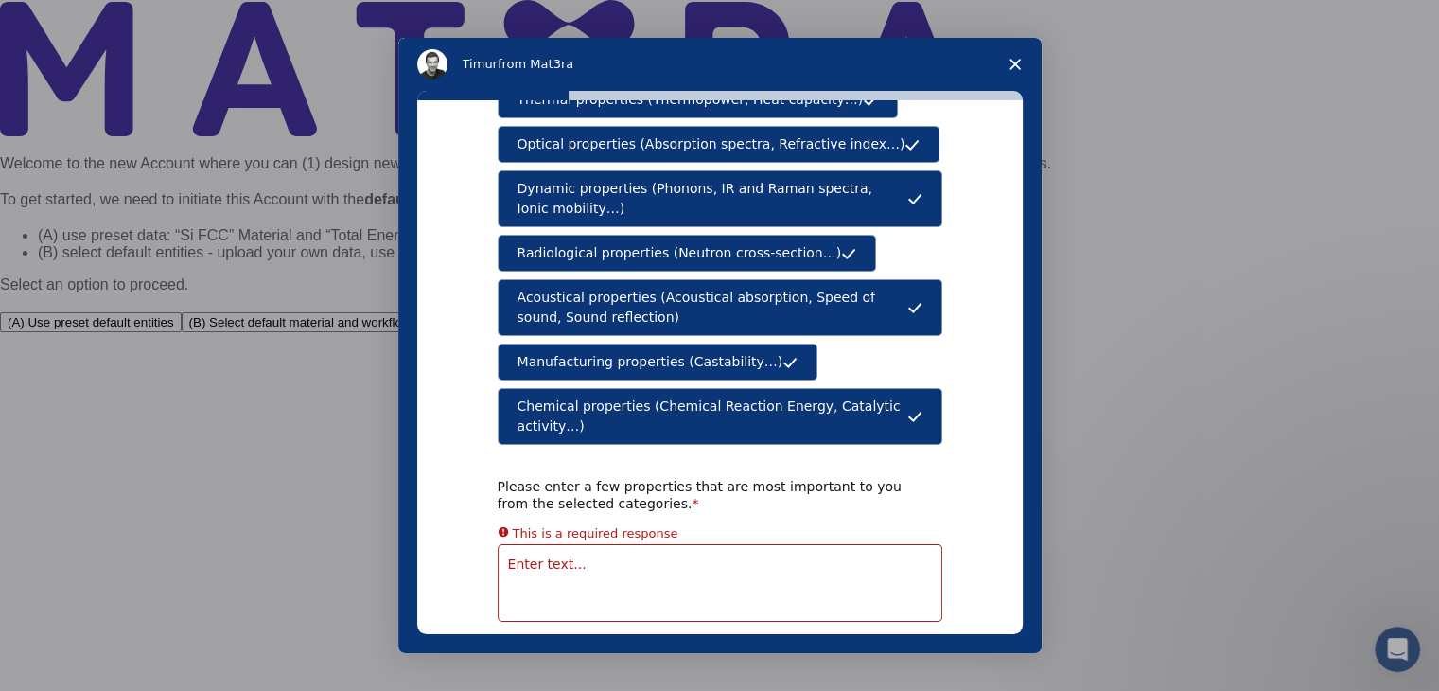
click at [597, 396] on span "Chemical properties (Chemical Reaction Energy, Catalytic activity…)" at bounding box center [713, 416] width 390 height 40
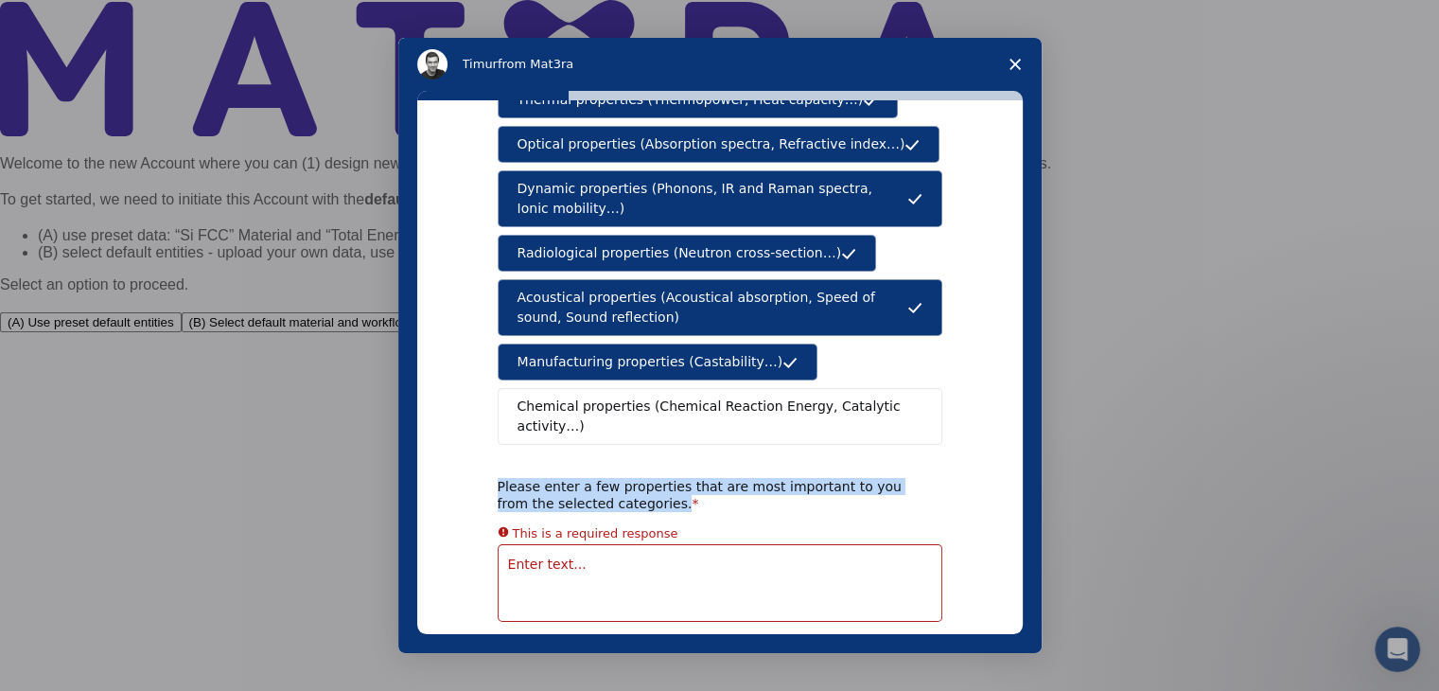
drag, startPoint x: 617, startPoint y: 460, endPoint x: 468, endPoint y: 430, distance: 151.6
click at [468, 430] on div "What type(s) of properties are you interested in? Mechanical properties (Surfac…" at bounding box center [720, 367] width 606 height 534
copy div "Please enter a few properties that are most important to you from the selected …"
click at [697, 396] on span "Chemical properties (Chemical Reaction Energy, Catalytic activity…)" at bounding box center [714, 416] width 392 height 40
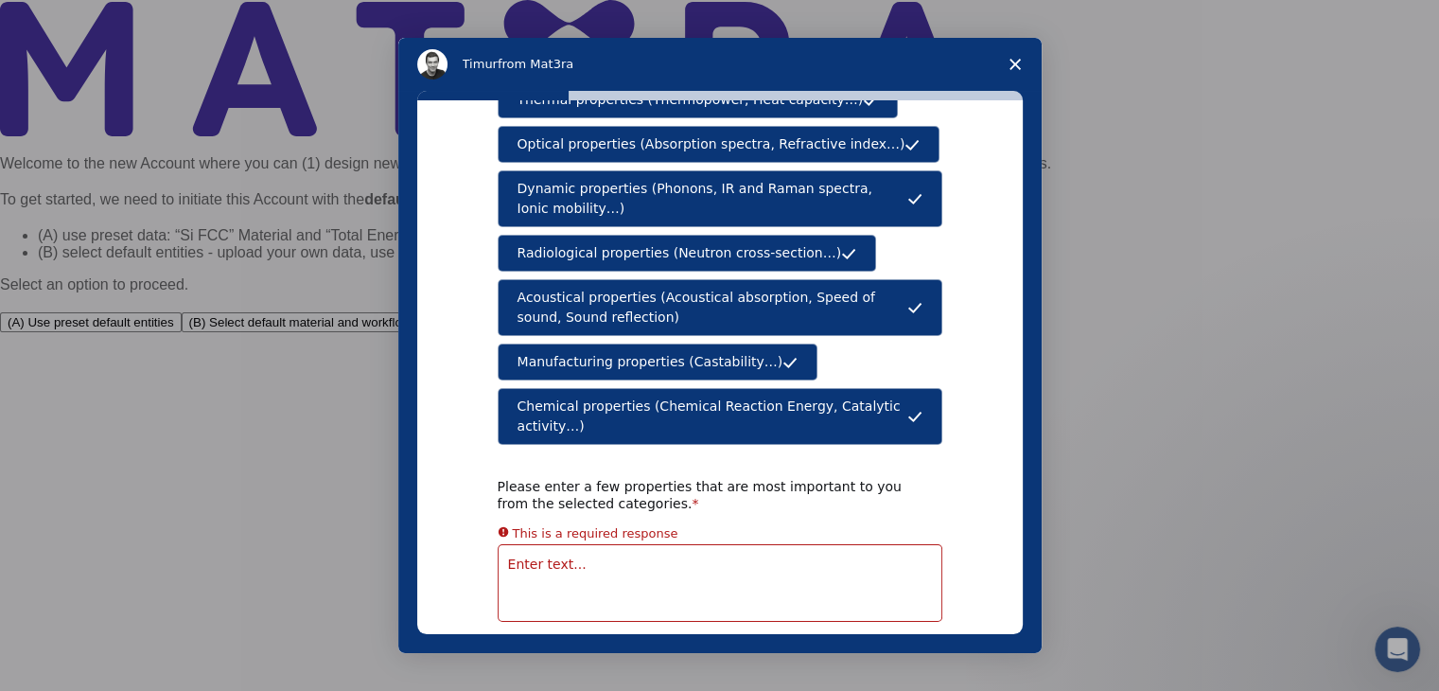
click at [696, 544] on textarea "Enter text..." at bounding box center [720, 583] width 445 height 78
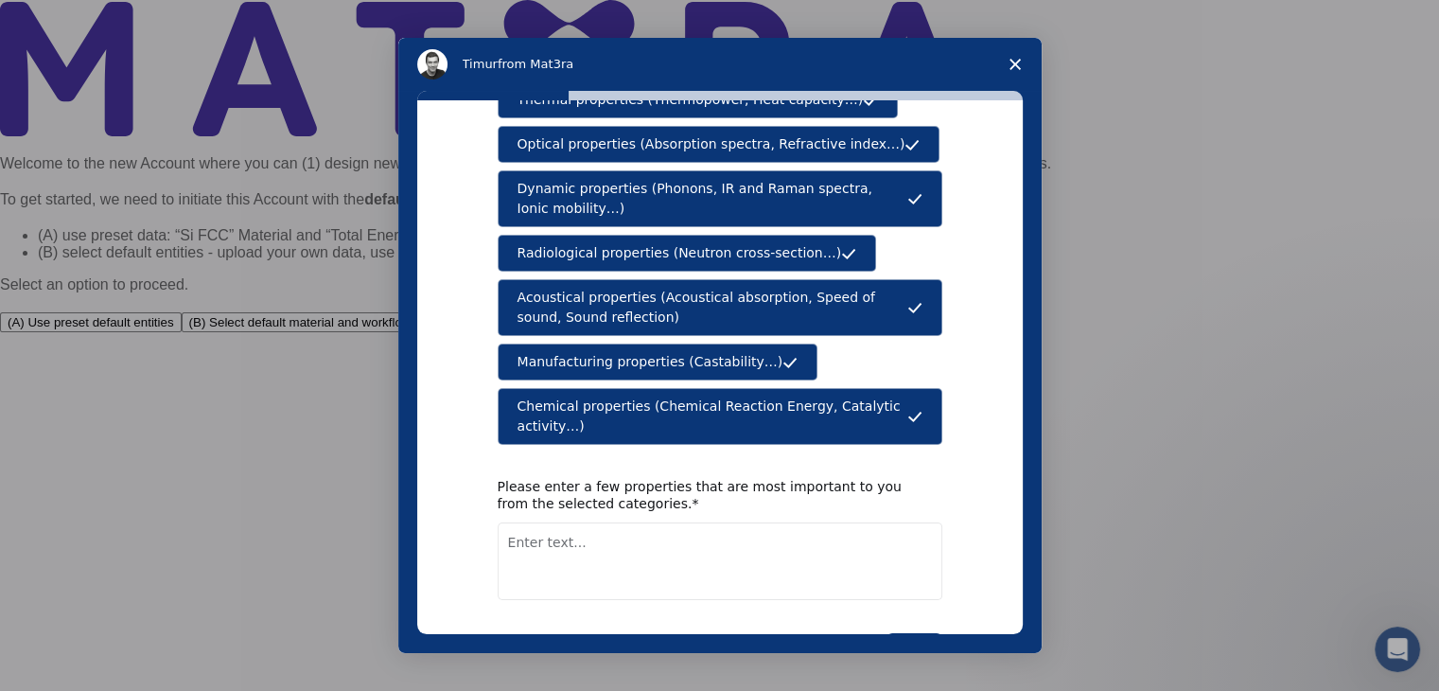
paste textarea "Molecular symmetry, quantum modeling, spatial location"
type textarea "Molecular symmetry, quantum modeling, spatial location"
click at [903, 633] on button "Next" at bounding box center [915, 649] width 56 height 32
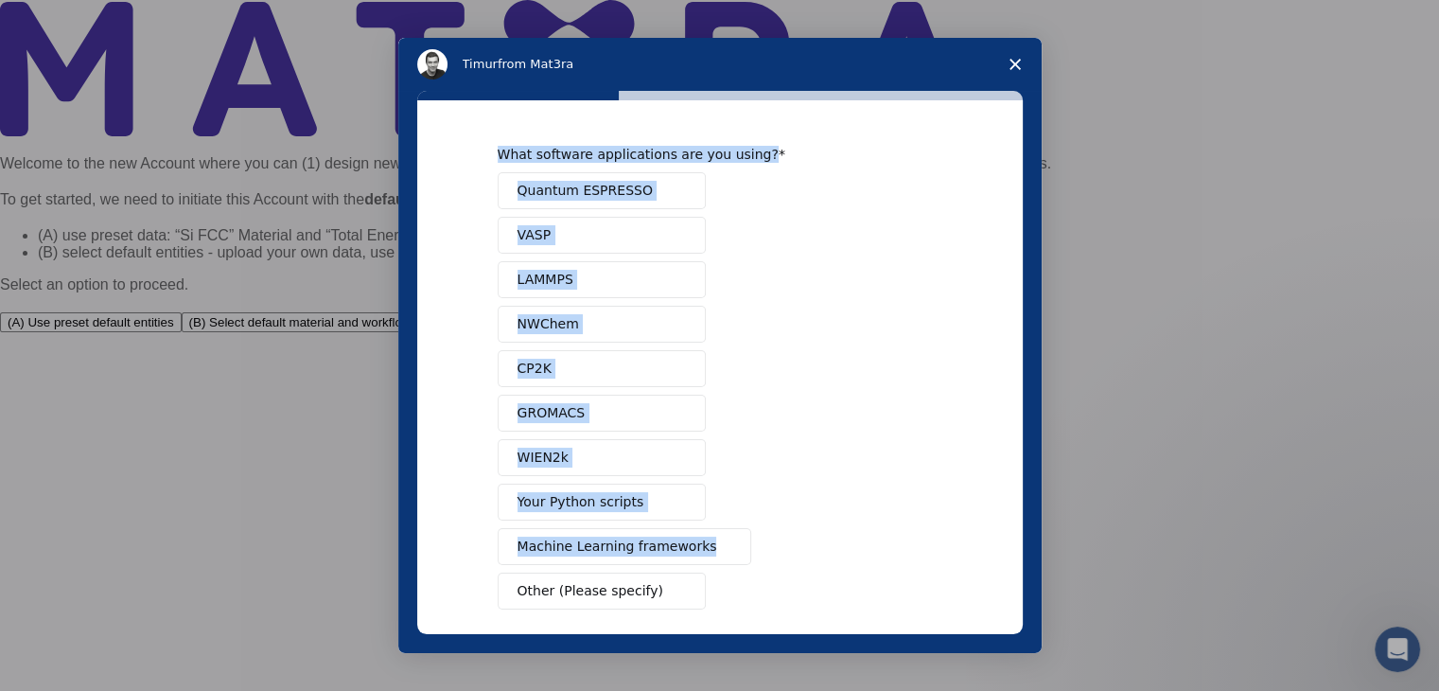
scroll to position [82, 0]
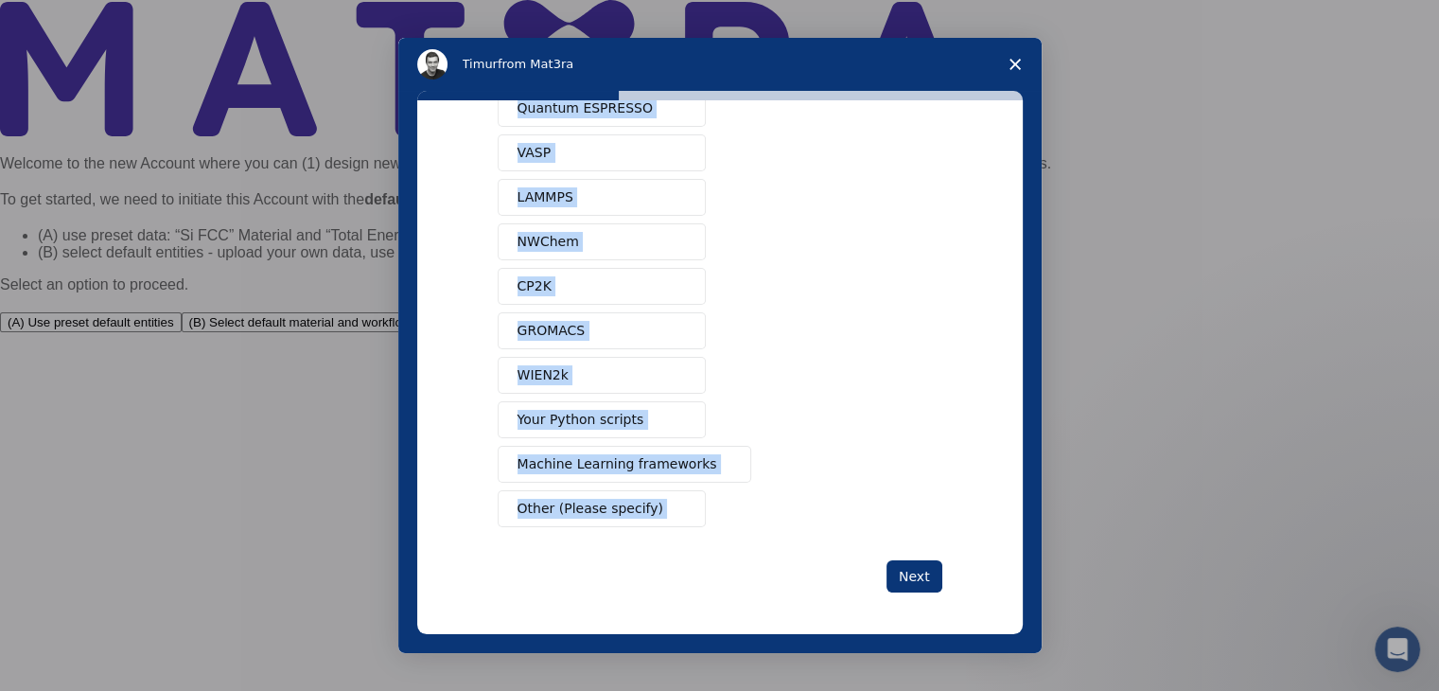
drag, startPoint x: 470, startPoint y: 152, endPoint x: 708, endPoint y: 528, distance: 444.4
click at [708, 528] on div "What software applications are you using? Quantum ESPRESSO VASP LAMMPS NWChem C…" at bounding box center [720, 367] width 606 height 534
copy div "What software applications are you using? Quantum ESPRESSO VASP LAMMPS NWChem C…"
click at [671, 501] on span "Intercom messenger" at bounding box center [678, 508] width 15 height 15
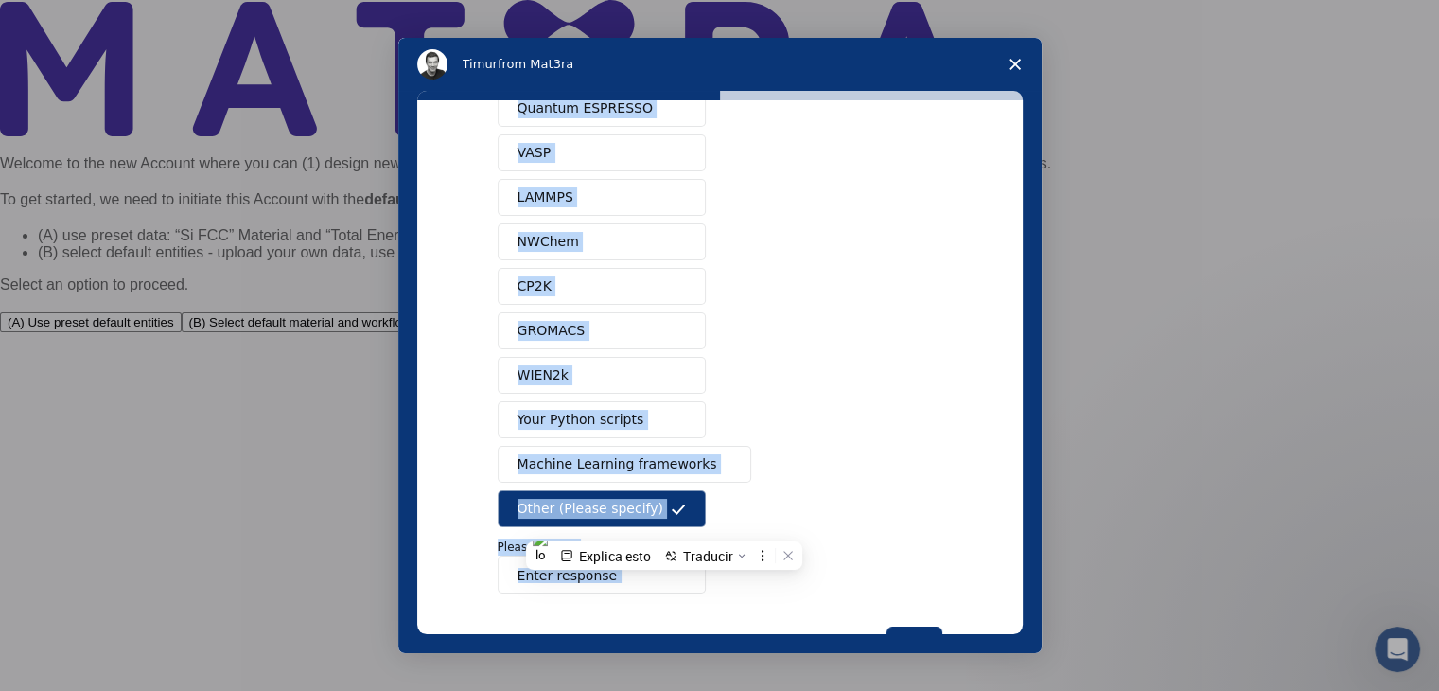
scroll to position [149, 0]
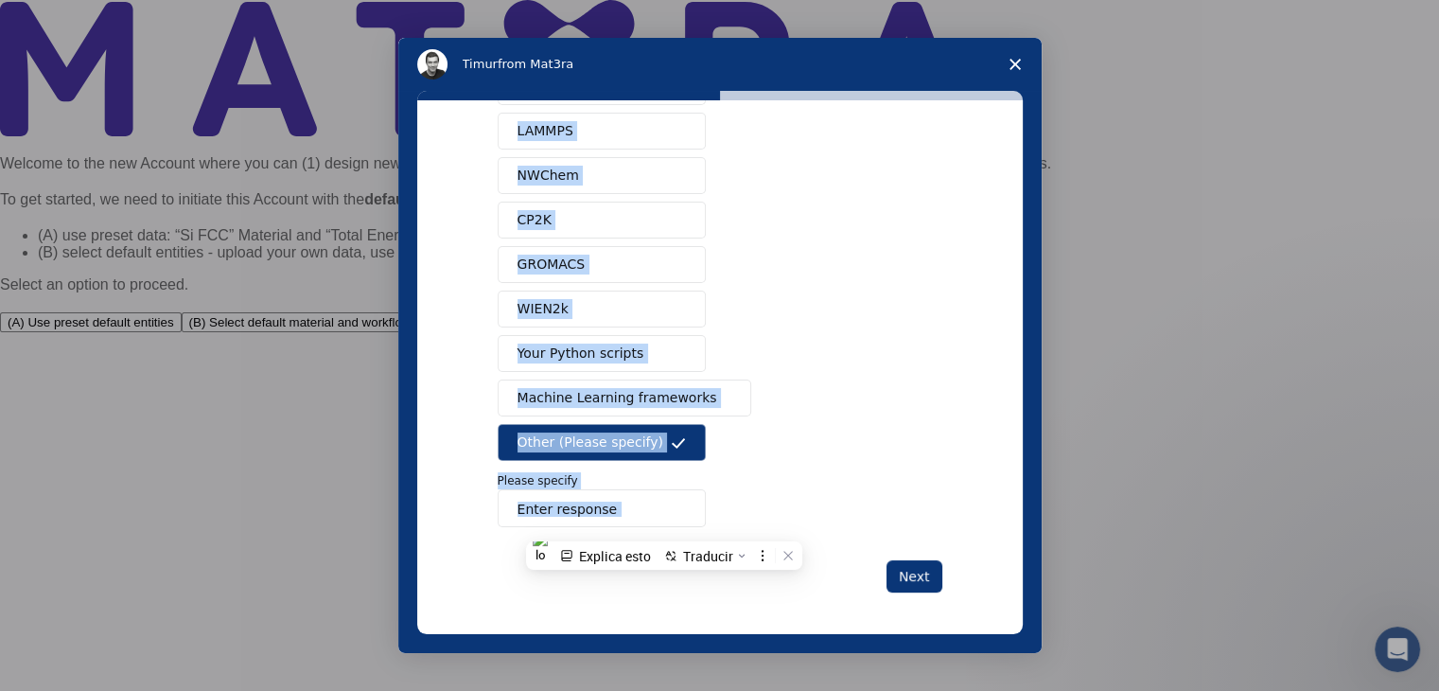
click at [844, 421] on div "Quantum ESPRESSO VASP LAMMPS NWChem CP2K GROMACS WIEN2k Your Python scripts Mac…" at bounding box center [720, 275] width 445 height 503
click at [593, 513] on input "Enter response" at bounding box center [602, 508] width 208 height 38
click at [523, 479] on p "Please specify" at bounding box center [720, 480] width 445 height 17
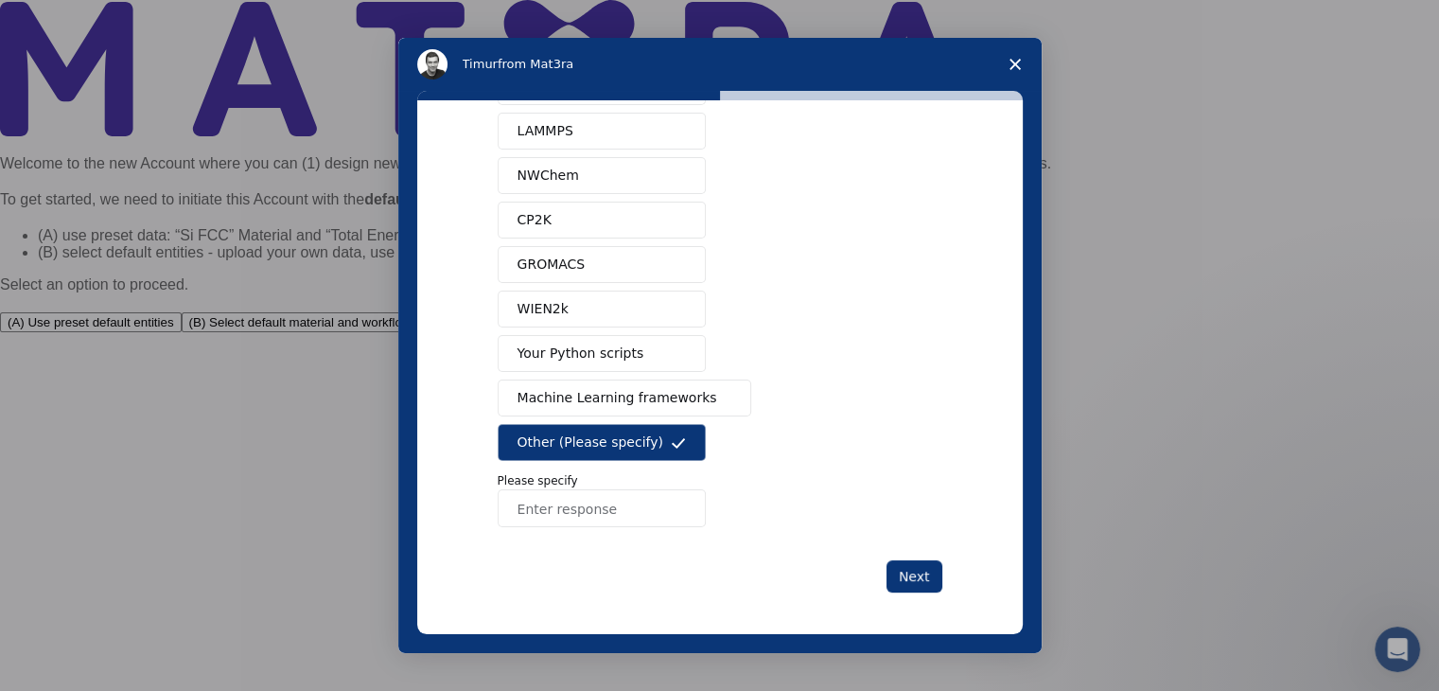
click at [541, 501] on input "Enter response" at bounding box center [602, 508] width 208 height 38
paste input "I'm just getting started."
type input "I'm just getting started."
click at [924, 560] on button "Next" at bounding box center [915, 576] width 56 height 32
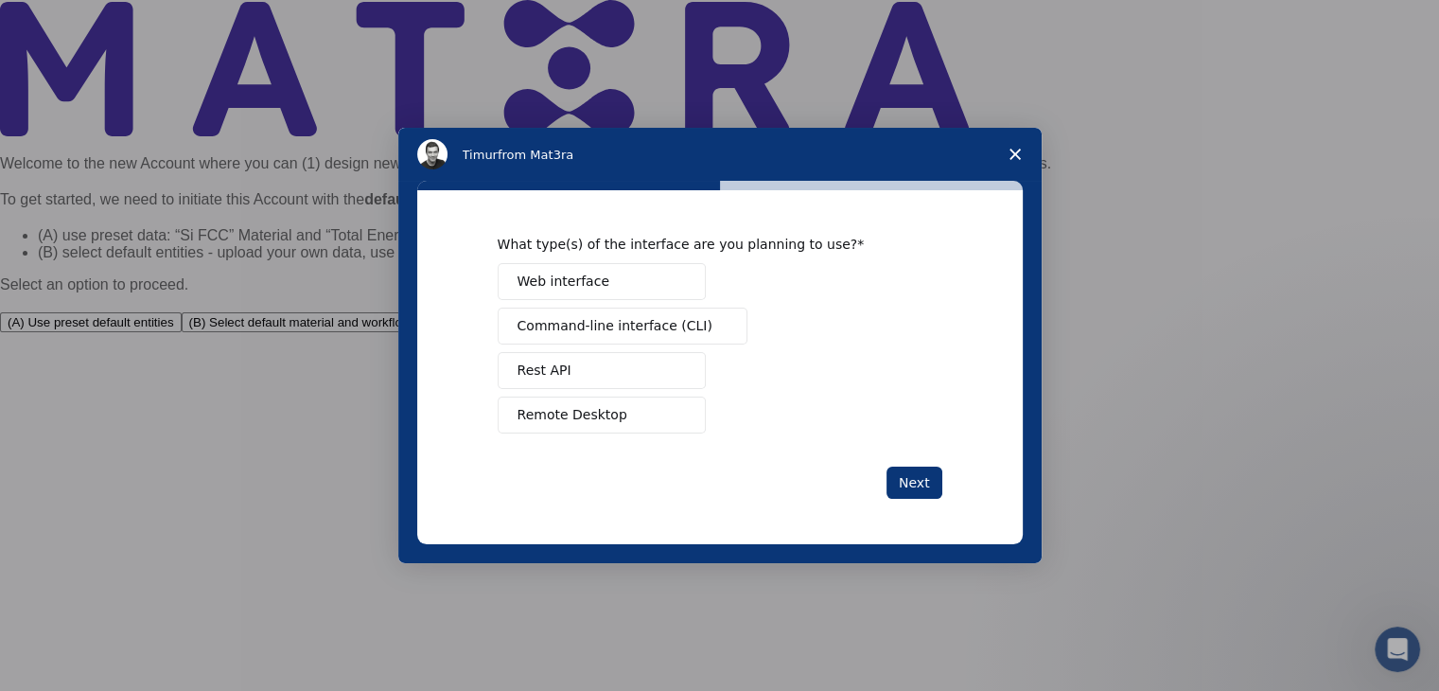
scroll to position [0, 0]
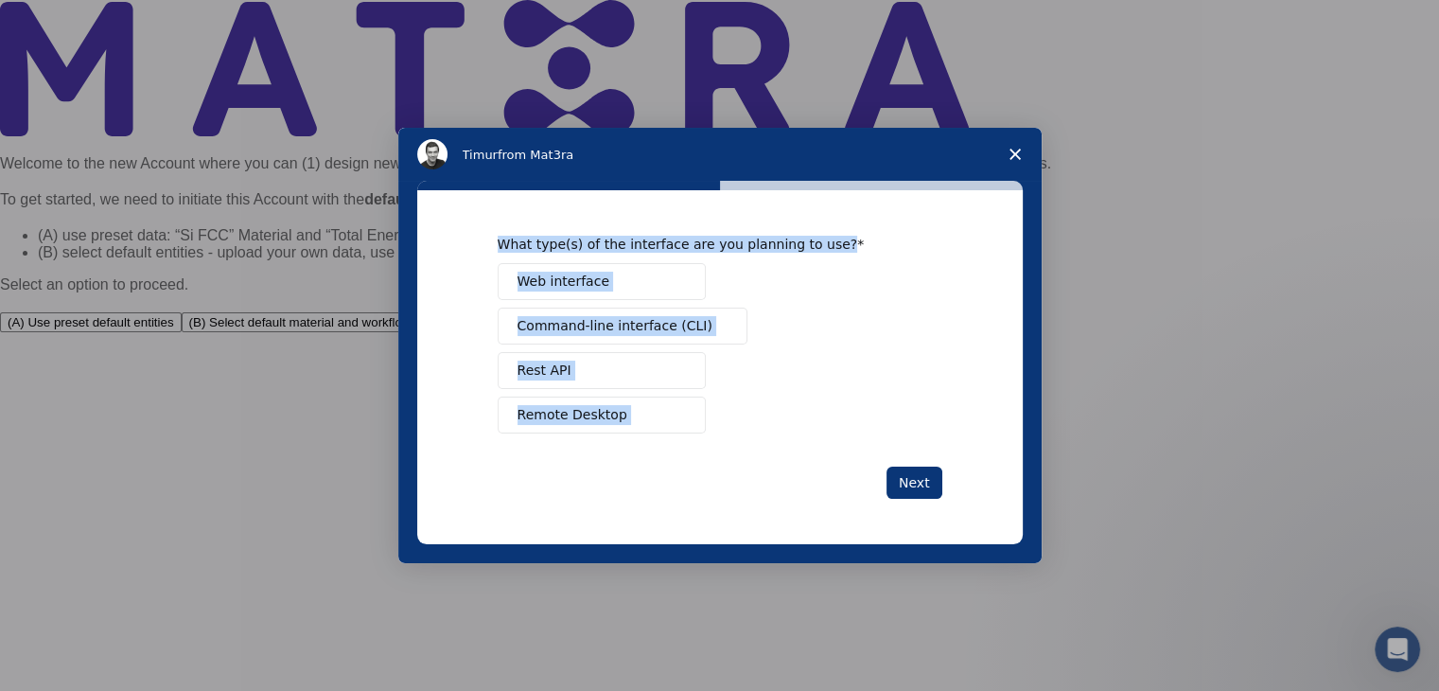
drag, startPoint x: 484, startPoint y: 230, endPoint x: 806, endPoint y: 537, distance: 445.0
click at [806, 537] on div "What type(s) of the interface are you planning to use? Web interface Command-li…" at bounding box center [720, 366] width 606 height 353
copy div "What type(s) of the interface are you planning to use? Web interface Command-li…"
click at [556, 284] on span "Web interface" at bounding box center [564, 282] width 92 height 20
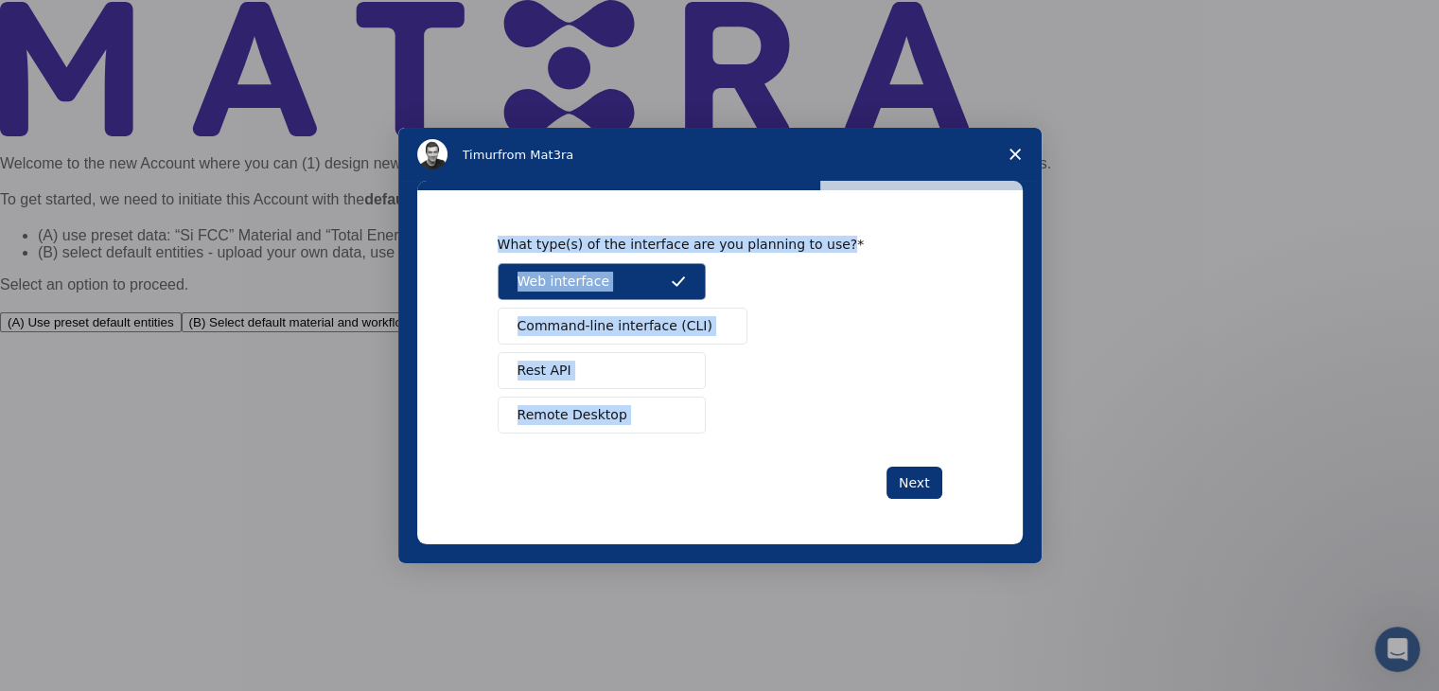
click at [575, 429] on button "Remote Desktop" at bounding box center [602, 414] width 208 height 37
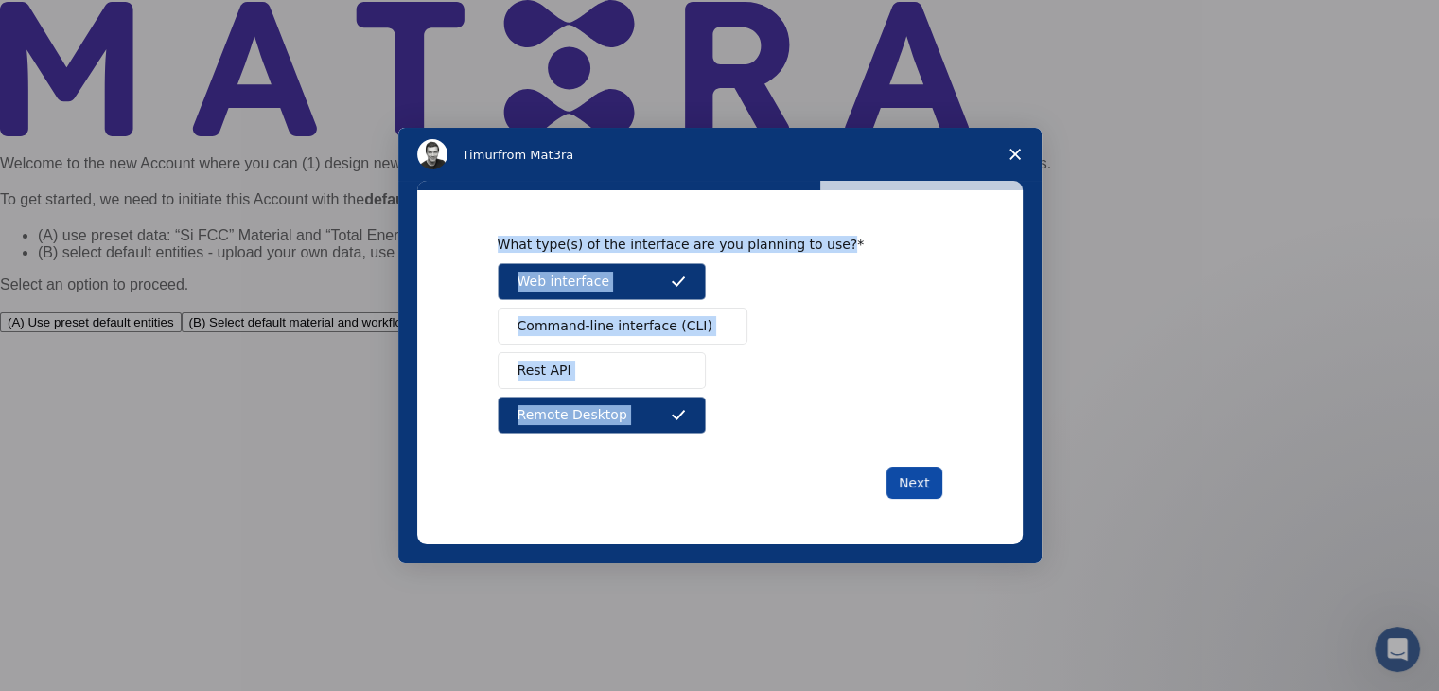
click at [904, 475] on button "Next" at bounding box center [915, 482] width 56 height 32
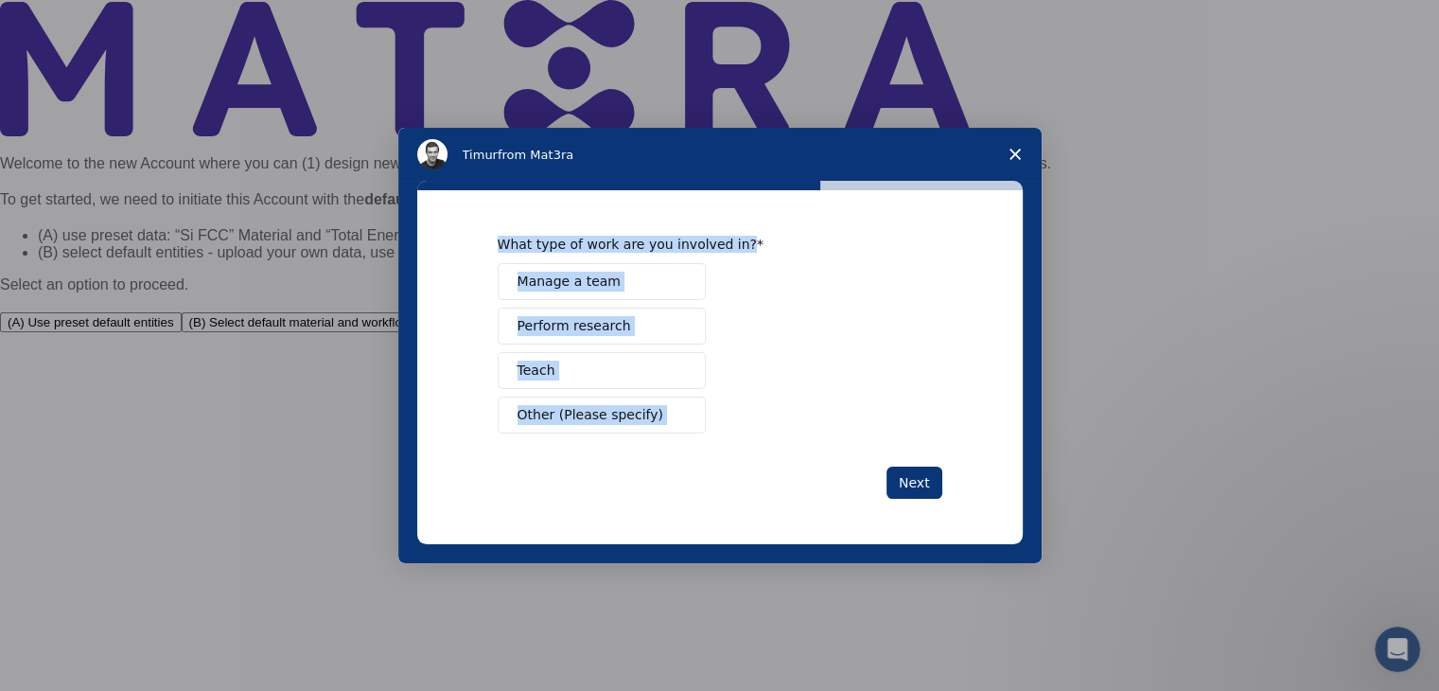
drag, startPoint x: 577, startPoint y: 302, endPoint x: 694, endPoint y: 455, distance: 193.0
click at [694, 455] on div "What type of work are you involved in? Manage a team Perform research Teach Oth…" at bounding box center [720, 366] width 606 height 353
copy div "What type of work are you involved in? Manage a team Perform research Teach Oth…"
click at [610, 313] on button "Perform research" at bounding box center [602, 325] width 208 height 37
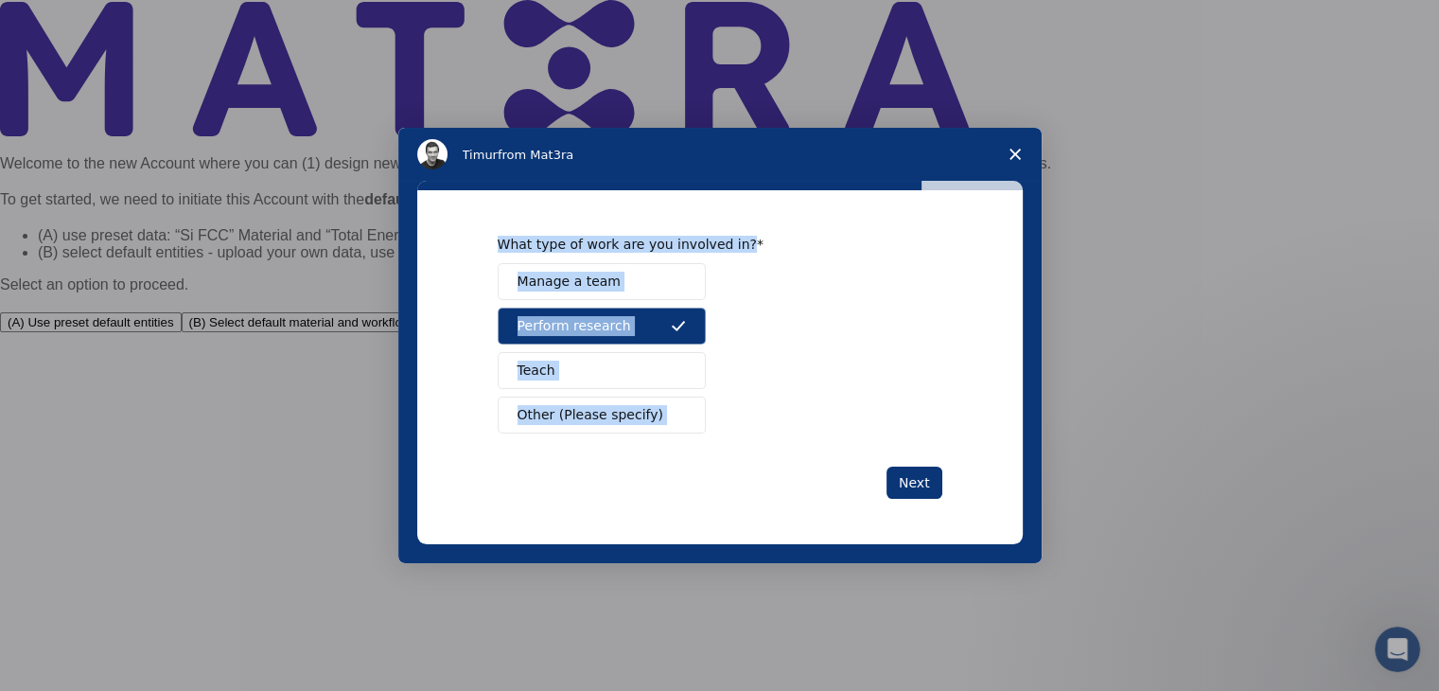
click at [621, 414] on span "Other (Please specify)" at bounding box center [591, 415] width 146 height 20
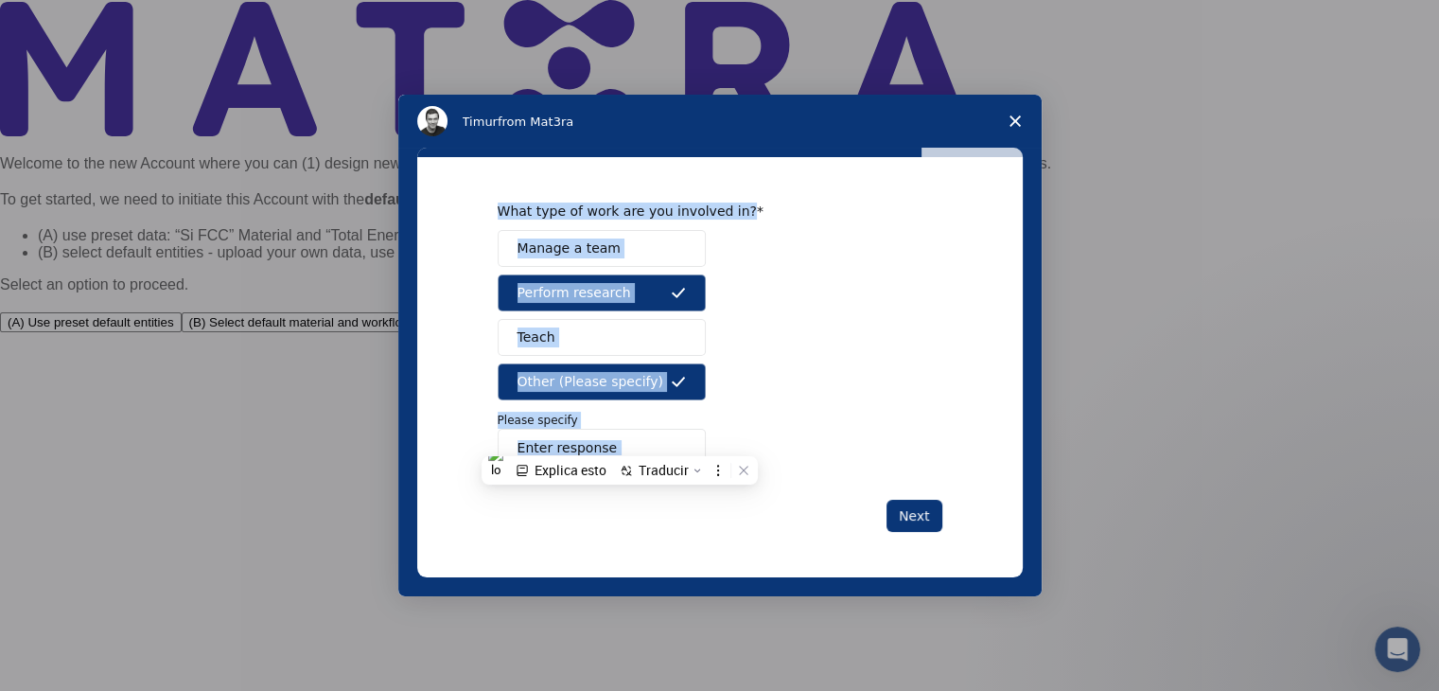
drag, startPoint x: 545, startPoint y: 488, endPoint x: 560, endPoint y: 438, distance: 52.4
click at [545, 488] on div "What type of work are you involved in? Manage a team Perform research Teach Oth…" at bounding box center [720, 366] width 445 height 328
click at [582, 455] on input "Enter response" at bounding box center [602, 448] width 208 height 38
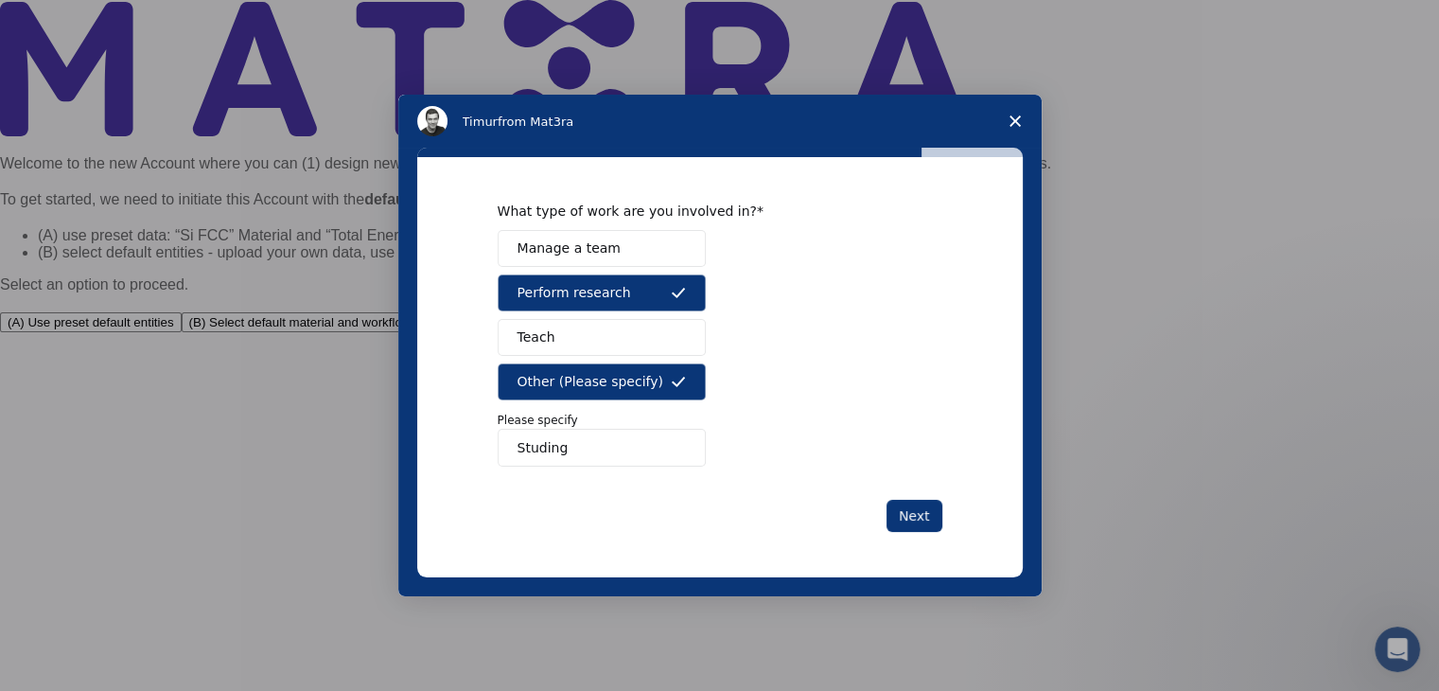
type input "Studing"
click at [908, 523] on button "Next" at bounding box center [915, 516] width 56 height 32
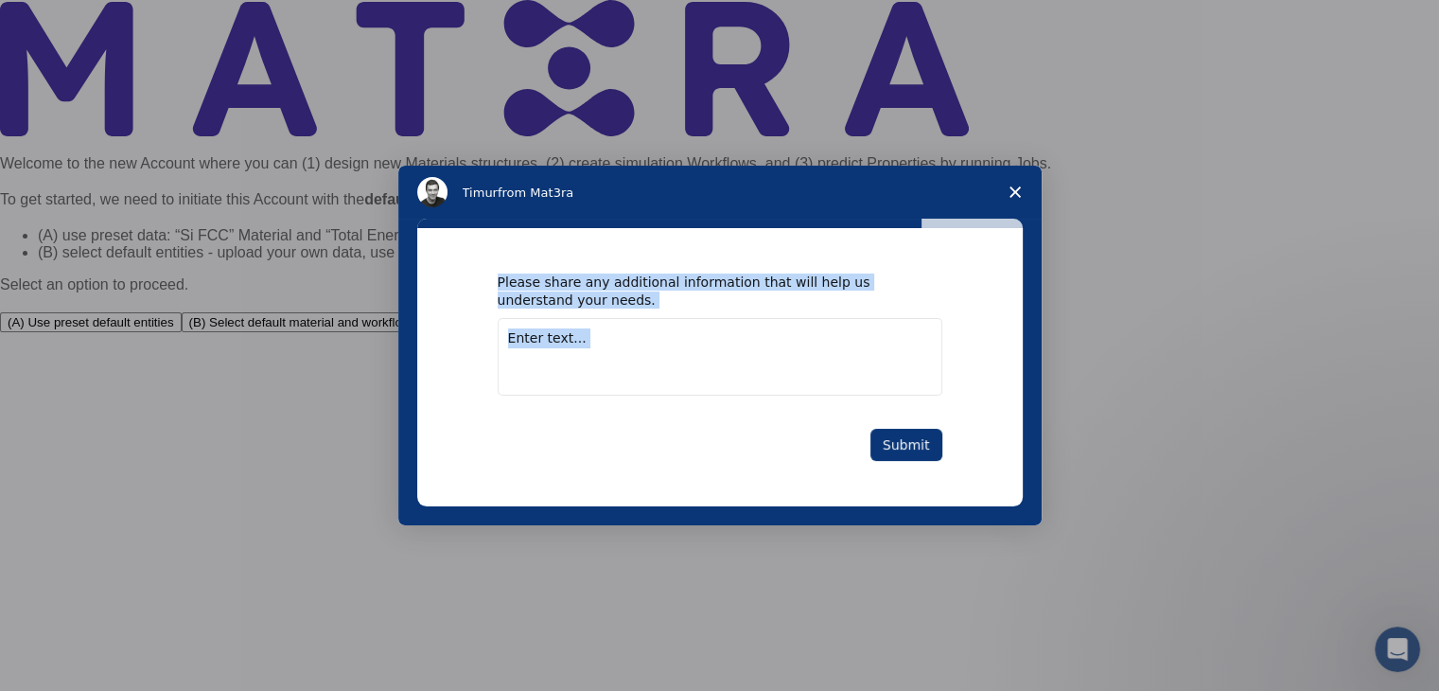
drag, startPoint x: 496, startPoint y: 274, endPoint x: 651, endPoint y: 402, distance: 201.0
click at [651, 402] on div "Please share any additional information that will help us understand your needs…" at bounding box center [720, 366] width 445 height 186
copy div "Please share any additional information that will help us understand your needs."
click at [660, 354] on textarea "Enter text..." at bounding box center [720, 357] width 445 height 78
click at [522, 342] on textarea "Enter text..." at bounding box center [720, 357] width 445 height 78
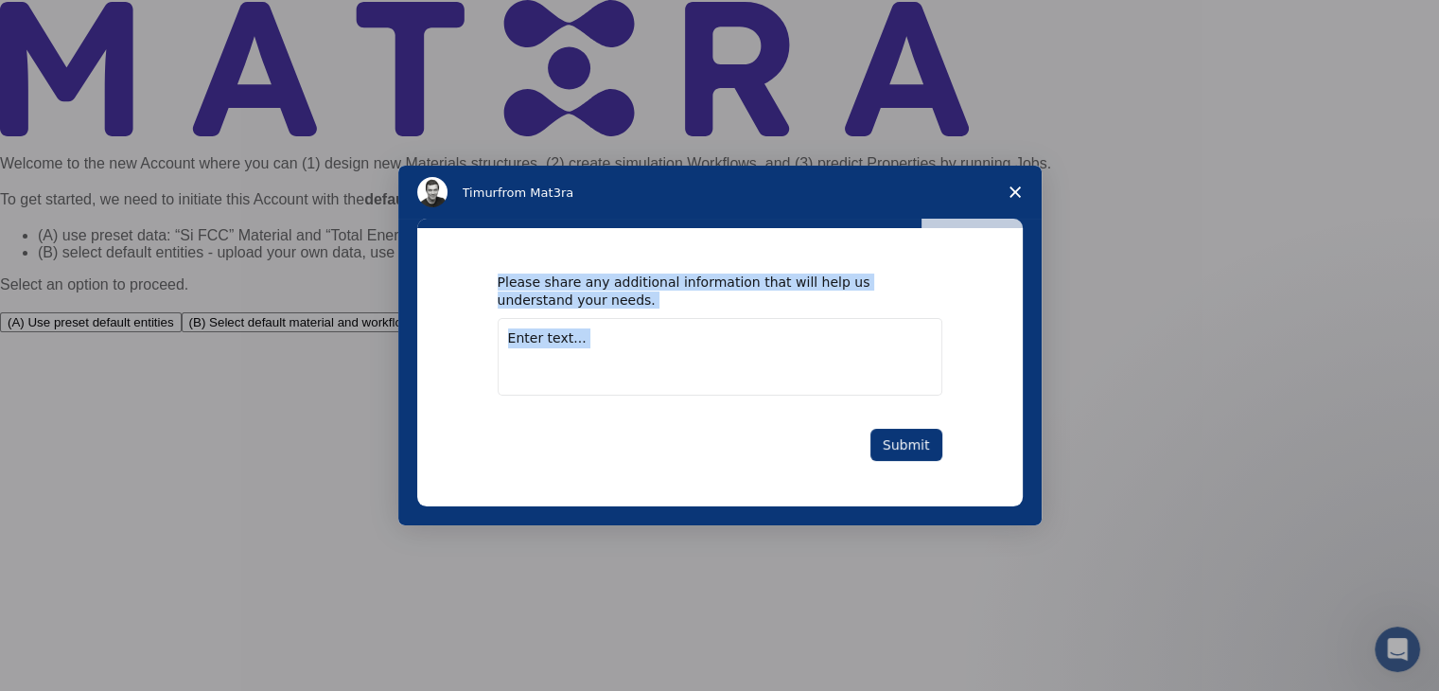
drag, startPoint x: 522, startPoint y: 342, endPoint x: 587, endPoint y: 383, distance: 76.6
click at [525, 342] on textarea "Enter text..." at bounding box center [720, 357] width 445 height 78
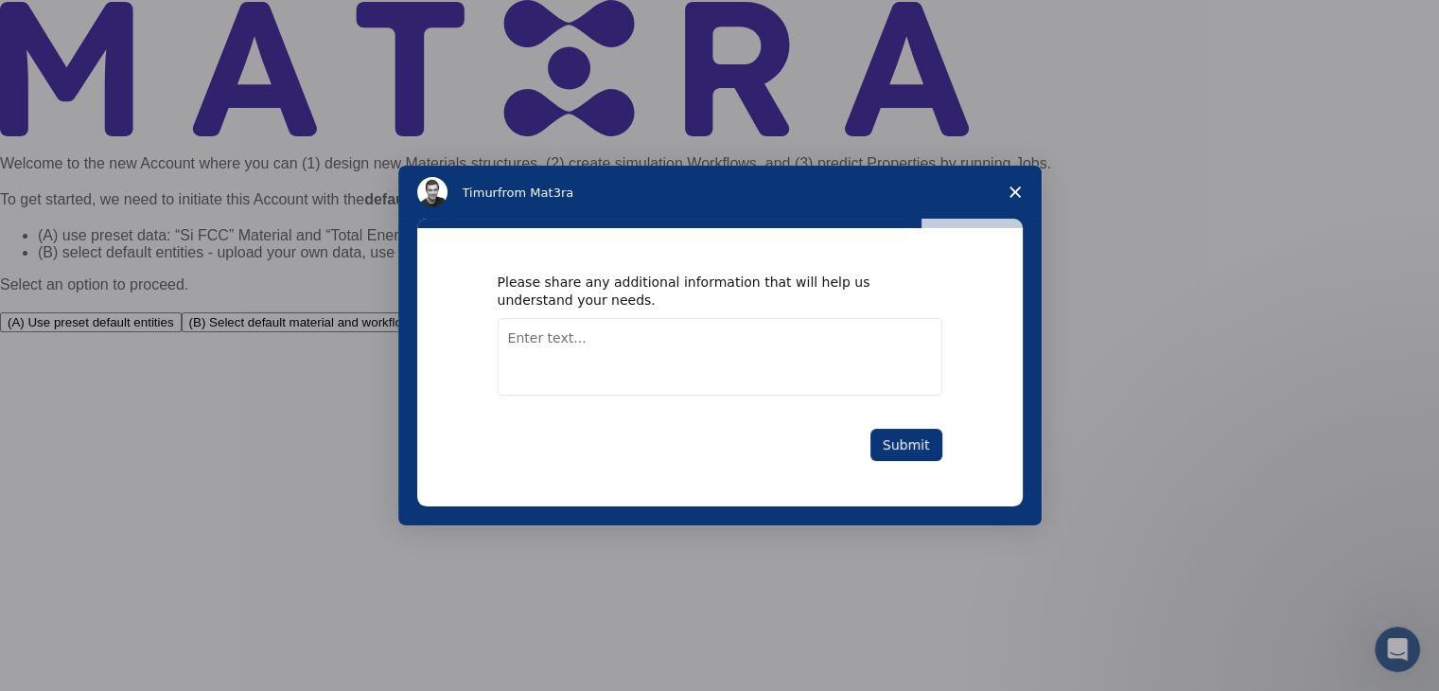
click at [587, 384] on textarea "Enter text..." at bounding box center [720, 357] width 445 height 78
paste textarea "Study of inorganic chemistry, molecular symmetry, quantum modeling, coordinatio…"
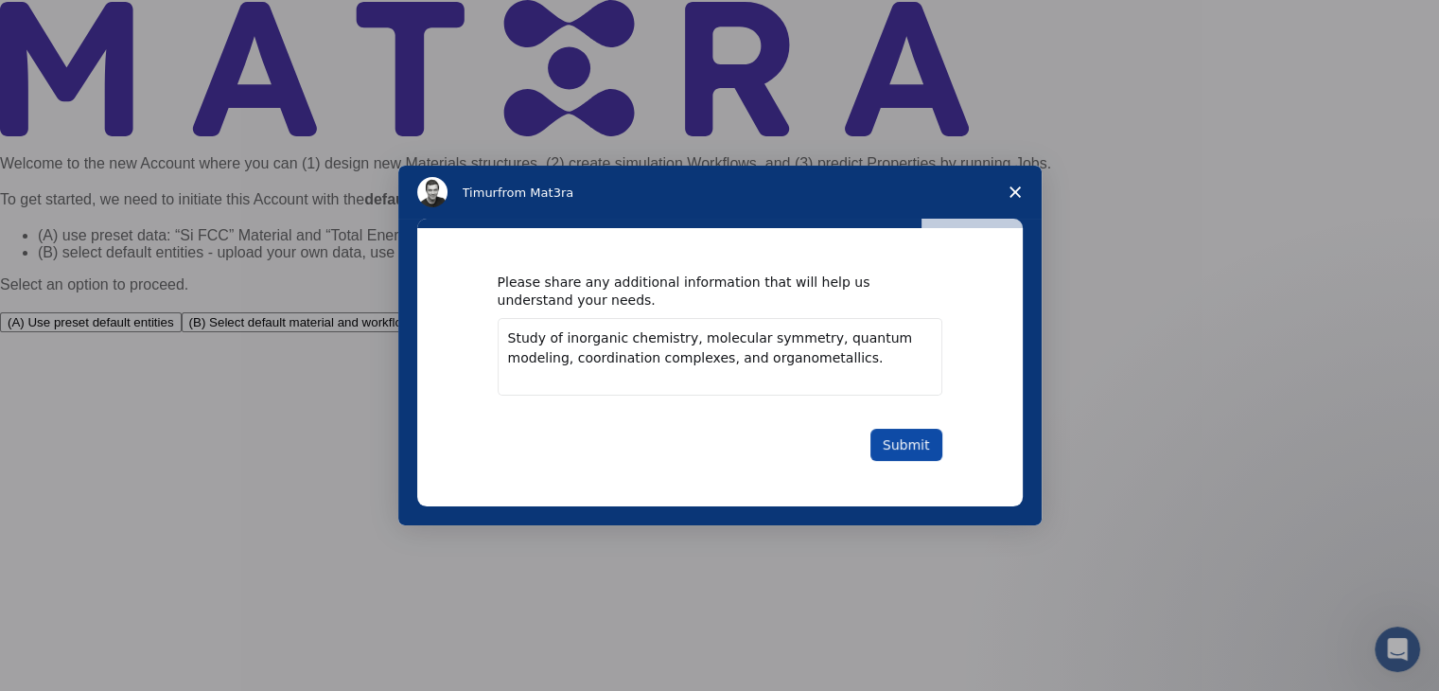
type textarea "Study of inorganic chemistry, molecular symmetry, quantum modeling, coordinatio…"
click at [914, 446] on button "Submit" at bounding box center [906, 445] width 72 height 32
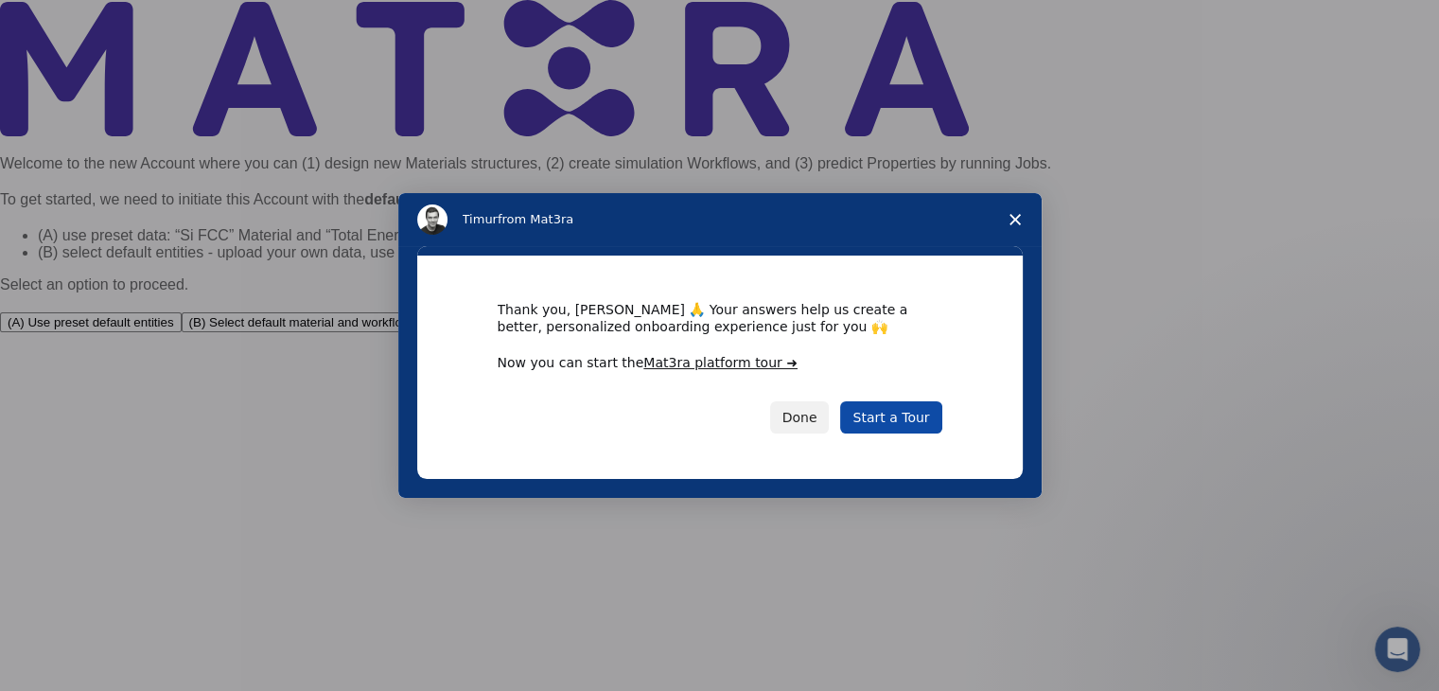
click at [884, 431] on link "Start a Tour" at bounding box center [890, 417] width 101 height 32
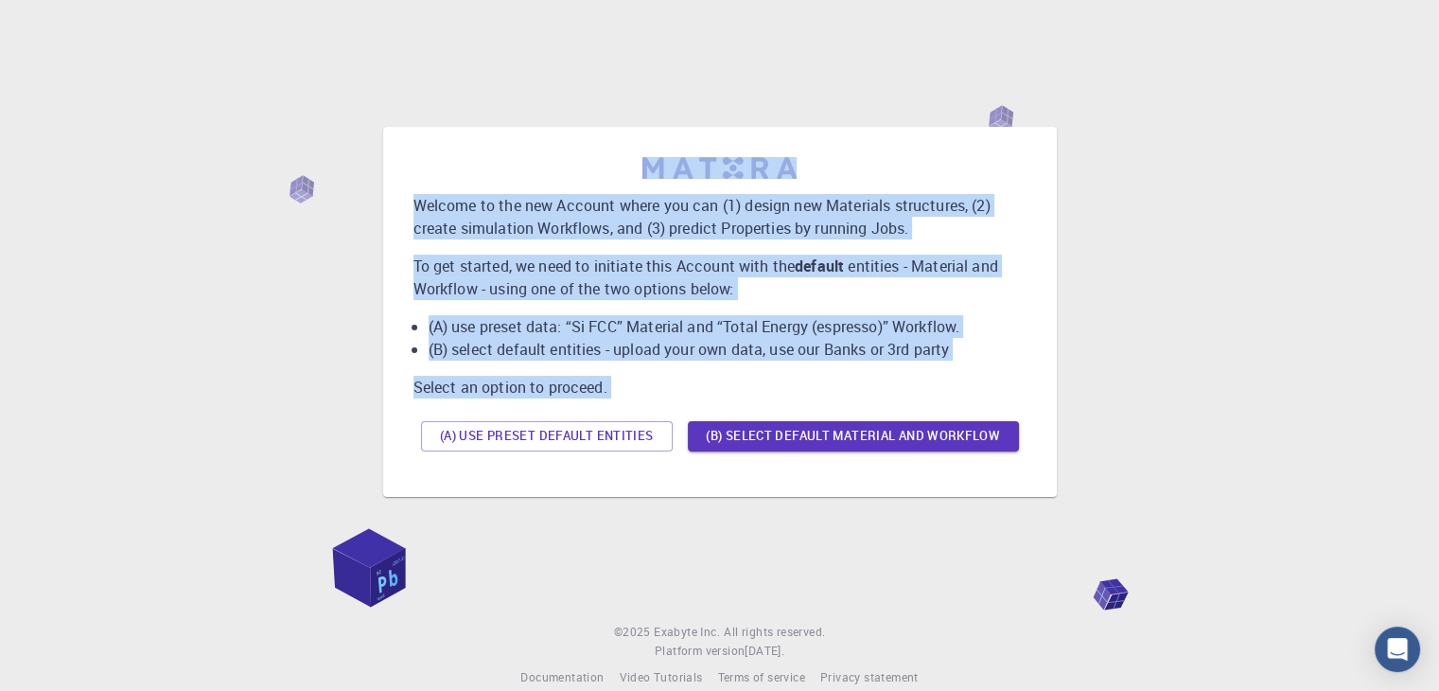
drag, startPoint x: 390, startPoint y: 161, endPoint x: 1101, endPoint y: 499, distance: 787.6
click at [1101, 499] on div "Welcome to the new Account where you can (1) design new Materials structures, (…" at bounding box center [720, 311] width 1394 height 517
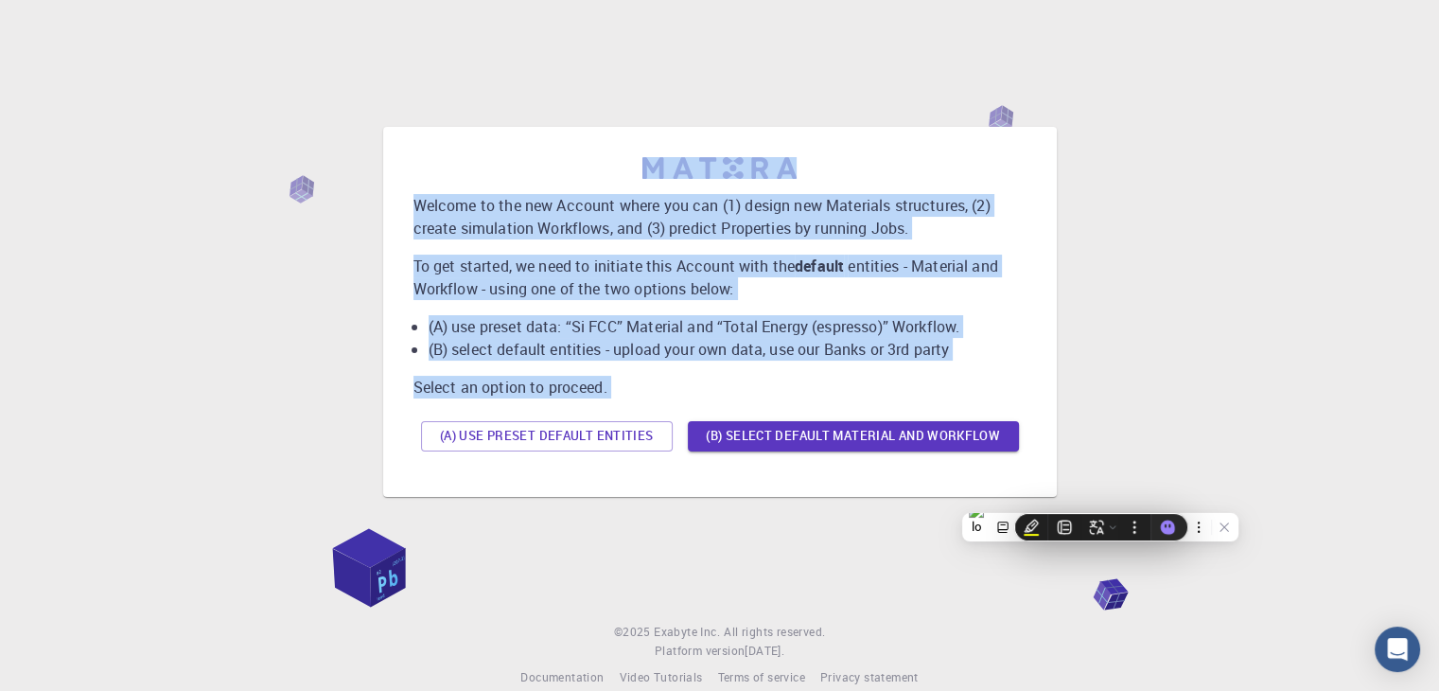
copy div "Welcome to the new Account where you can (1) design new Materials structures, (…"
click at [395, 395] on div "Welcome to the new Account where you can (1) design new Materials structures, (…" at bounding box center [720, 312] width 674 height 370
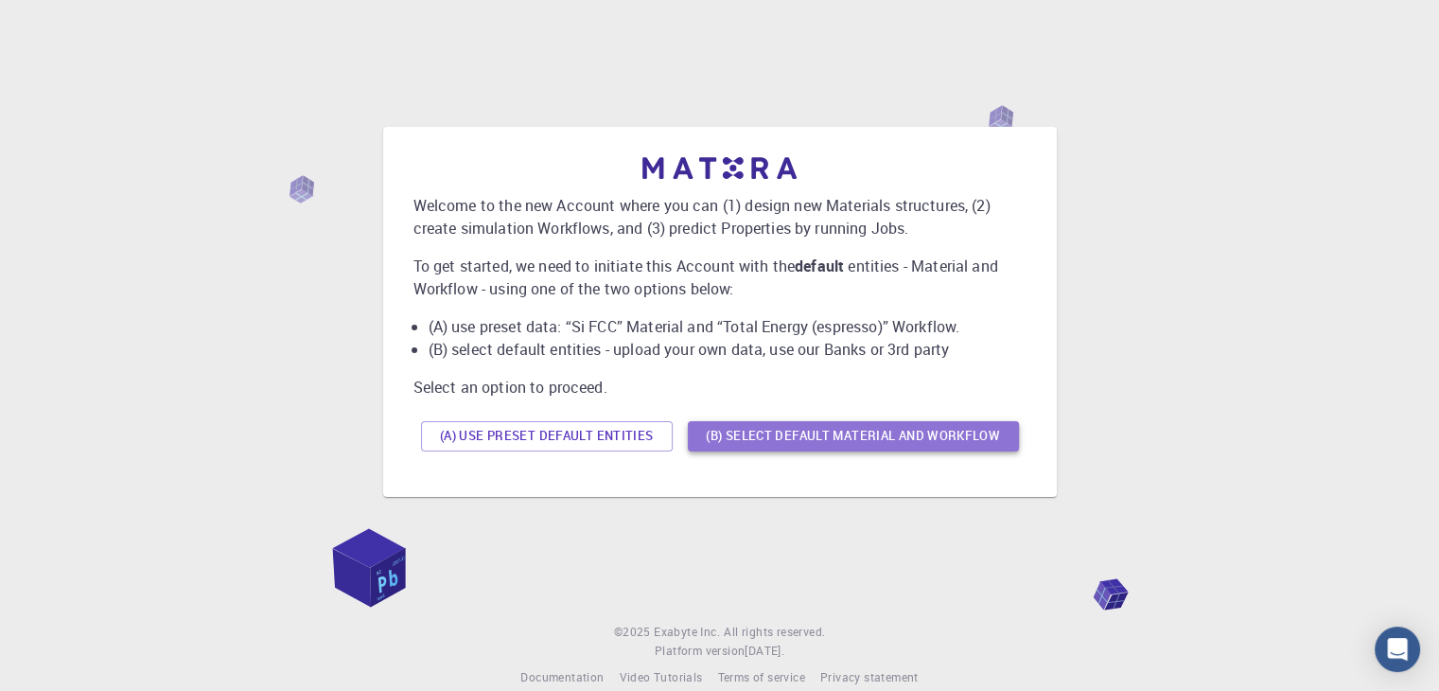
click at [786, 447] on button "(B) Select default material and workflow" at bounding box center [853, 436] width 331 height 30
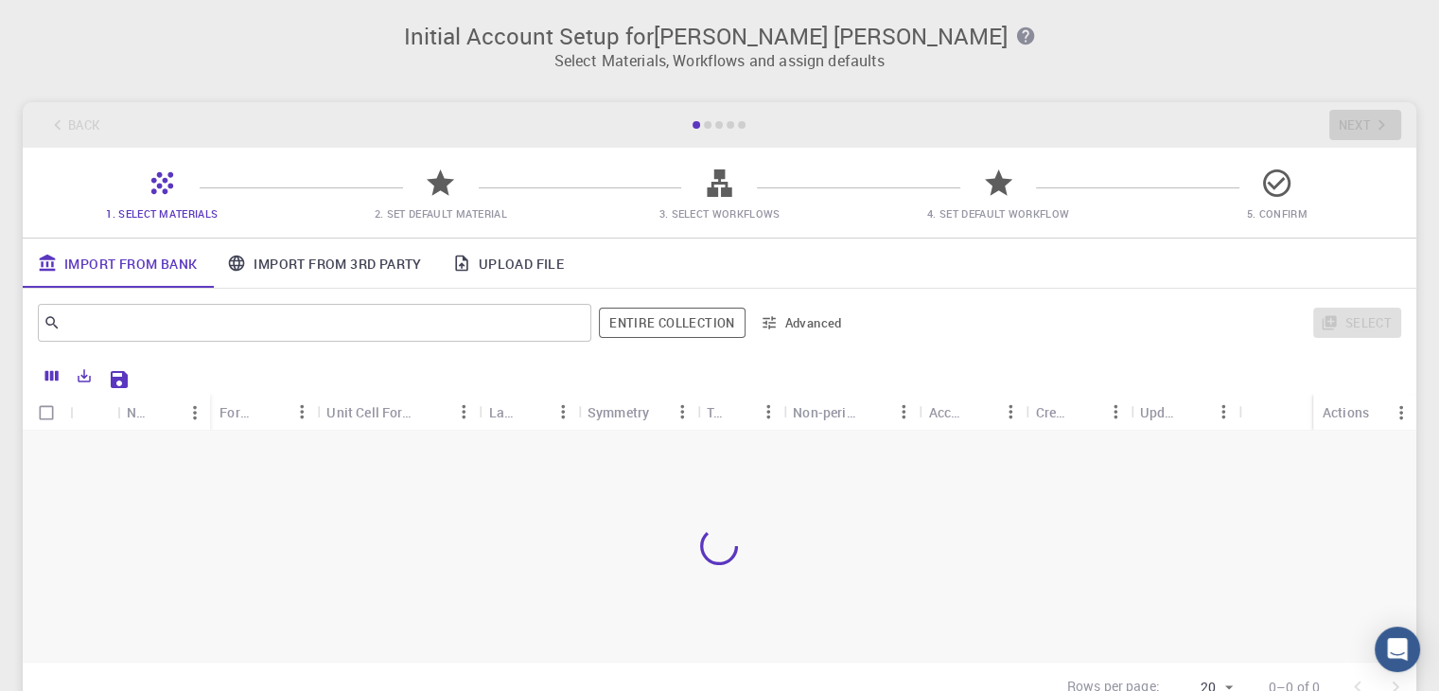
scroll to position [168, 0]
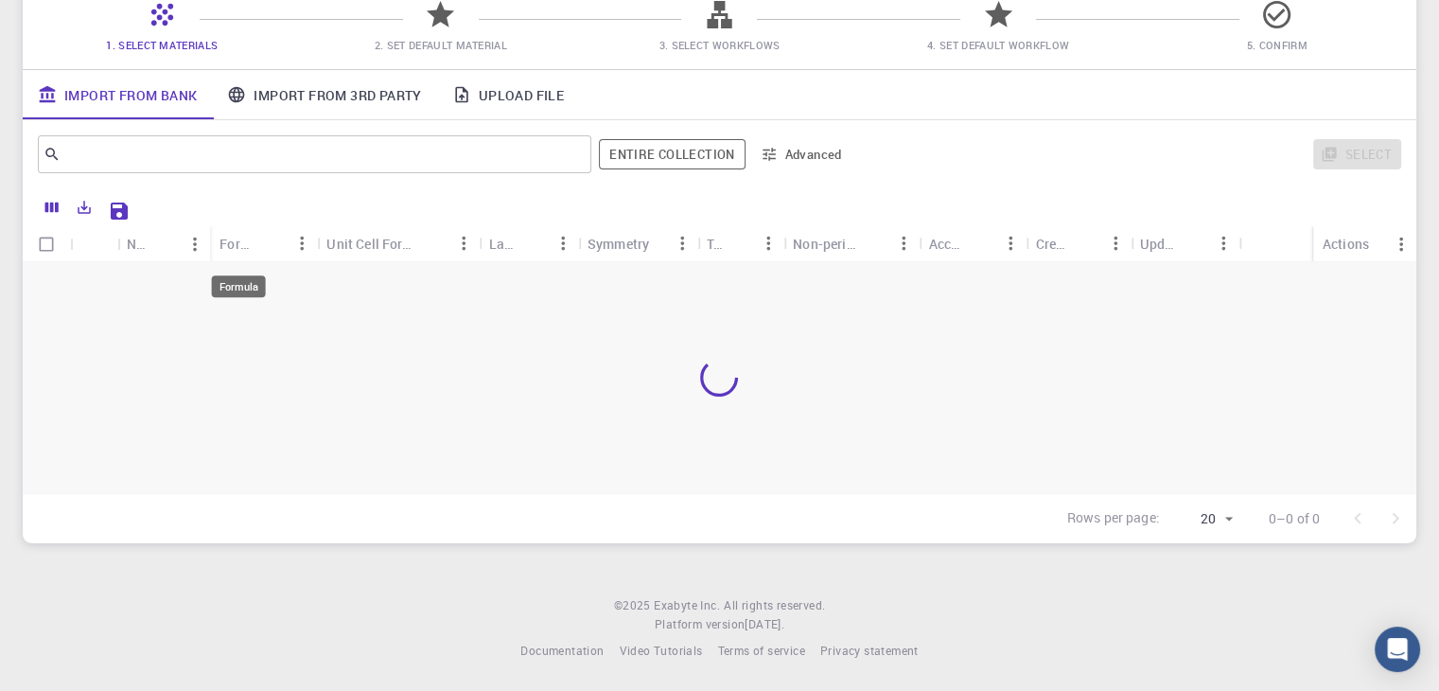
click at [241, 250] on div "Formula" at bounding box center [237, 243] width 37 height 37
click at [257, 156] on input "text" at bounding box center [308, 154] width 494 height 26
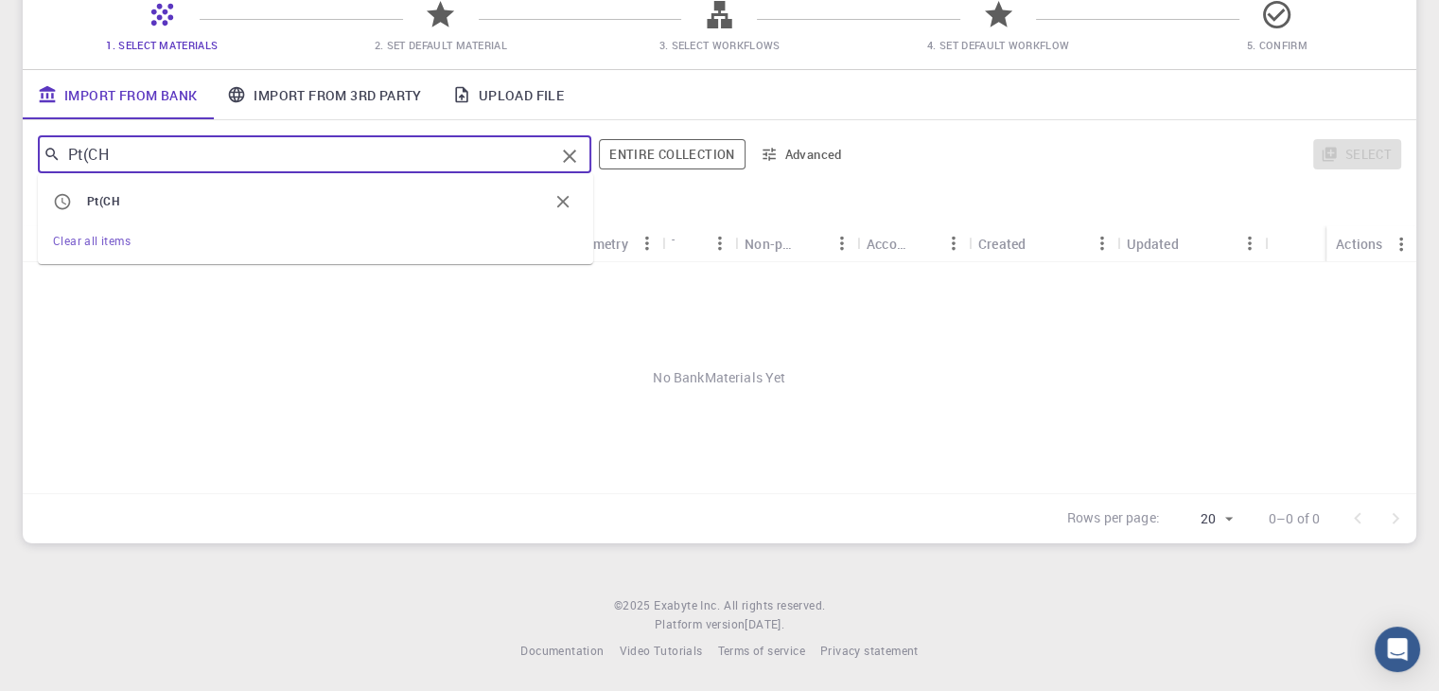
drag, startPoint x: 349, startPoint y: 149, endPoint x: 0, endPoint y: 149, distance: 349.1
click at [0, 149] on div "Initial Account Setup for [PERSON_NAME] [PERSON_NAME] Select Materials, Workflo…" at bounding box center [719, 199] width 1439 height 734
paste input "trans-diamminodicloroplatino(II)."
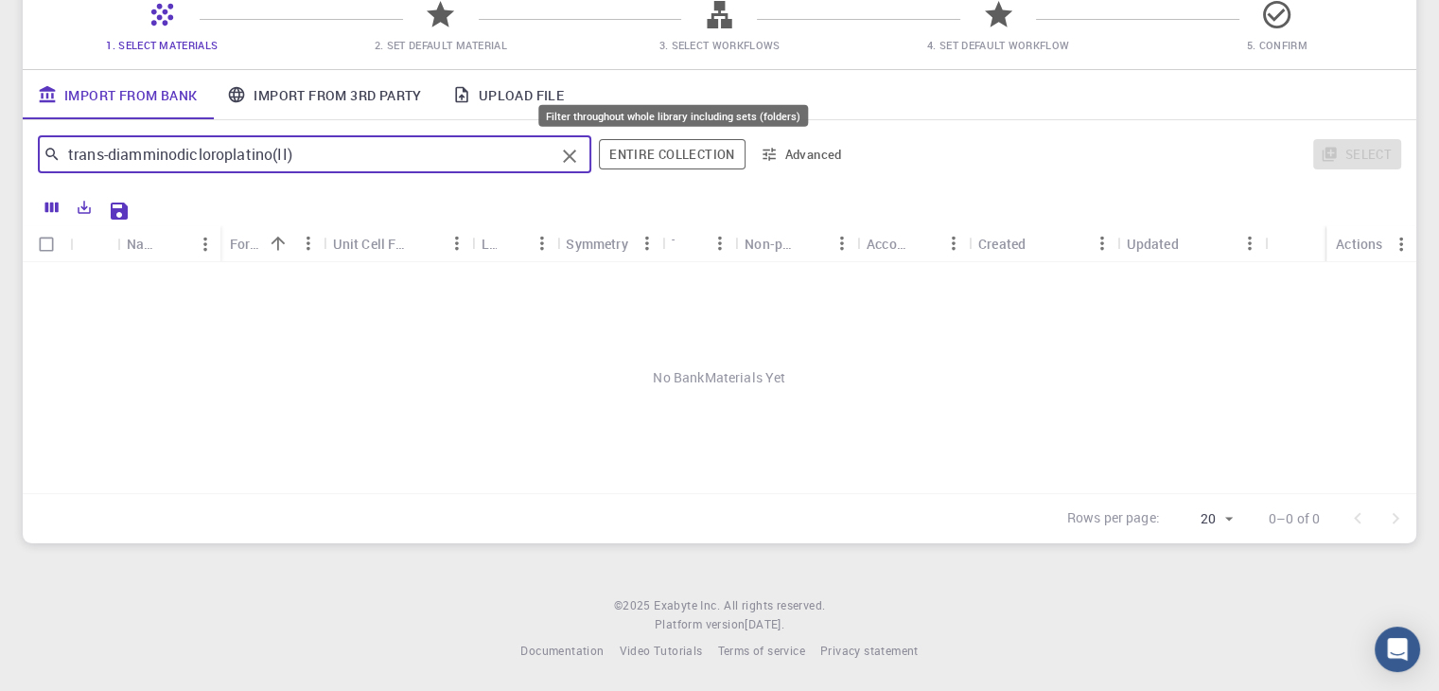
type input "trans-diamminodicloroplatino(II)"
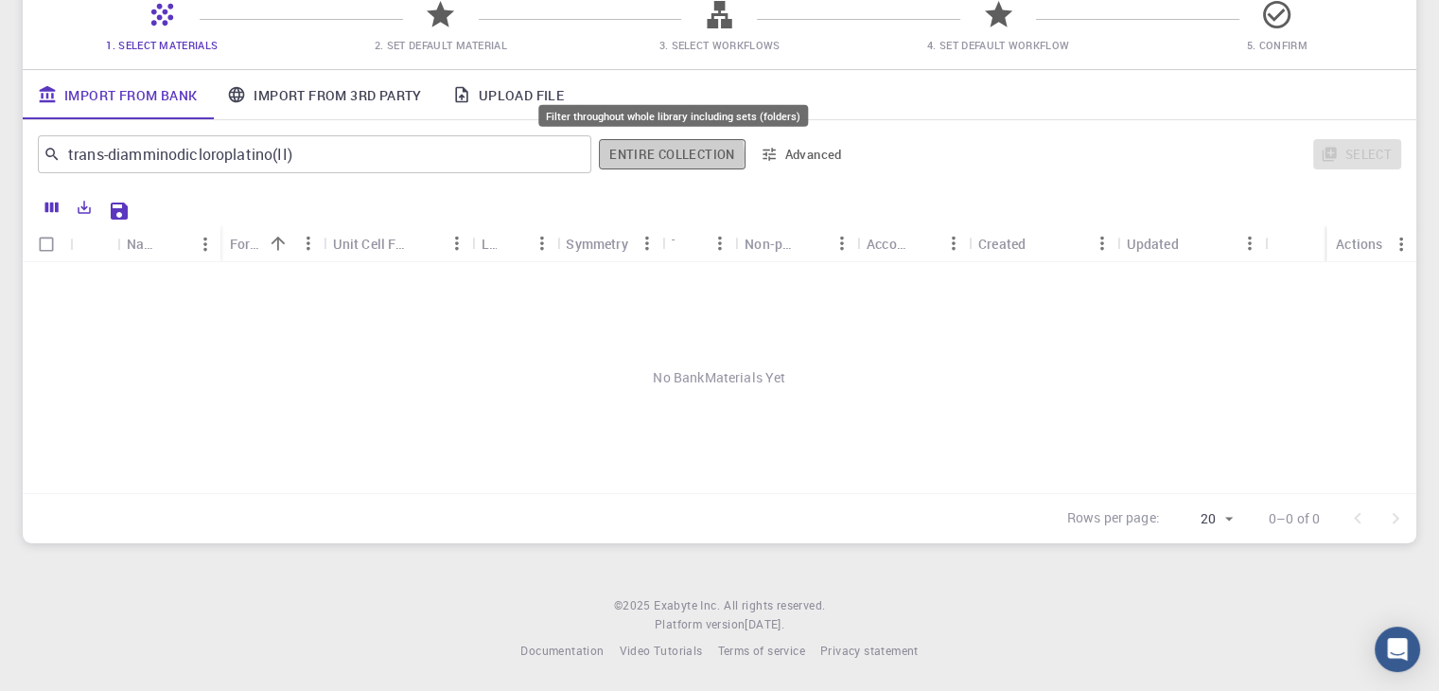
click at [650, 156] on button "Entire collection" at bounding box center [672, 154] width 146 height 30
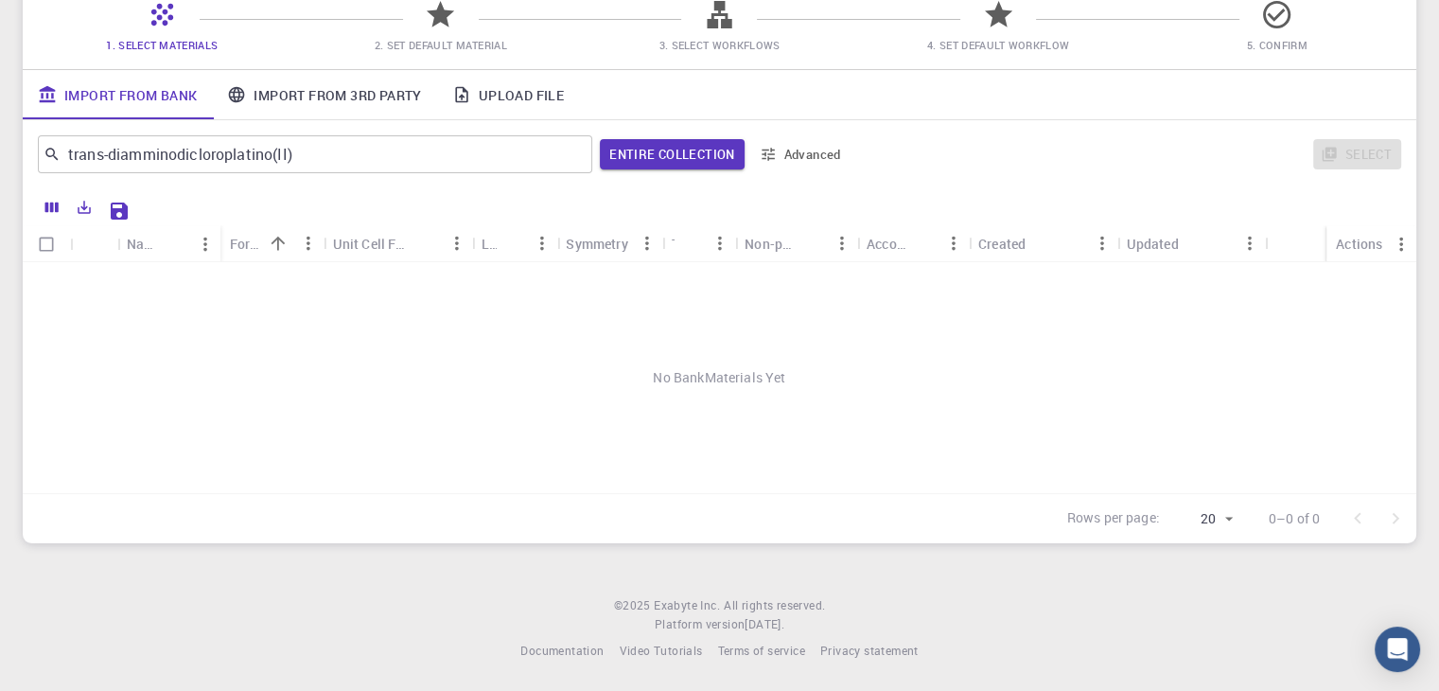
click at [1058, 202] on div at bounding box center [770, 208] width 1264 height 33
click at [243, 250] on div "Formula" at bounding box center [246, 243] width 33 height 37
click at [150, 247] on div "Name" at bounding box center [143, 243] width 33 height 37
click at [799, 157] on button "Advanced" at bounding box center [801, 154] width 98 height 30
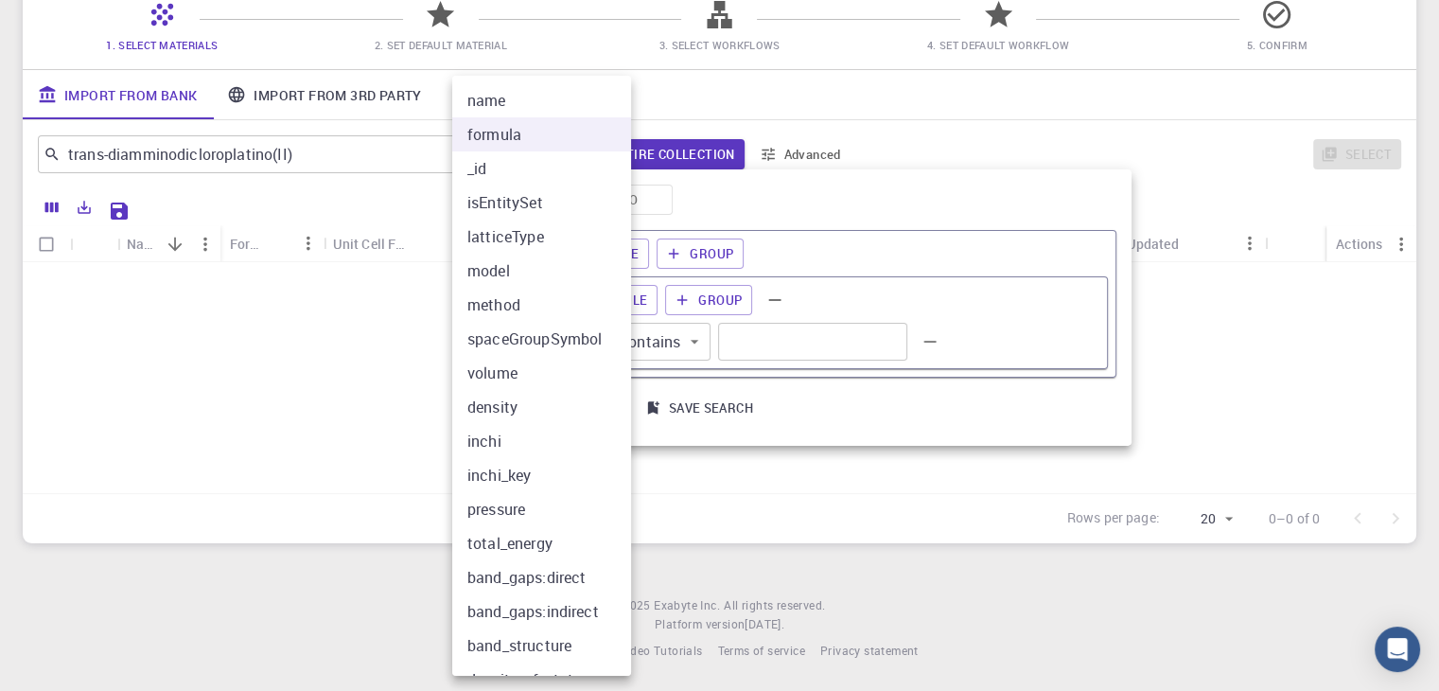
click at [560, 336] on body "Initial Account Setup for Walter Alexander Martínez Select Materials, Workflows…" at bounding box center [719, 261] width 1439 height 859
click at [231, 448] on div at bounding box center [719, 345] width 1439 height 691
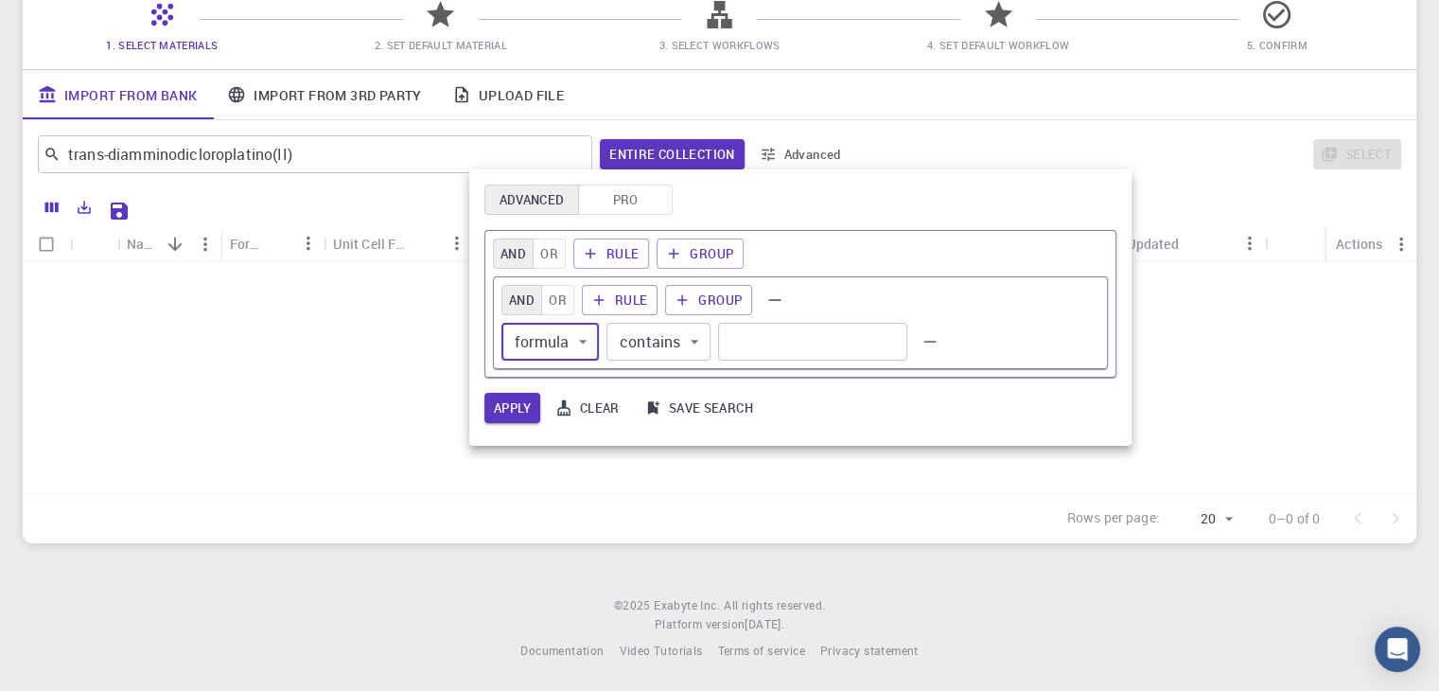
scroll to position [0, 0]
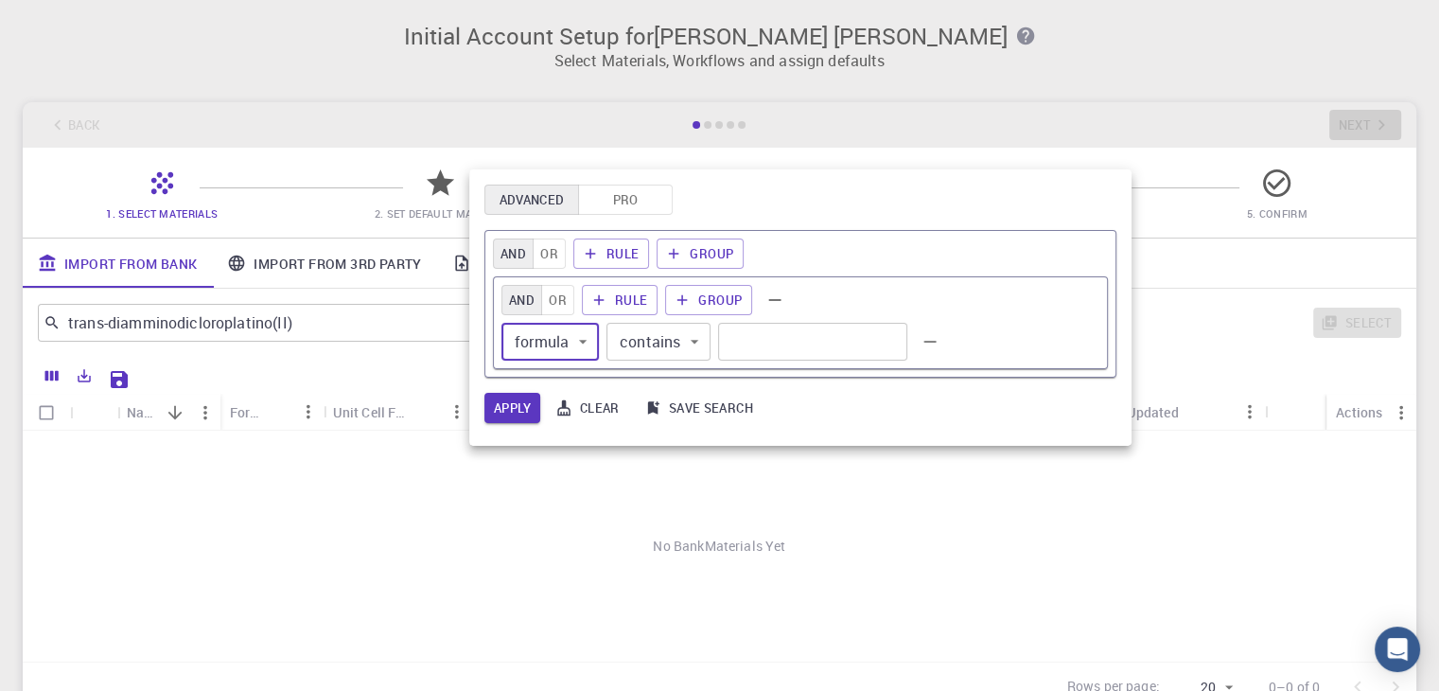
click at [1135, 372] on div at bounding box center [719, 345] width 1439 height 691
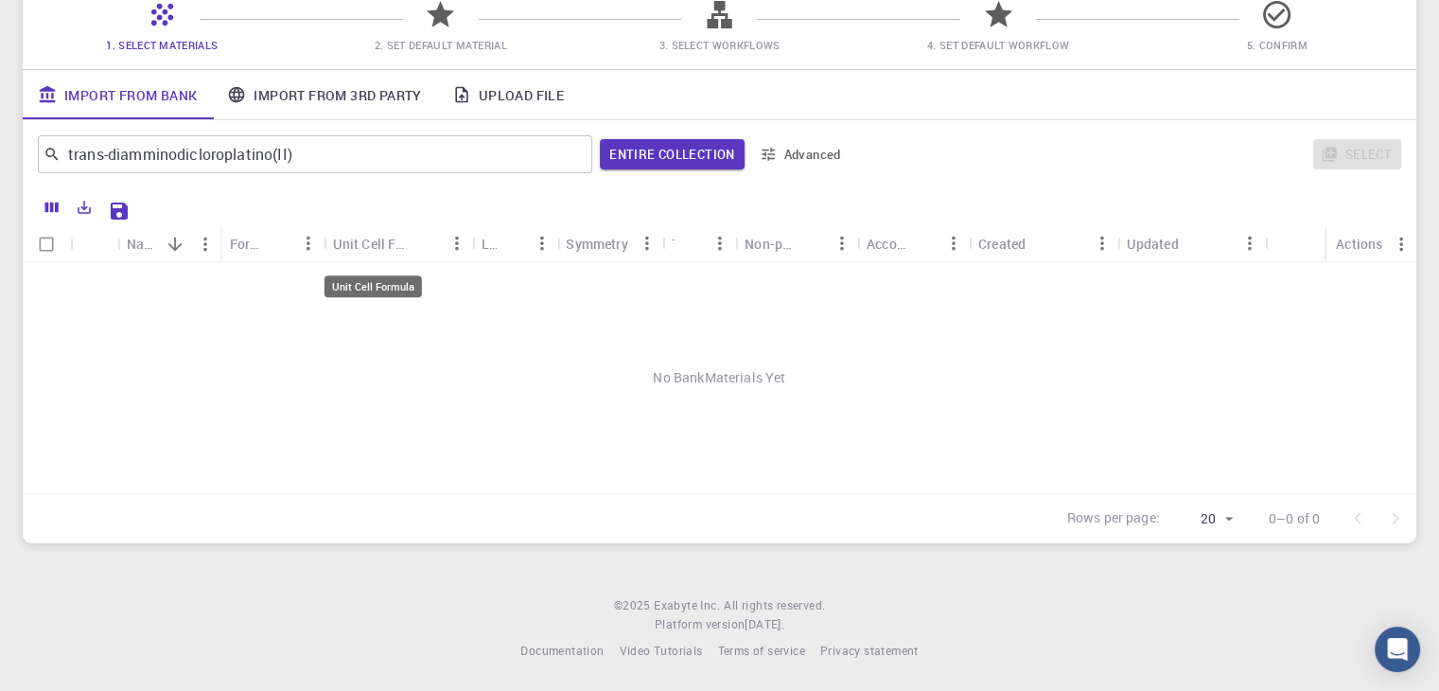
scroll to position [74, 0]
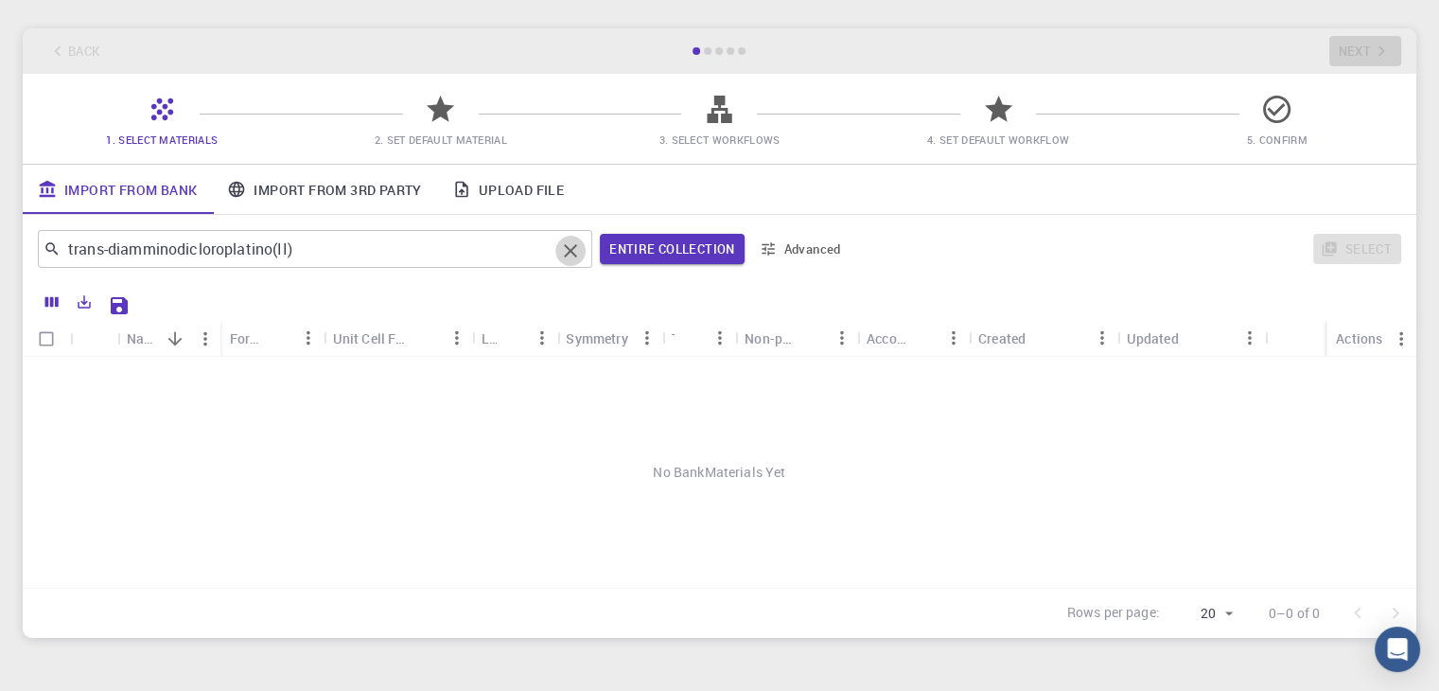
click at [568, 252] on icon "Clear" at bounding box center [570, 250] width 23 height 23
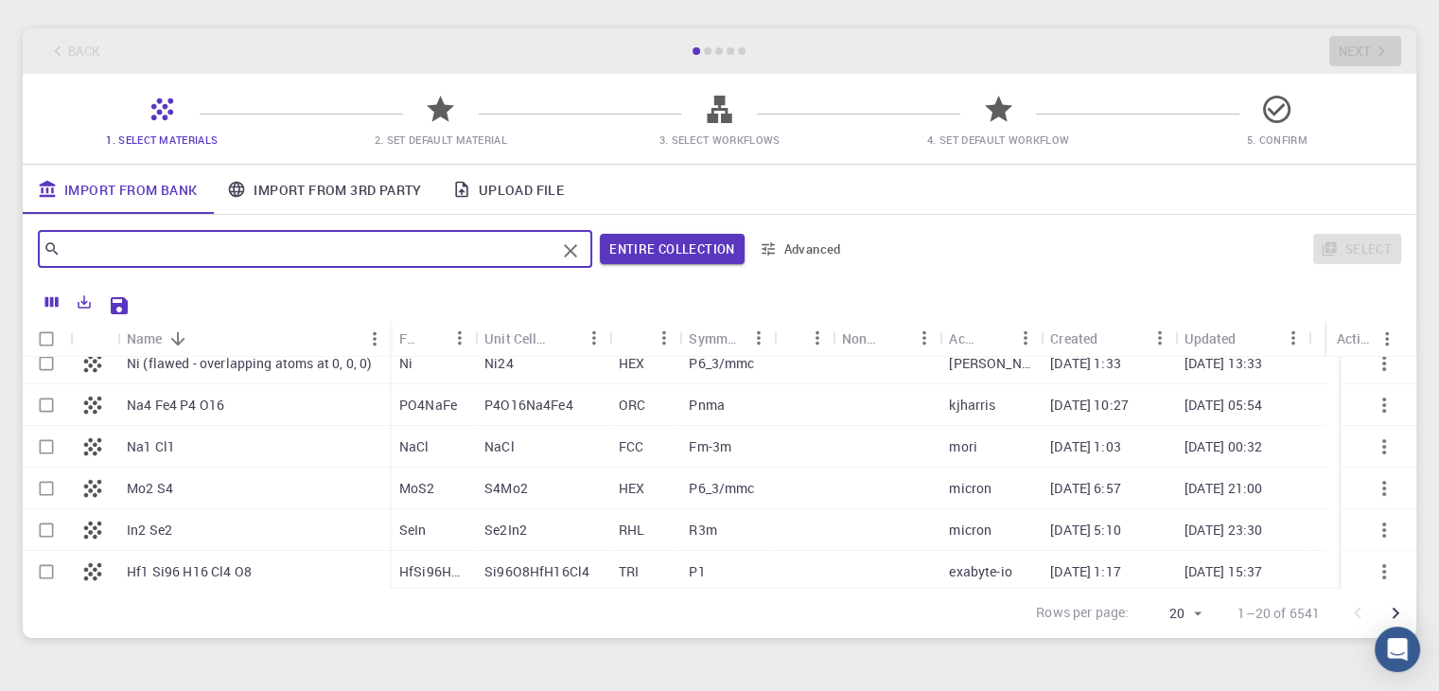
scroll to position [0, 0]
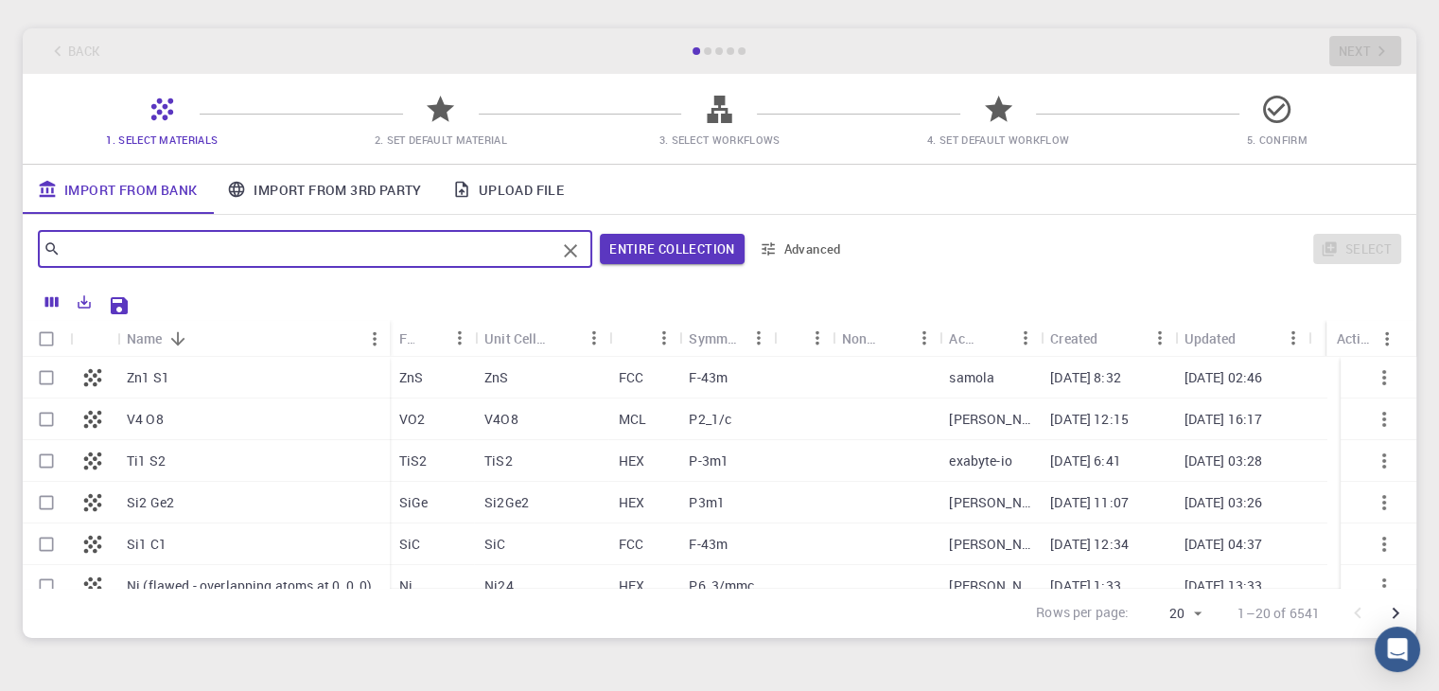
click at [307, 204] on link "Import From 3rd Party" at bounding box center [324, 189] width 224 height 49
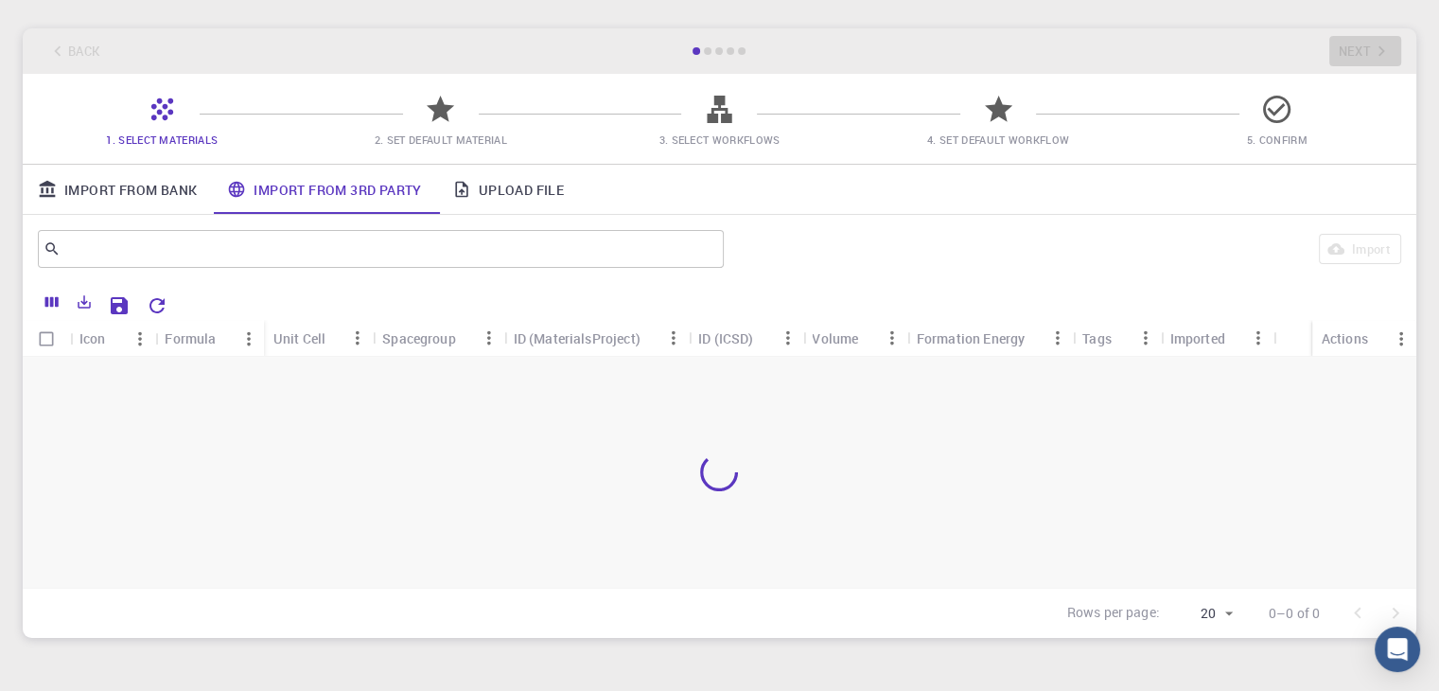
click at [467, 180] on icon at bounding box center [461, 189] width 19 height 19
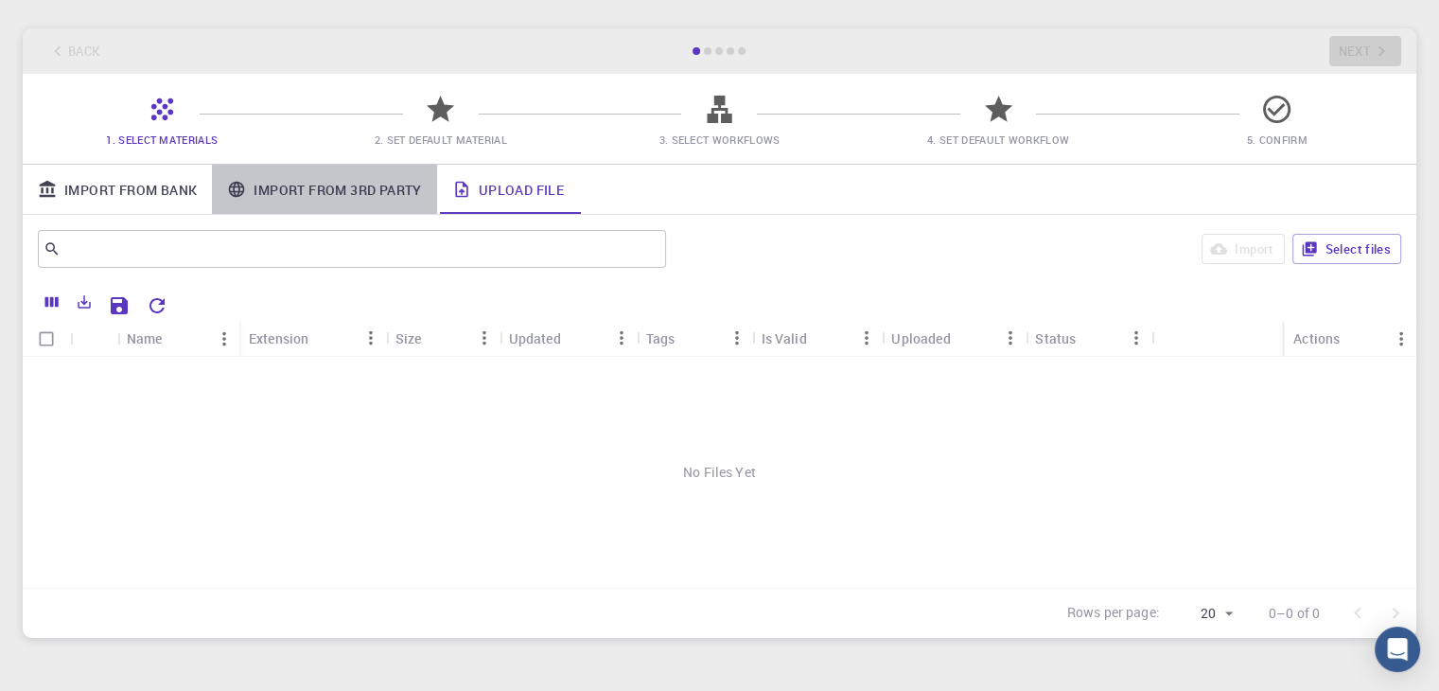
click at [363, 179] on link "Import From 3rd Party" at bounding box center [324, 189] width 224 height 49
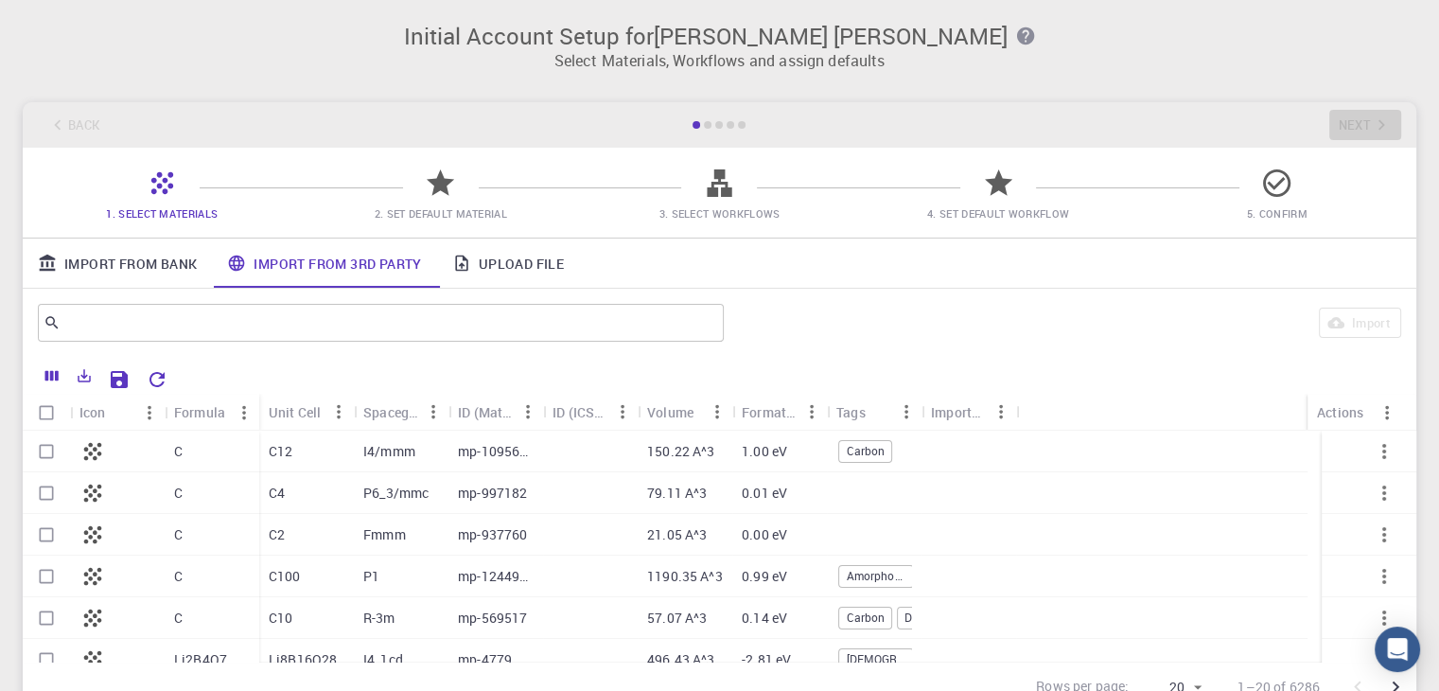
scroll to position [95, 0]
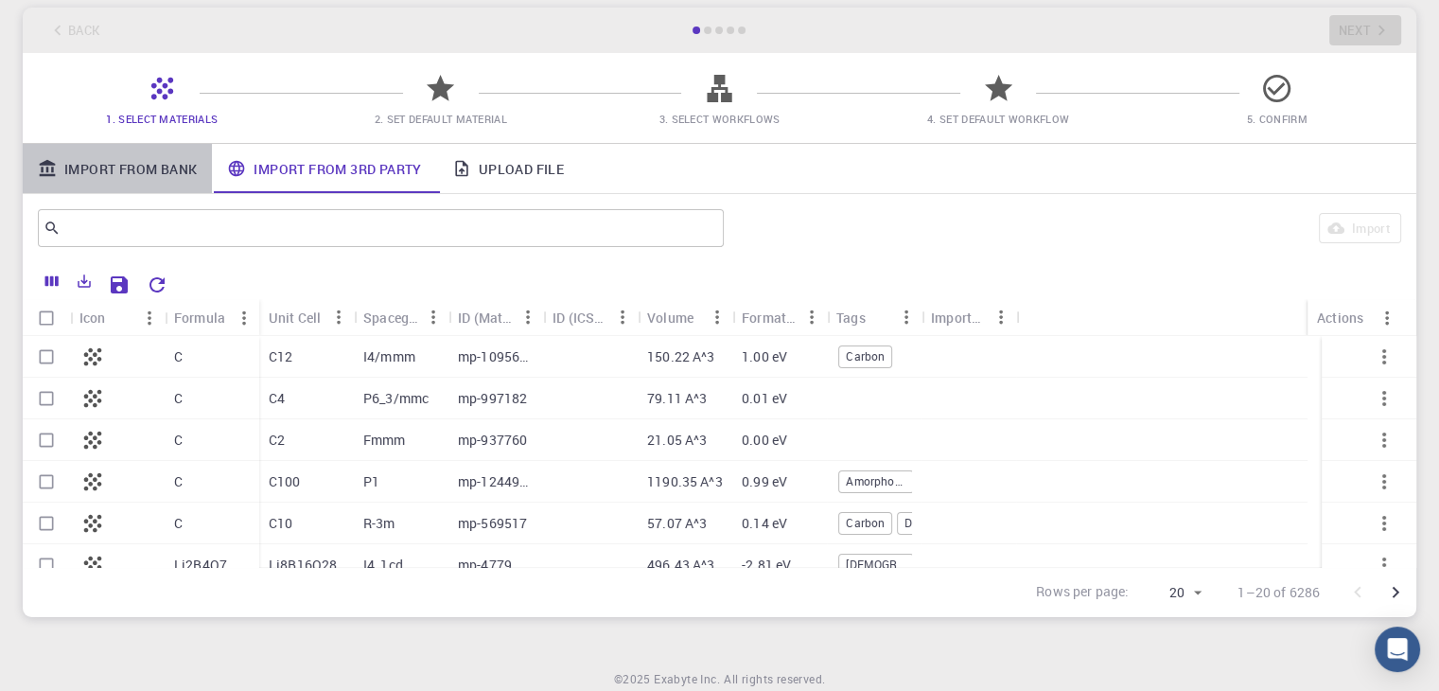
click at [159, 182] on link "Import From Bank" at bounding box center [117, 168] width 189 height 49
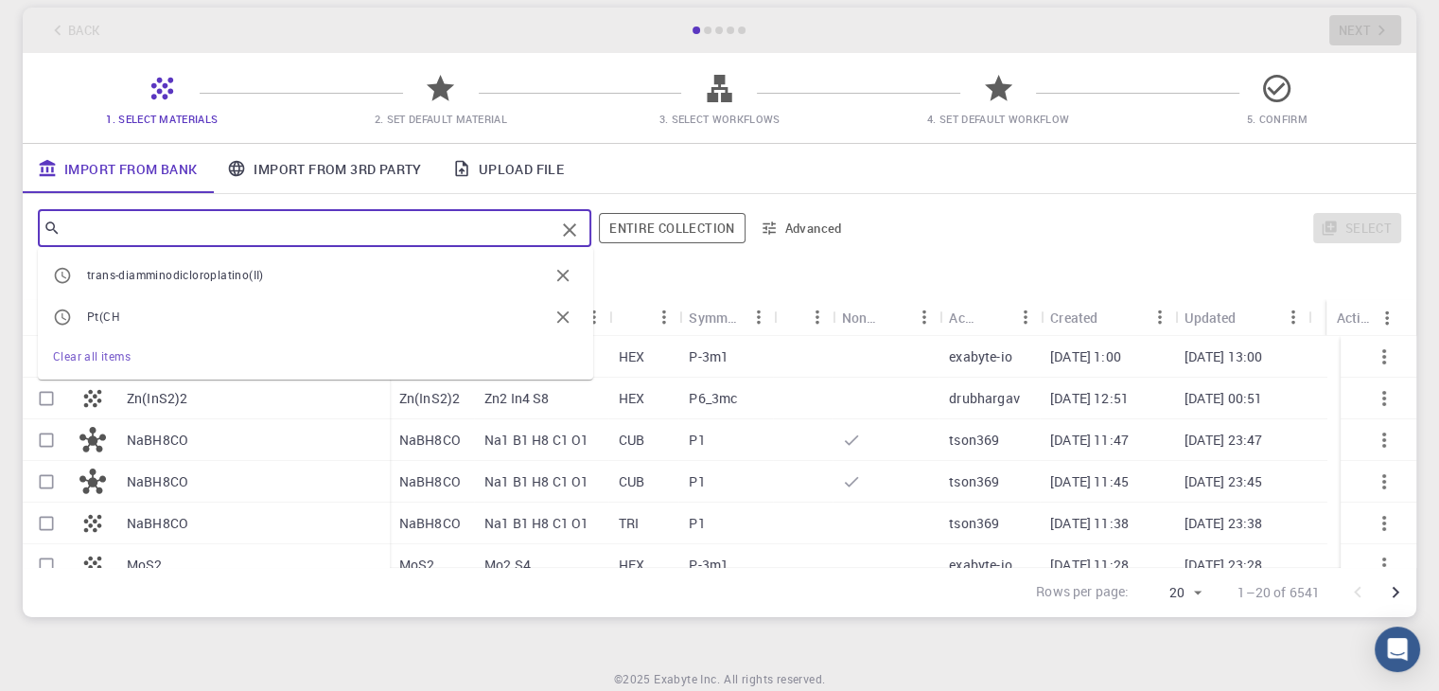
click at [216, 233] on input "text" at bounding box center [308, 228] width 494 height 26
type input "p"
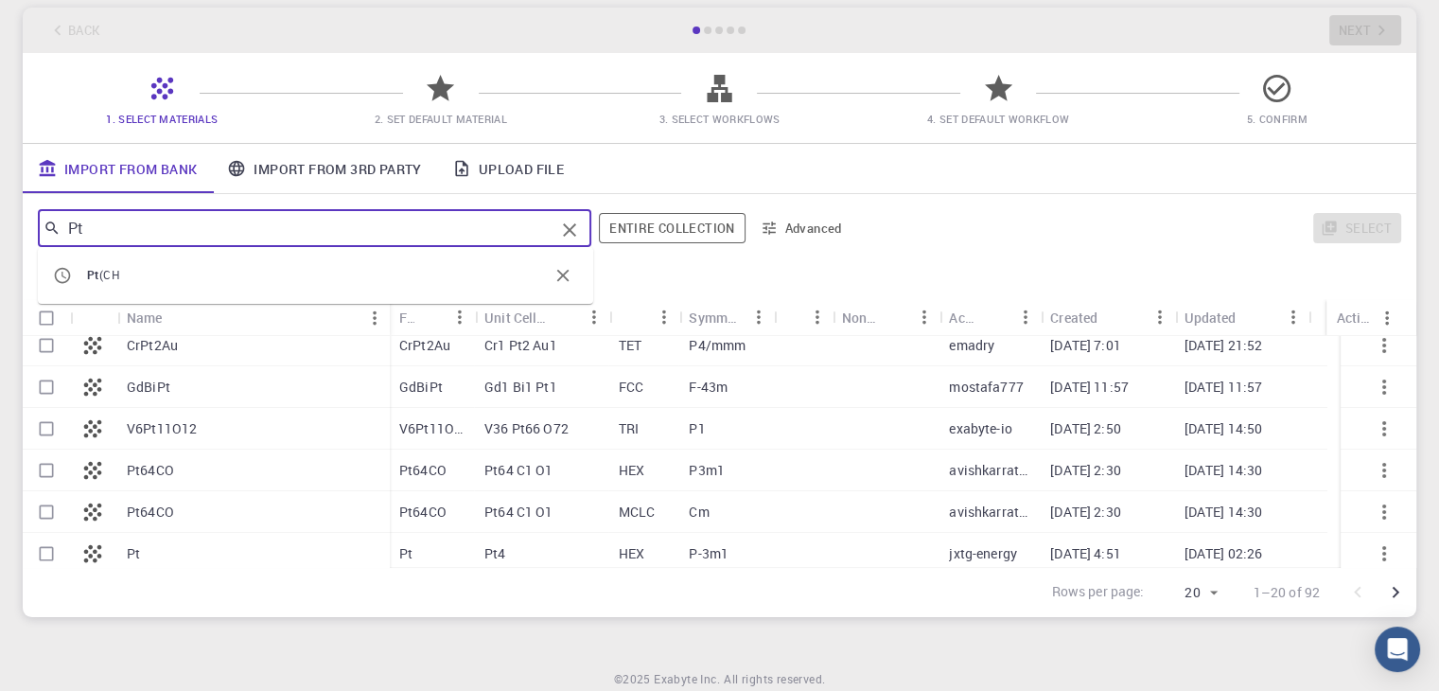
type input "Pt"
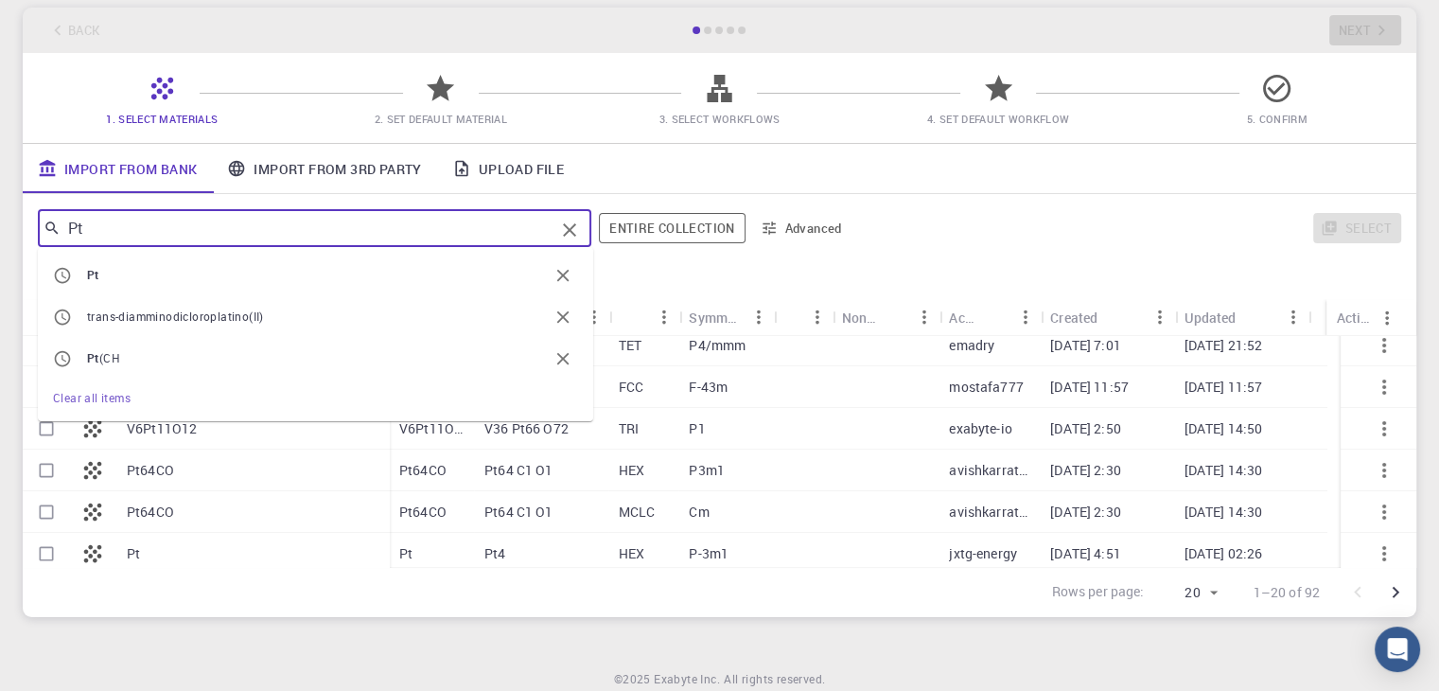
drag, startPoint x: 308, startPoint y: 228, endPoint x: 3, endPoint y: 212, distance: 306.0
click at [0, 217] on div "Initial Account Setup for Walter Alexander Martínez Select Materials, Workflows…" at bounding box center [719, 272] width 1439 height 734
paste input "Pt(NH3)2Cl2"
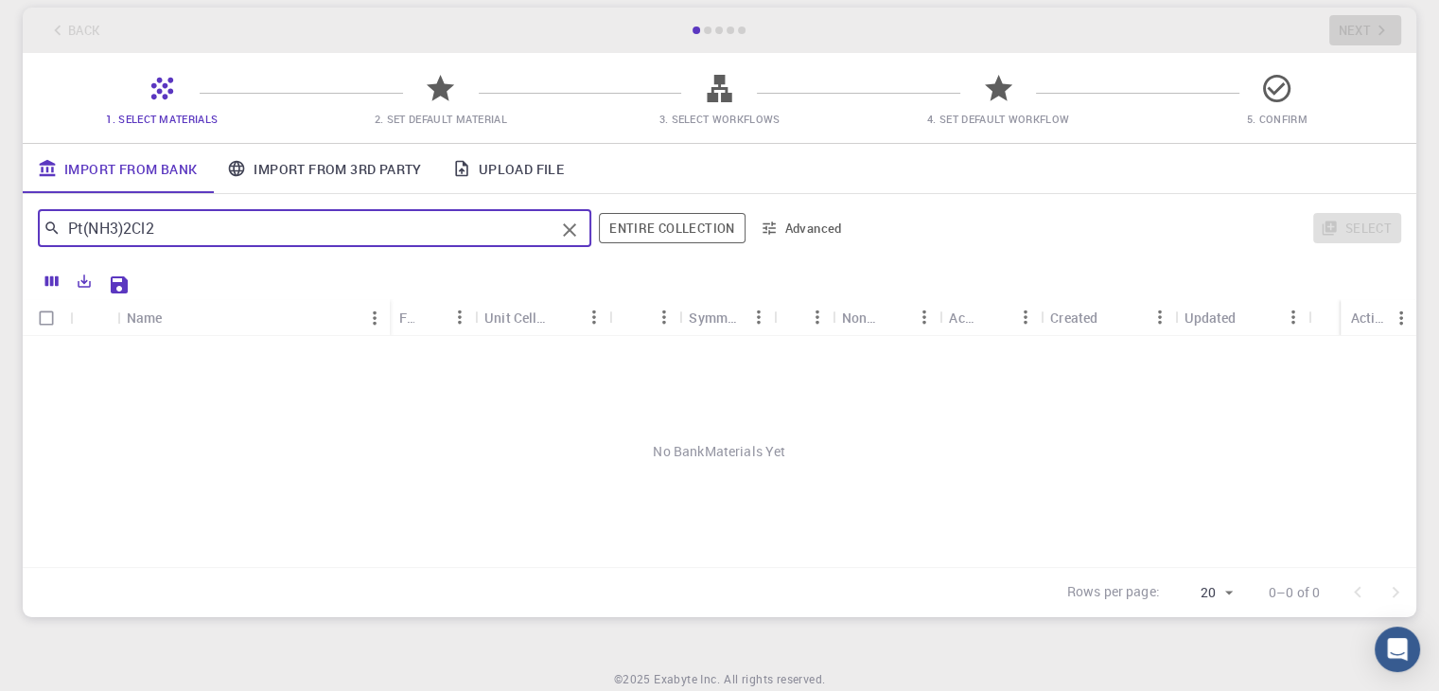
scroll to position [0, 0]
type input "Pt(NH3)2Cl2"
